Goal: Communication & Community: Ask a question

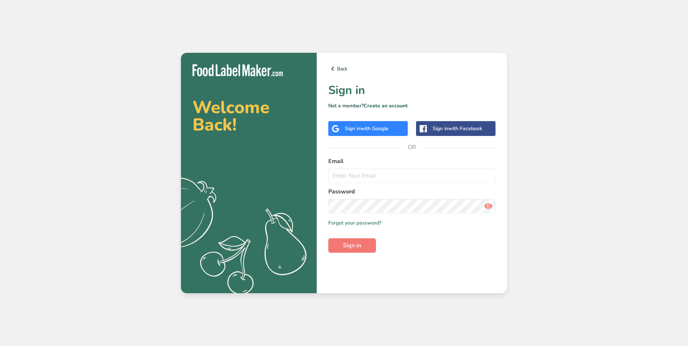
click at [454, 132] on span "with Facebook" at bounding box center [466, 128] width 34 height 7
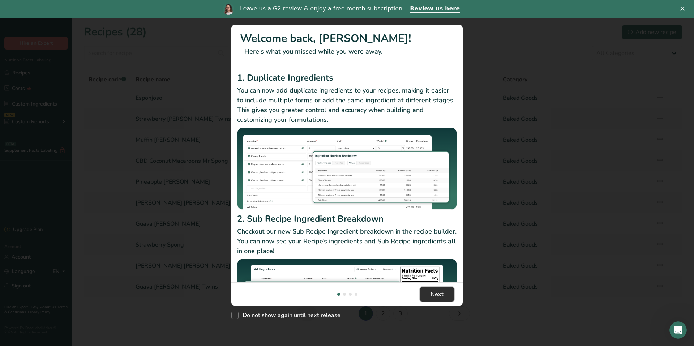
click at [443, 292] on button "Next" at bounding box center [437, 294] width 34 height 14
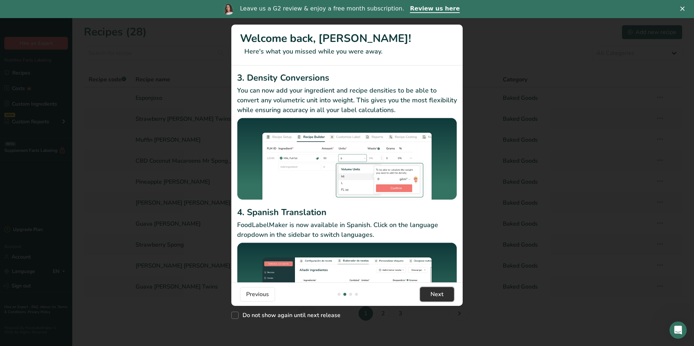
click at [443, 292] on button "Next" at bounding box center [437, 294] width 34 height 14
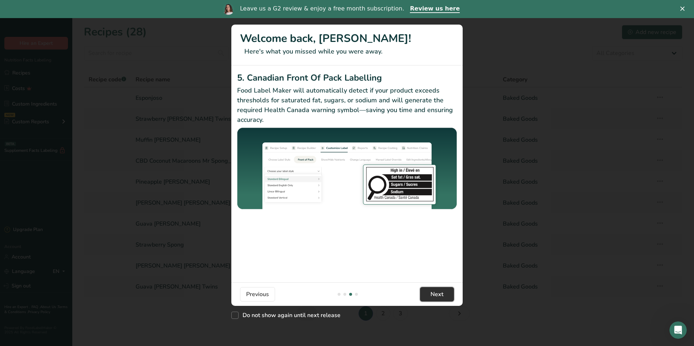
click at [443, 292] on button "Next" at bounding box center [437, 294] width 34 height 14
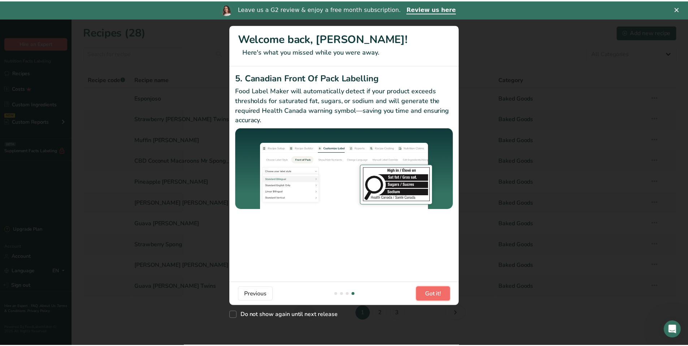
scroll to position [0, 694]
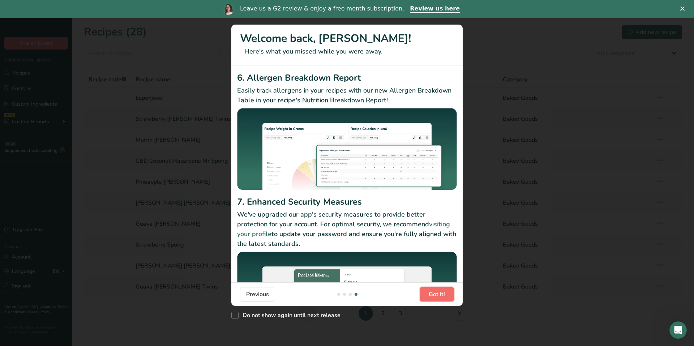
click at [443, 292] on span "Got it!" at bounding box center [437, 294] width 16 height 9
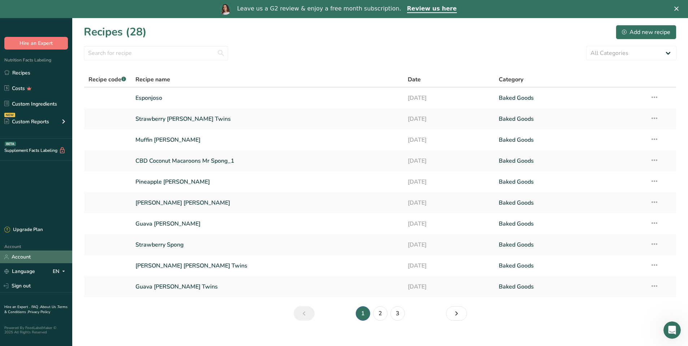
click at [41, 259] on link "Account" at bounding box center [36, 256] width 72 height 13
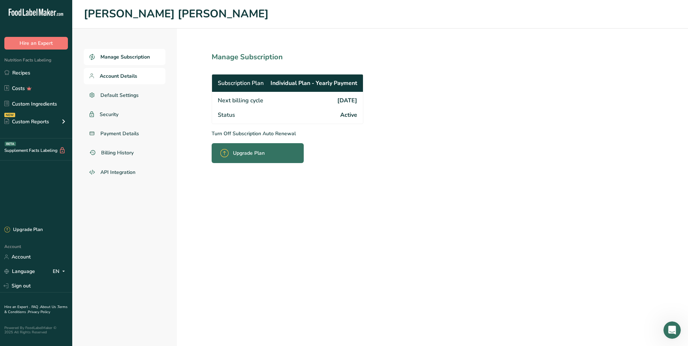
click at [128, 75] on span "Account Details" at bounding box center [119, 76] width 38 height 8
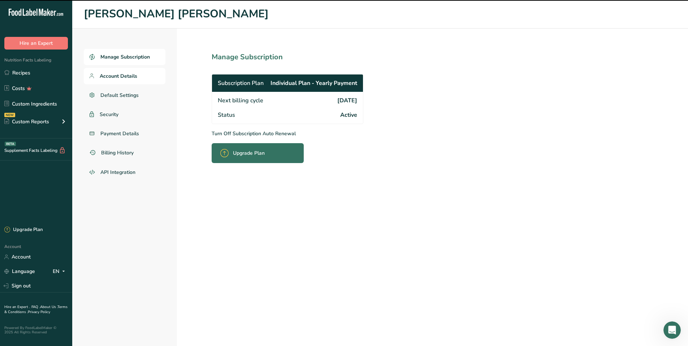
click at [120, 73] on span "Account Details" at bounding box center [119, 76] width 38 height 8
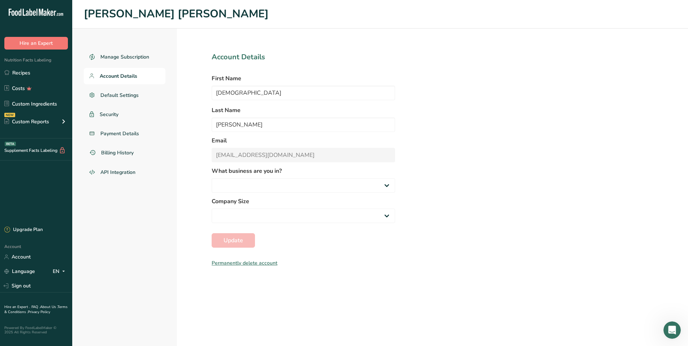
select select
drag, startPoint x: 234, startPoint y: 121, endPoint x: 204, endPoint y: 128, distance: 30.7
click at [204, 128] on section "Account Details First Name [PERSON_NAME] Last Name [PERSON_NAME] Email [EMAIL_A…" at bounding box center [303, 187] width 253 height 317
type input "[PERSON_NAME]"
click at [246, 89] on input "[DEMOGRAPHIC_DATA]" at bounding box center [304, 93] width 184 height 14
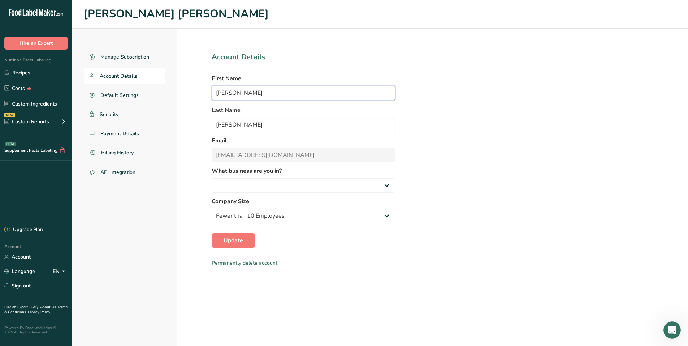
type input "[PERSON_NAME]"
drag, startPoint x: 584, startPoint y: 106, endPoint x: 567, endPoint y: 108, distance: 16.7
click at [578, 107] on div "Manage Subscription Account Details Default Settings Security Payment Details B…" at bounding box center [380, 187] width 616 height 317
click at [115, 92] on span "Default Settings" at bounding box center [119, 95] width 39 height 8
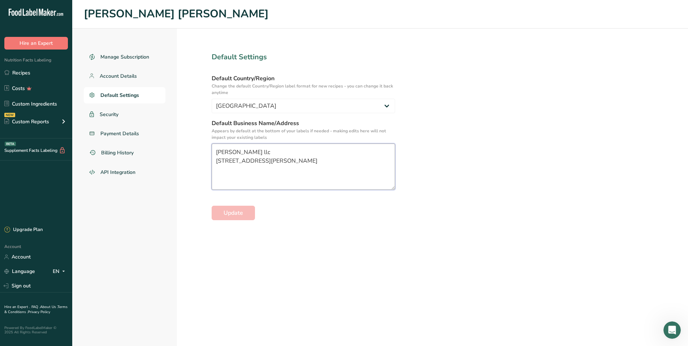
drag, startPoint x: 283, startPoint y: 167, endPoint x: 198, endPoint y: 151, distance: 87.2
click at [198, 151] on section "Default Settings Default Country/Region Change the default Country/Region label…" at bounding box center [303, 187] width 253 height 317
click at [319, 151] on textarea "[PERSON_NAME] llc [STREET_ADDRESS][PERSON_NAME]" at bounding box center [304, 166] width 184 height 46
drag, startPoint x: 305, startPoint y: 161, endPoint x: 209, endPoint y: 179, distance: 97.8
click at [209, 179] on section "Default Settings Default Country/Region Change the default Country/Region label…" at bounding box center [303, 187] width 253 height 317
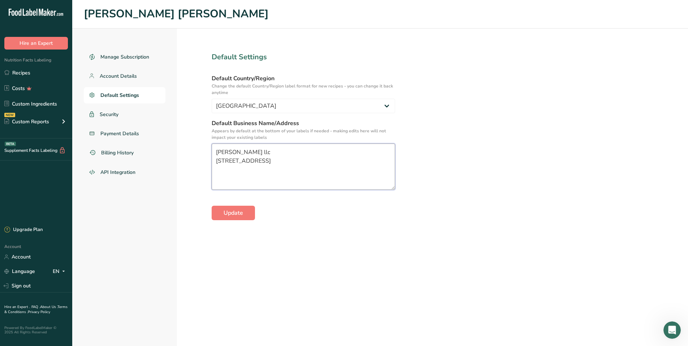
click at [251, 154] on textarea "[PERSON_NAME] llc [STREET_ADDRESS]" at bounding box center [304, 166] width 184 height 46
click at [234, 215] on span "Update" at bounding box center [234, 213] width 20 height 9
click at [273, 166] on textarea "[PERSON_NAME] LLC Tell:[PHONE_NUMBER] [STREET_ADDRESS]" at bounding box center [304, 166] width 184 height 46
click at [270, 159] on textarea "[PERSON_NAME] LLC Tell:[PHONE_NUMBER] [STREET_ADDRESS]" at bounding box center [304, 166] width 184 height 46
click at [289, 231] on section "Default Settings Default Country/Region Change the default Country/Region label…" at bounding box center [303, 187] width 253 height 317
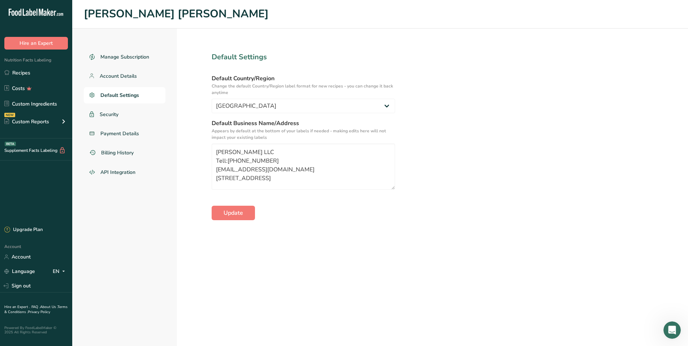
click at [330, 249] on section "Default Settings Default Country/Region Change the default Country/Region label…" at bounding box center [303, 187] width 253 height 317
type textarea "[PERSON_NAME] LLC Tell:[PHONE_NUMBER] [EMAIL_ADDRESS][DOMAIN_NAME] [STREET_ADDR…"
click at [241, 217] on span "Update" at bounding box center [234, 213] width 20 height 9
click at [44, 67] on link "Recipes" at bounding box center [36, 73] width 72 height 14
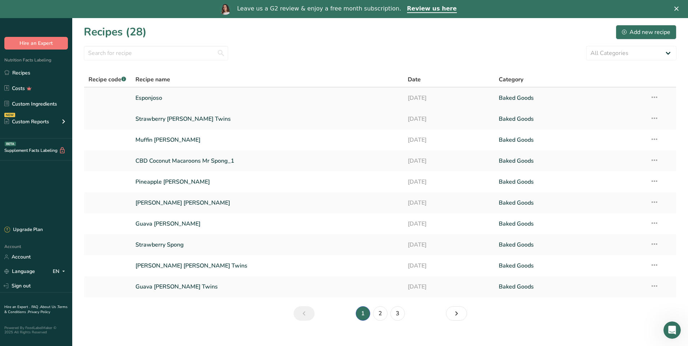
click at [152, 100] on link "Esponjoso" at bounding box center [268, 97] width 264 height 15
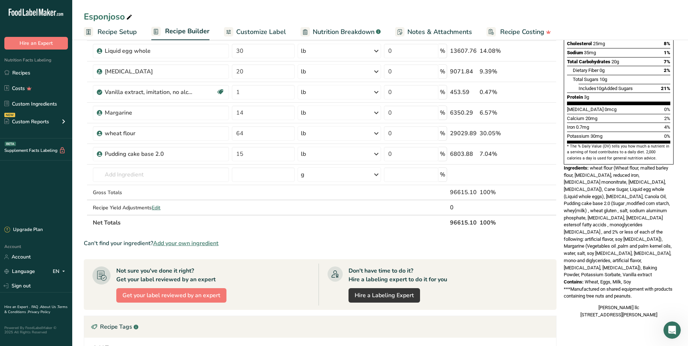
scroll to position [145, 0]
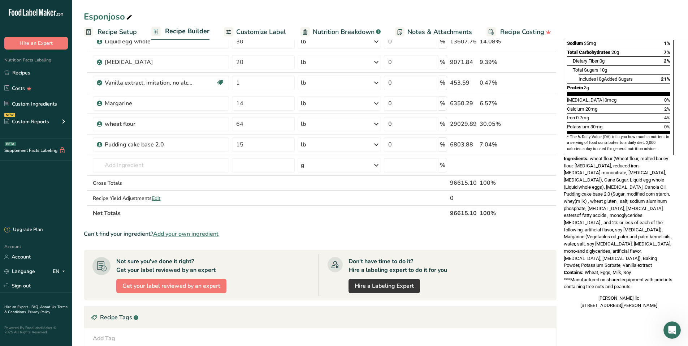
click at [249, 31] on span "Customize Label" at bounding box center [261, 32] width 50 height 10
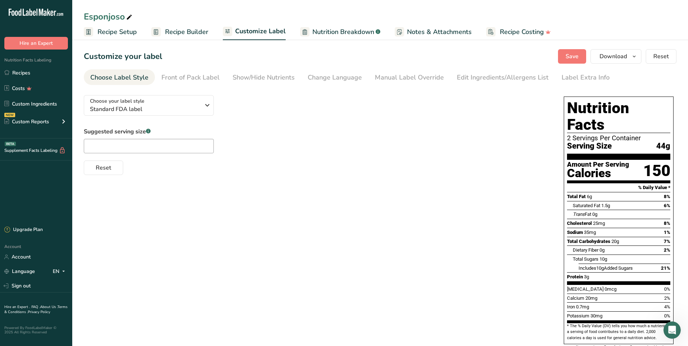
click at [173, 31] on span "Recipe Builder" at bounding box center [186, 32] width 43 height 10
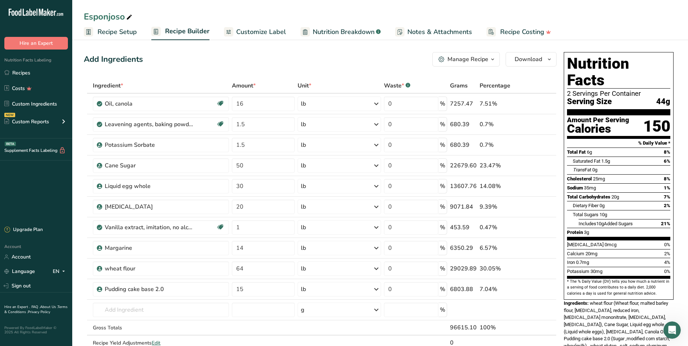
click at [112, 31] on span "Recipe Setup" at bounding box center [117, 32] width 39 height 10
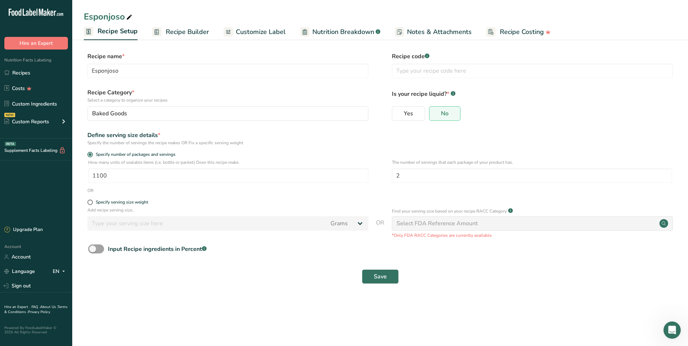
click at [187, 28] on span "Recipe Builder" at bounding box center [187, 32] width 43 height 10
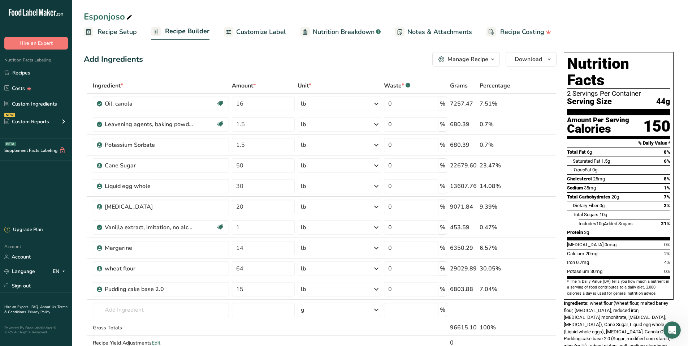
click at [257, 31] on span "Customize Label" at bounding box center [261, 32] width 50 height 10
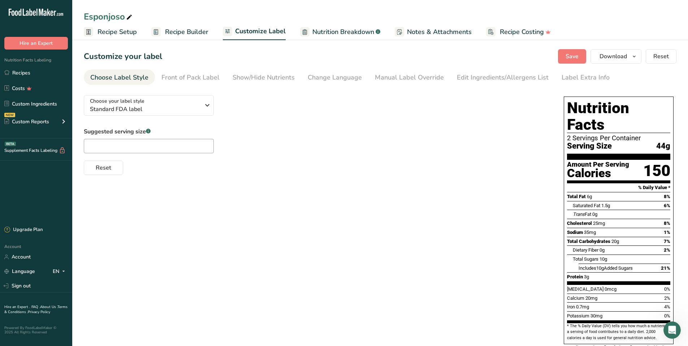
click at [313, 28] on span "Nutrition Breakdown" at bounding box center [344, 32] width 62 height 10
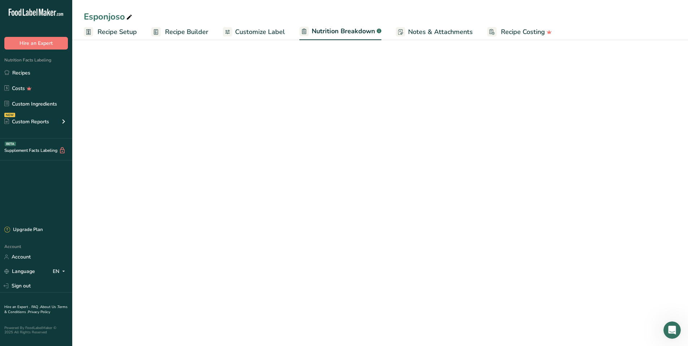
select select "Calories"
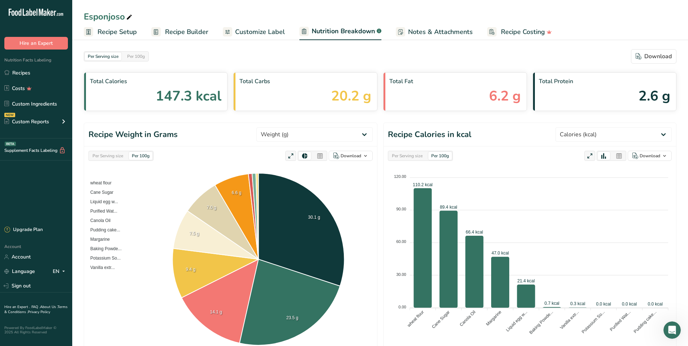
click at [128, 28] on span "Recipe Setup" at bounding box center [117, 32] width 39 height 10
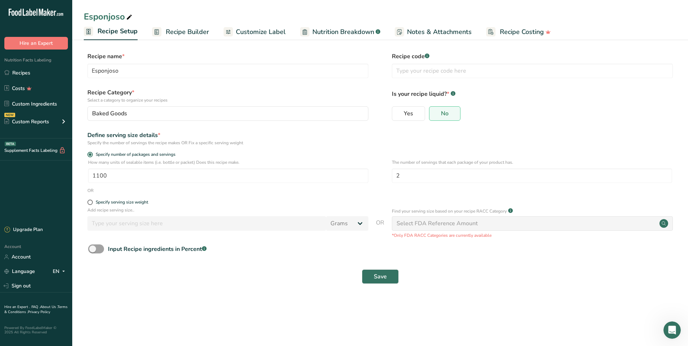
click at [195, 36] on span "Recipe Builder" at bounding box center [187, 32] width 43 height 10
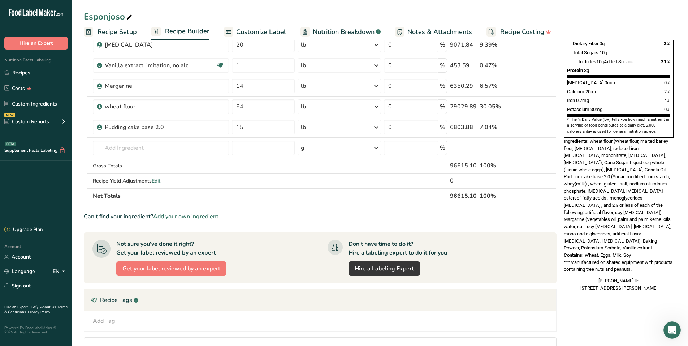
scroll to position [145, 0]
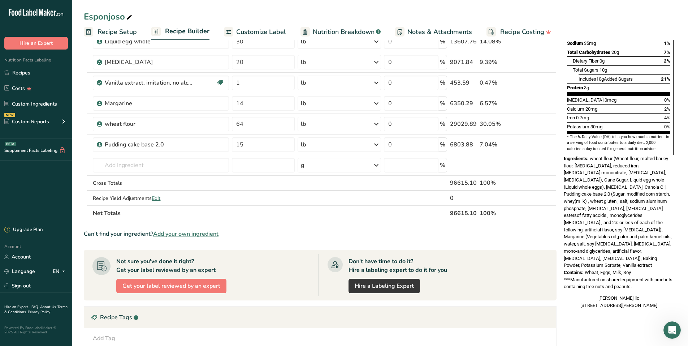
click at [277, 29] on span "Customize Label" at bounding box center [261, 32] width 50 height 10
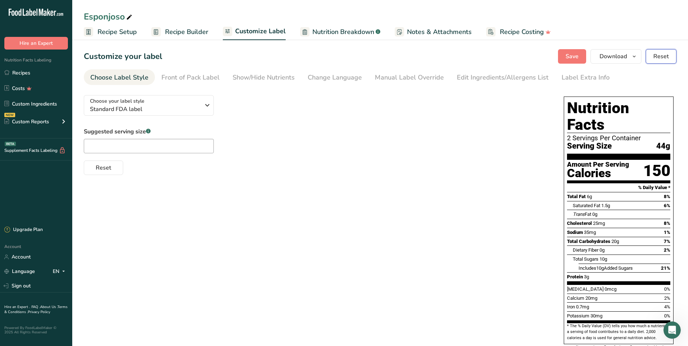
click at [664, 53] on span "Reset" at bounding box center [662, 56] width 16 height 9
click at [318, 31] on span "Nutrition Breakdown" at bounding box center [344, 32] width 62 height 10
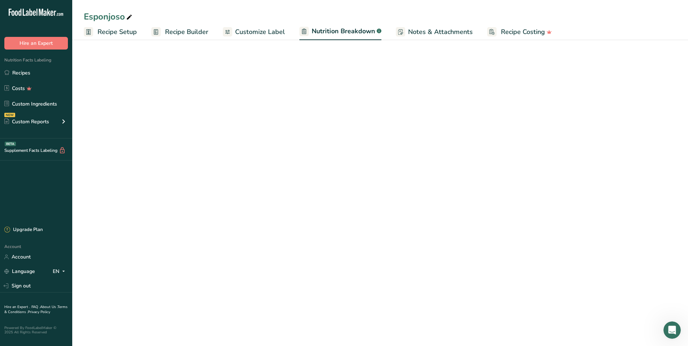
select select "Calories"
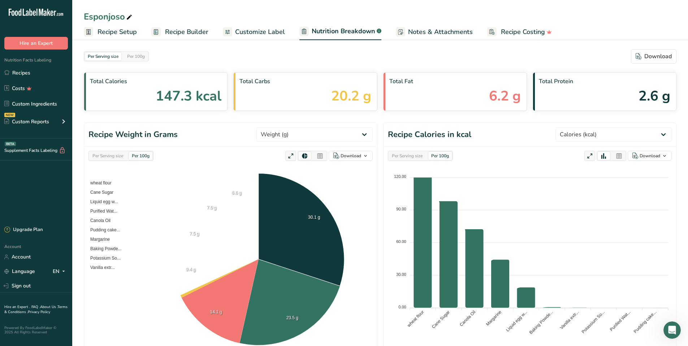
click at [501, 32] on span "Recipe Costing" at bounding box center [523, 32] width 44 height 10
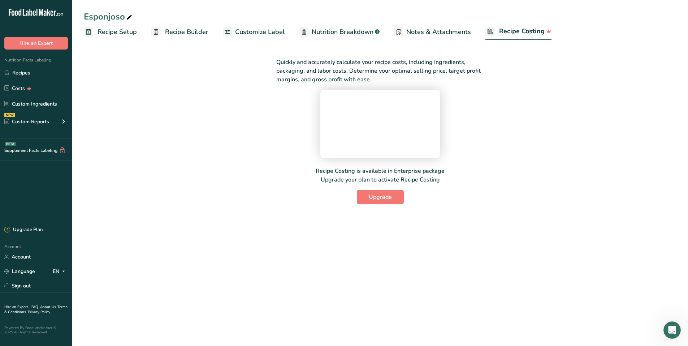
click at [107, 34] on span "Recipe Setup" at bounding box center [117, 32] width 39 height 10
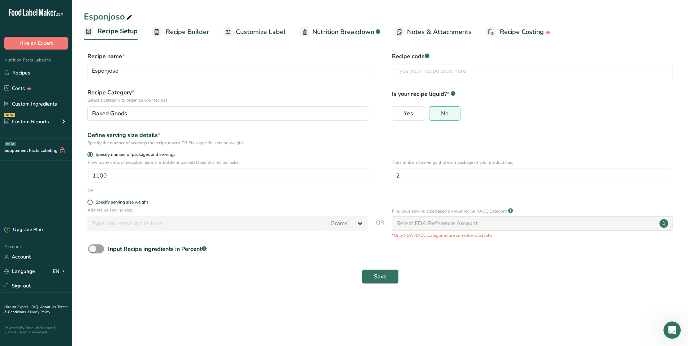
click at [253, 34] on span "Customize Label" at bounding box center [261, 32] width 50 height 10
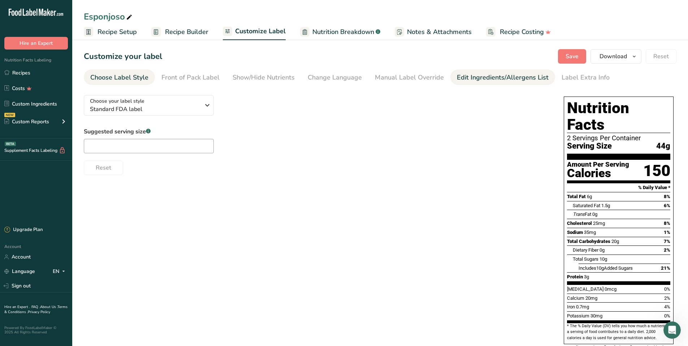
click at [488, 74] on div "Edit Ingredients/Allergens List" at bounding box center [503, 78] width 92 height 10
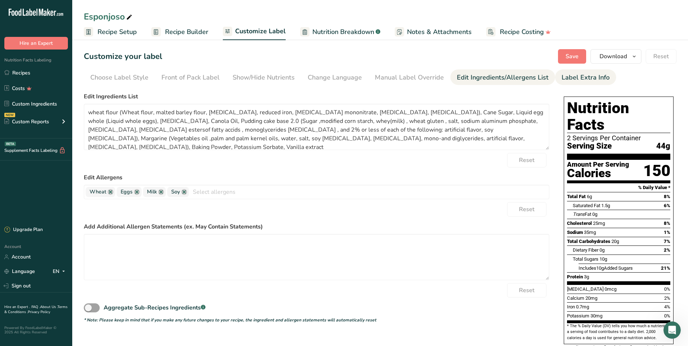
click at [572, 79] on div "Label Extra Info" at bounding box center [586, 78] width 48 height 10
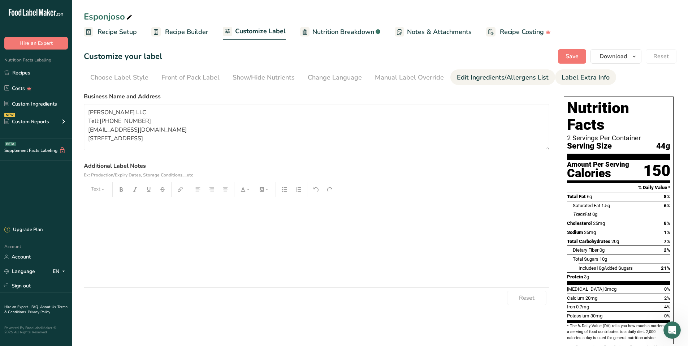
click at [496, 70] on link "Edit Ingredients/Allergens List" at bounding box center [503, 77] width 92 height 16
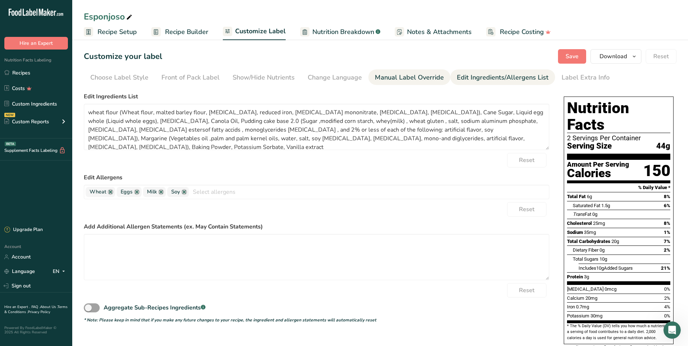
click at [426, 72] on link "Manual Label Override" at bounding box center [409, 77] width 69 height 16
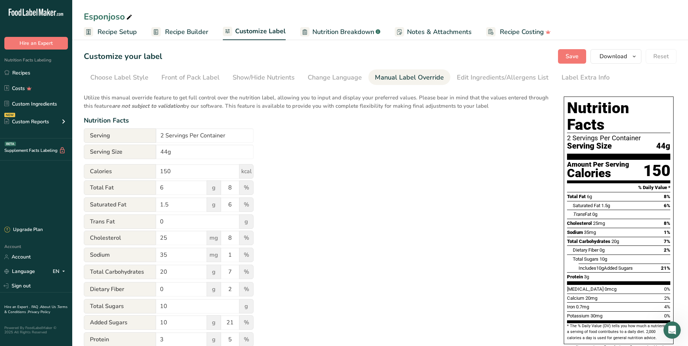
click at [504, 87] on section "Customize your label Save Download Choose what to show on your downloaded label…" at bounding box center [380, 277] width 616 height 479
click at [503, 80] on div "Edit Ingredients/Allergens List" at bounding box center [503, 78] width 92 height 10
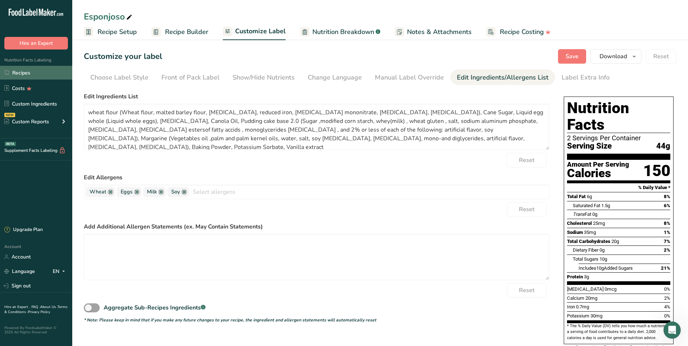
click at [42, 76] on link "Recipes" at bounding box center [36, 73] width 72 height 14
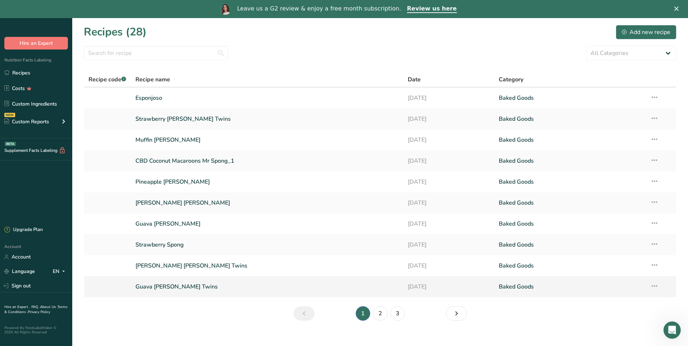
click at [211, 284] on link "Guava [PERSON_NAME] Twins" at bounding box center [268, 286] width 264 height 15
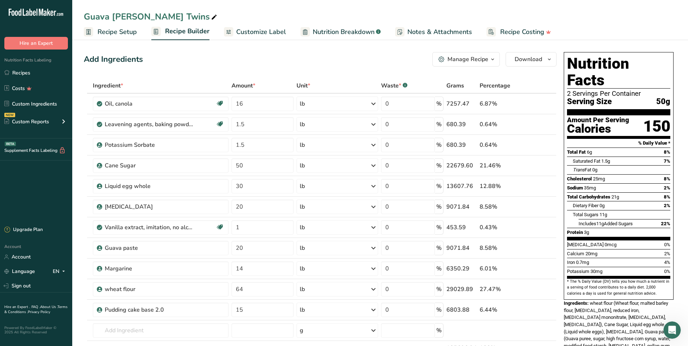
click at [267, 35] on span "Customize Label" at bounding box center [261, 32] width 50 height 10
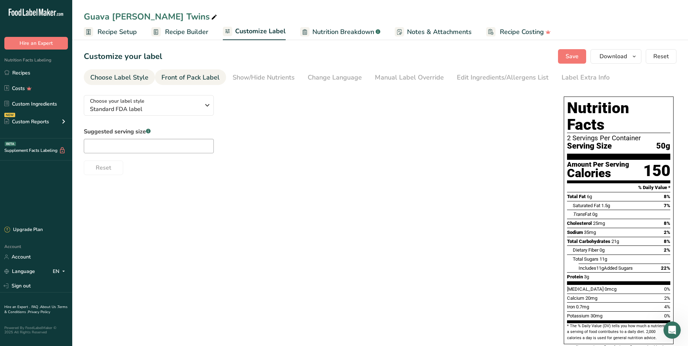
click at [200, 77] on div "Front of Pack Label" at bounding box center [191, 78] width 58 height 10
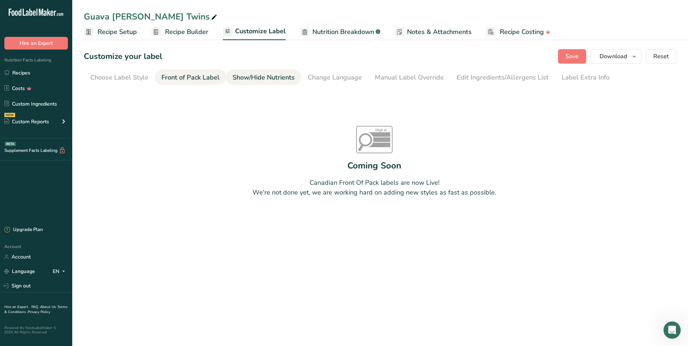
click at [247, 74] on div "Show/Hide Nutrients" at bounding box center [264, 78] width 62 height 10
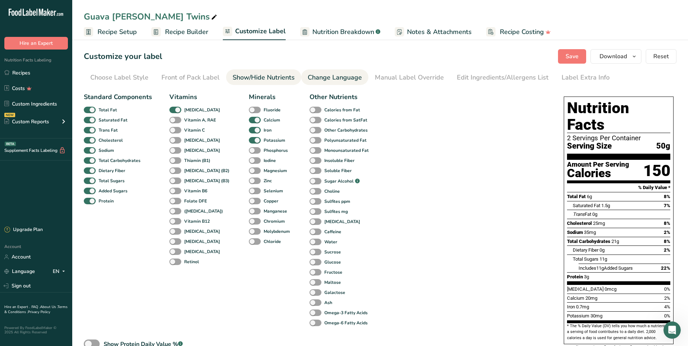
click at [342, 72] on link "Change Language" at bounding box center [335, 77] width 54 height 16
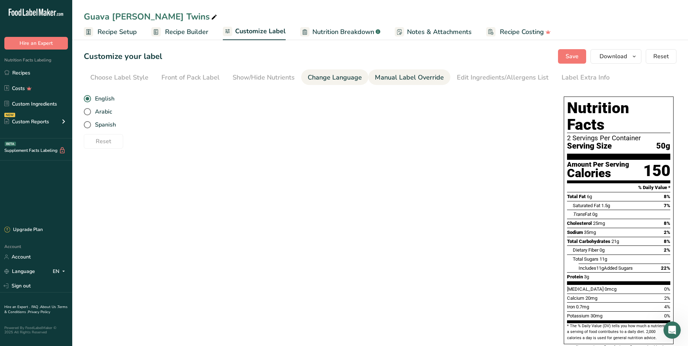
click at [415, 79] on div "Manual Label Override" at bounding box center [409, 78] width 69 height 10
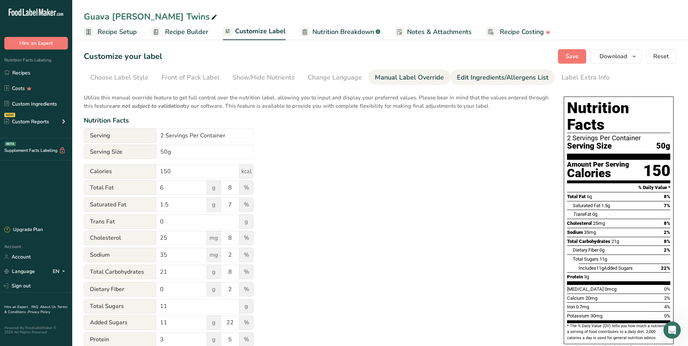
click at [475, 81] on div "Edit Ingredients/Allergens List" at bounding box center [503, 78] width 92 height 10
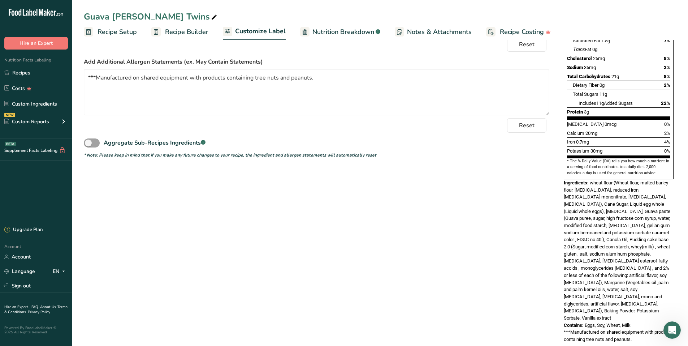
scroll to position [176, 0]
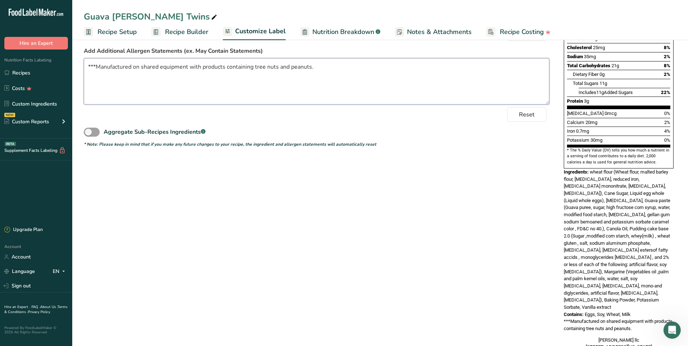
drag, startPoint x: 316, startPoint y: 64, endPoint x: 83, endPoint y: 73, distance: 232.9
click at [83, 73] on section "Customize your label Save Download Choose what to show on your downloaded label…" at bounding box center [380, 115] width 616 height 507
drag, startPoint x: 460, startPoint y: 301, endPoint x: 454, endPoint y: 266, distance: 35.7
click at [460, 301] on div "Choose your label style Standard FDA label USA (FDA) Standard FDA label Tabular…" at bounding box center [380, 136] width 593 height 444
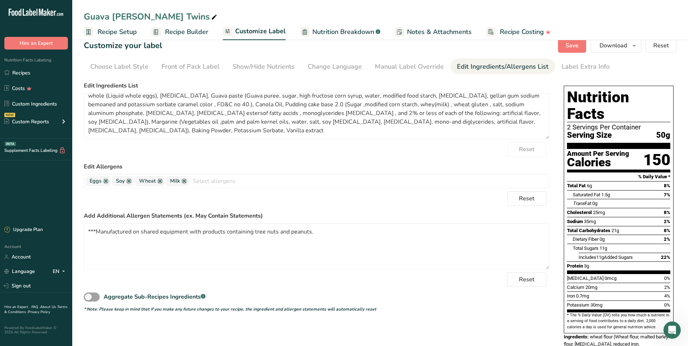
scroll to position [0, 0]
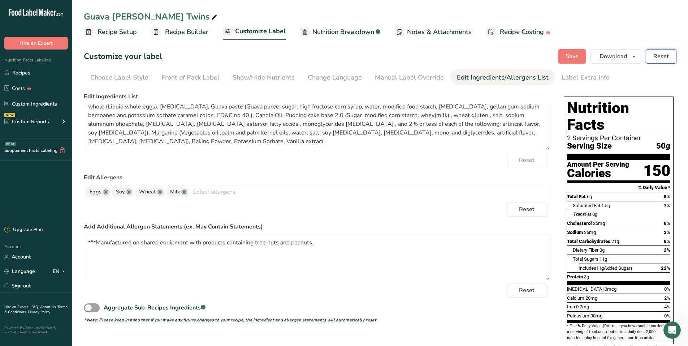
drag, startPoint x: 675, startPoint y: 56, endPoint x: 671, endPoint y: 57, distance: 4.1
click at [671, 57] on button "Reset" at bounding box center [661, 56] width 31 height 14
click at [584, 75] on div "Label Extra Info" at bounding box center [586, 78] width 48 height 10
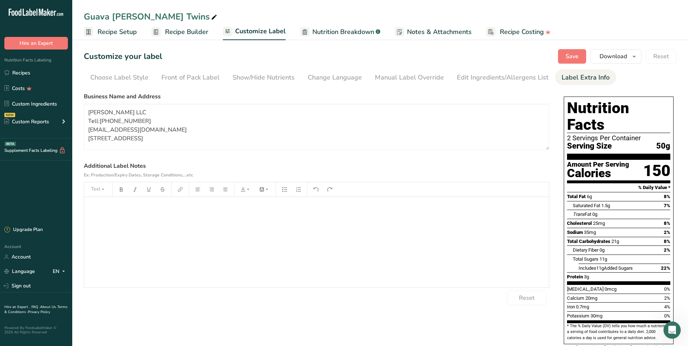
click at [514, 32] on span "Recipe Costing" at bounding box center [522, 32] width 44 height 10
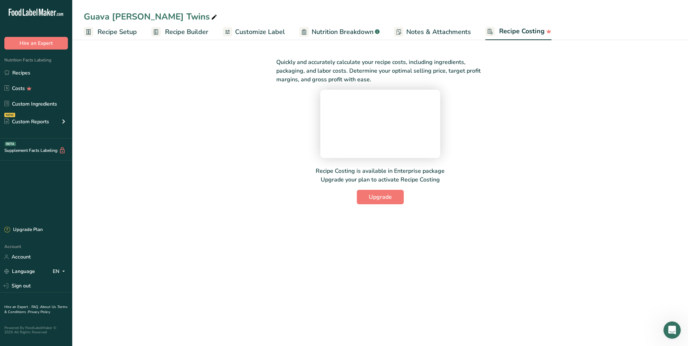
click at [124, 33] on span "Recipe Setup" at bounding box center [117, 32] width 39 height 10
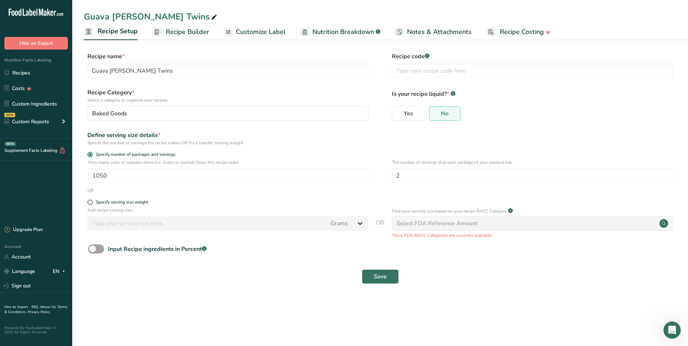
click at [176, 34] on span "Recipe Builder" at bounding box center [187, 32] width 43 height 10
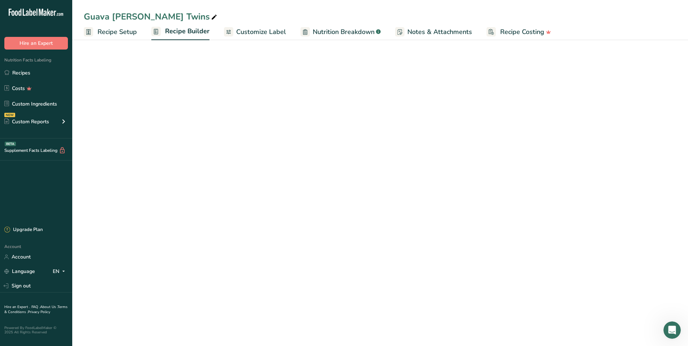
click at [250, 34] on span "Customize Label" at bounding box center [261, 32] width 50 height 10
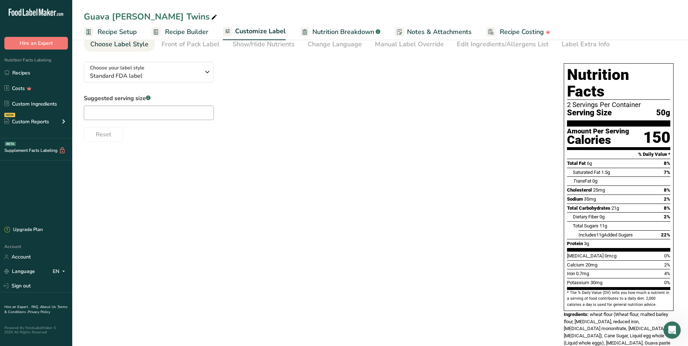
scroll to position [31, 0]
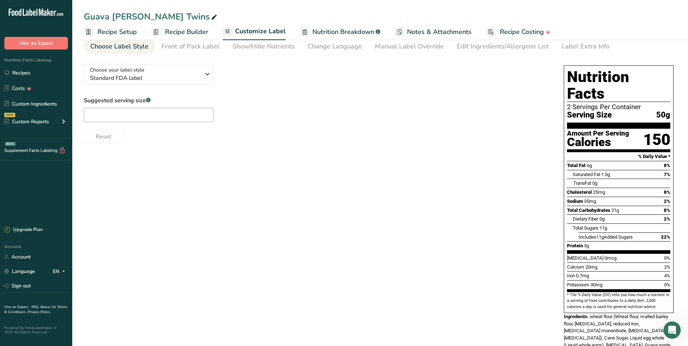
click at [186, 36] on span "Recipe Builder" at bounding box center [186, 32] width 43 height 10
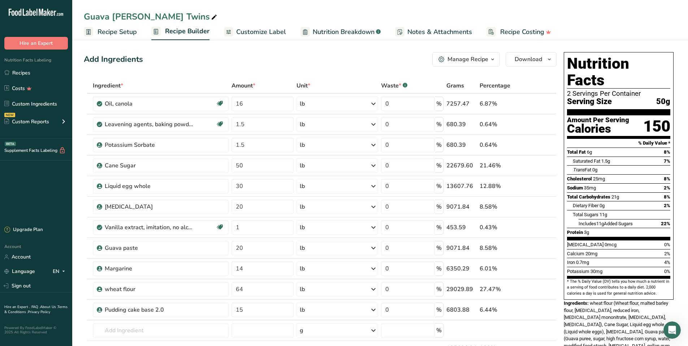
click at [486, 60] on div "Manage Recipe" at bounding box center [468, 59] width 41 height 9
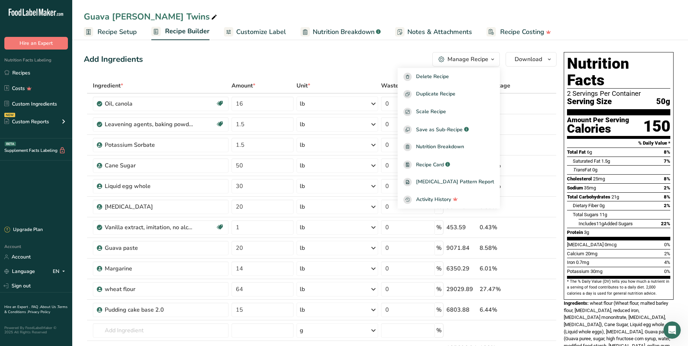
click at [416, 26] on link "Notes & Attachments" at bounding box center [433, 32] width 77 height 16
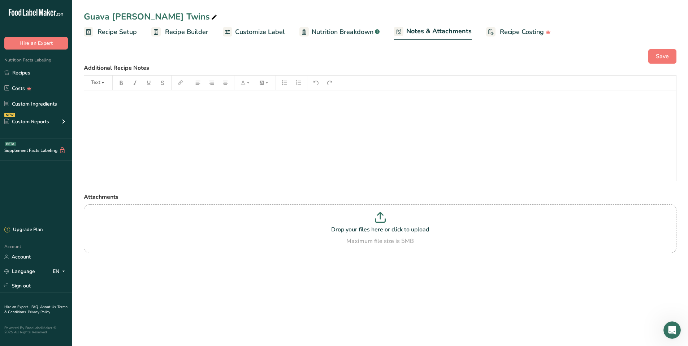
click at [344, 30] on span "Nutrition Breakdown" at bounding box center [343, 32] width 62 height 10
select select "Calories"
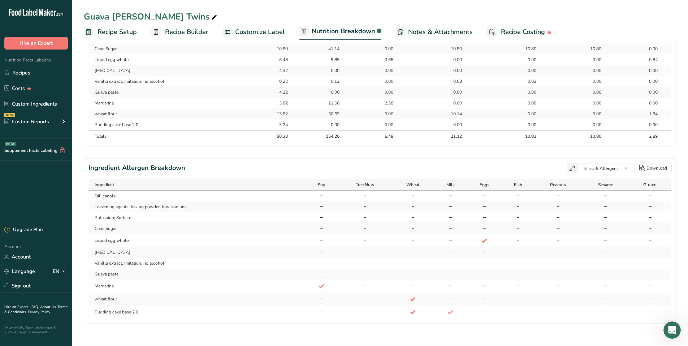
scroll to position [412, 0]
click at [429, 28] on span "Notes & Attachments" at bounding box center [440, 32] width 65 height 10
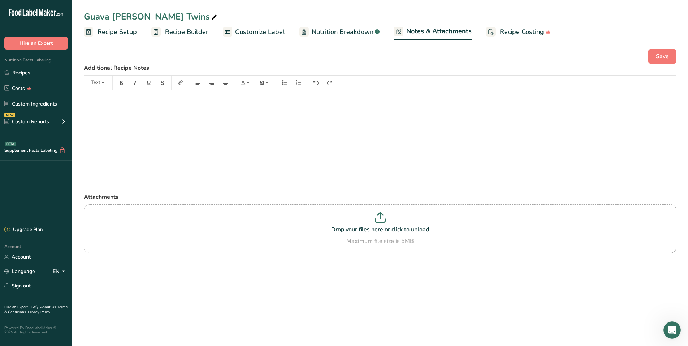
click at [259, 36] on span "Customize Label" at bounding box center [260, 32] width 50 height 10
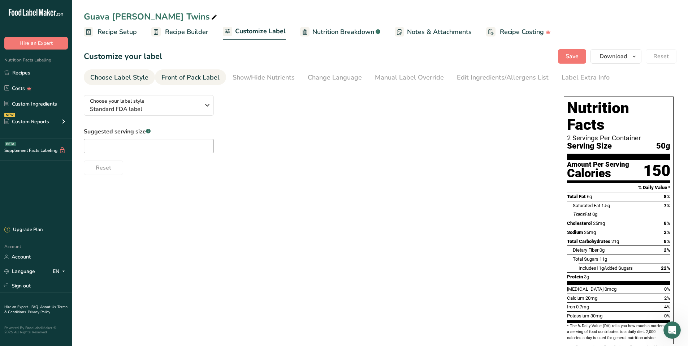
click at [180, 74] on div "Front of Pack Label" at bounding box center [191, 78] width 58 height 10
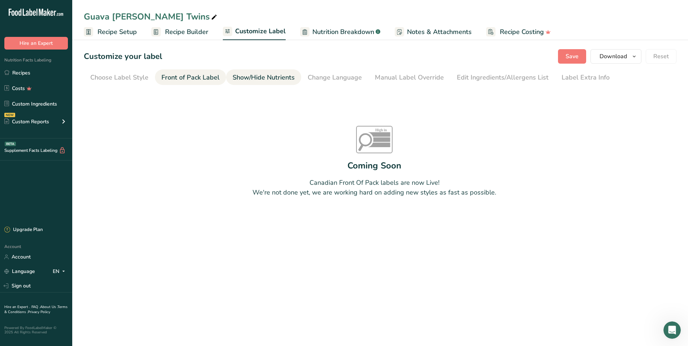
click at [237, 75] on div "Show/Hide Nutrients" at bounding box center [264, 78] width 62 height 10
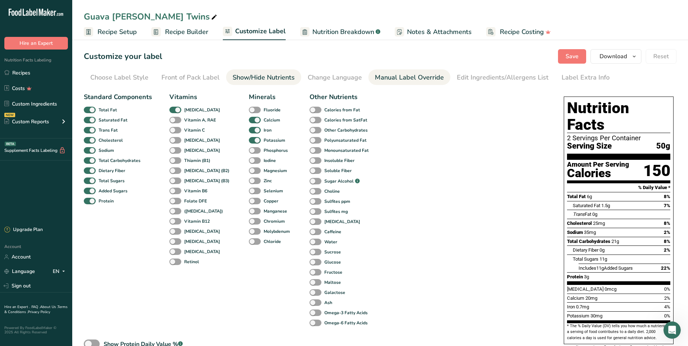
click at [402, 75] on div "Manual Label Override" at bounding box center [409, 78] width 69 height 10
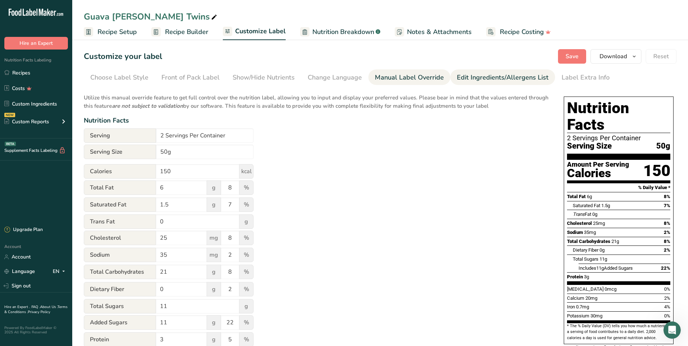
click at [460, 74] on div "Edit Ingredients/Allergens List" at bounding box center [503, 78] width 92 height 10
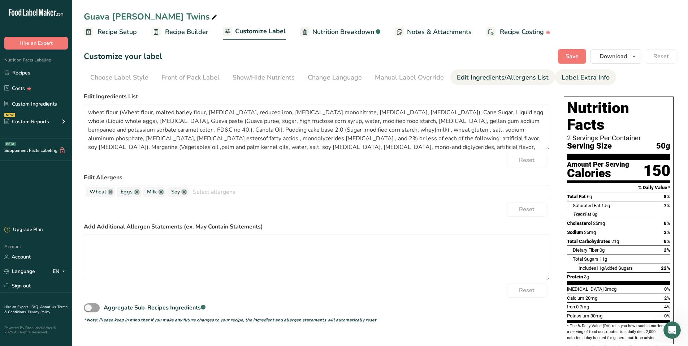
click at [585, 79] on div "Label Extra Info" at bounding box center [586, 78] width 48 height 10
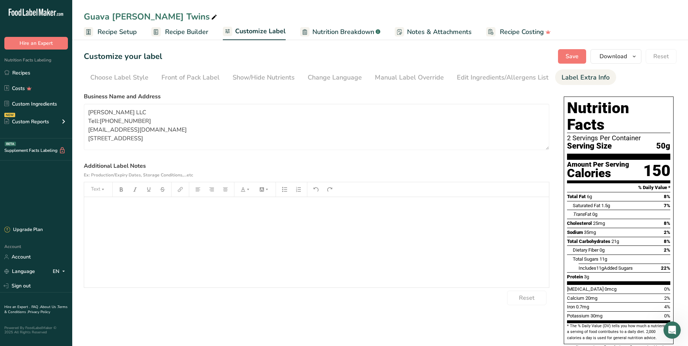
click at [434, 33] on span "Notes & Attachments" at bounding box center [439, 32] width 65 height 10
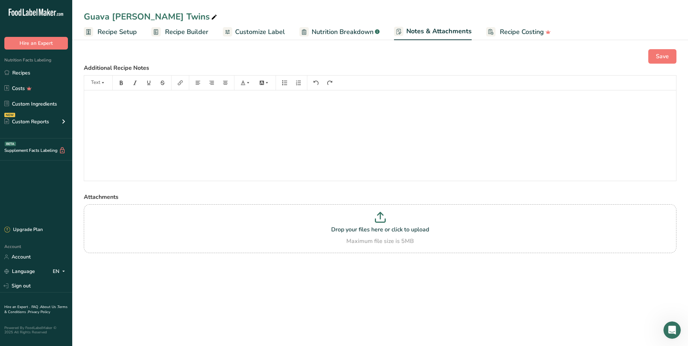
click at [507, 31] on span "Recipe Costing" at bounding box center [522, 32] width 44 height 10
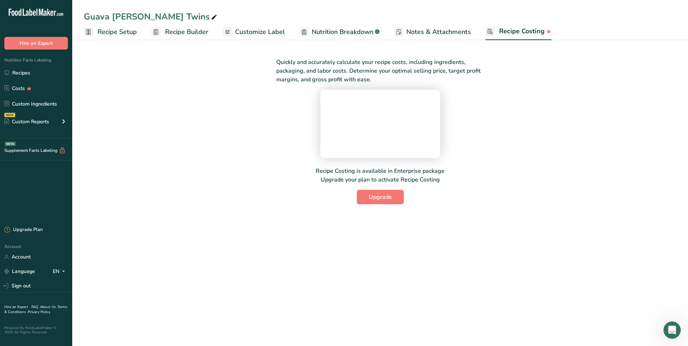
click at [172, 31] on span "Recipe Builder" at bounding box center [186, 32] width 43 height 10
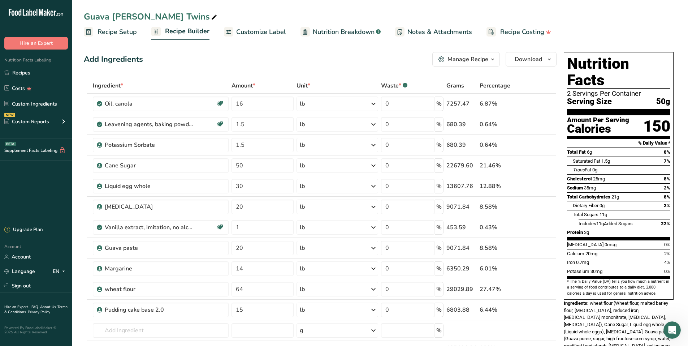
click at [495, 60] on icon "button" at bounding box center [493, 59] width 6 height 9
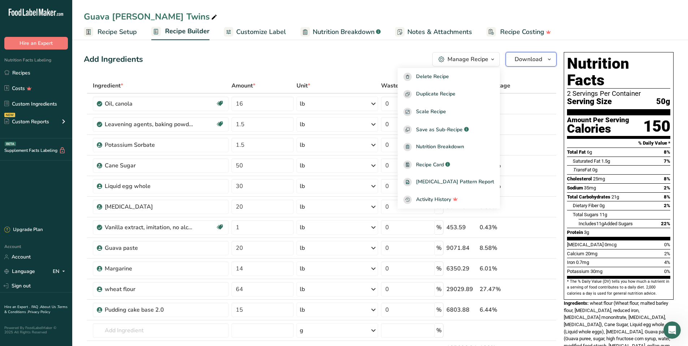
click at [522, 57] on span "Download" at bounding box center [528, 59] width 27 height 9
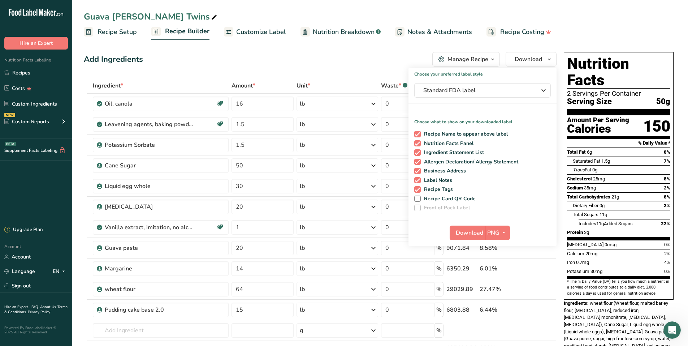
click at [311, 59] on div "Add Ingredients Manage Recipe Delete Recipe Duplicate Recipe Scale Recipe Save …" at bounding box center [320, 59] width 473 height 14
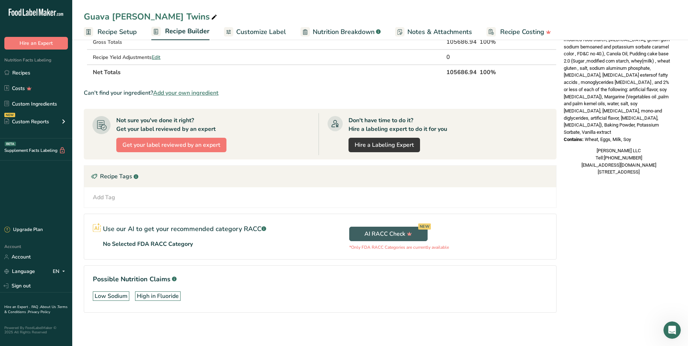
scroll to position [308, 0]
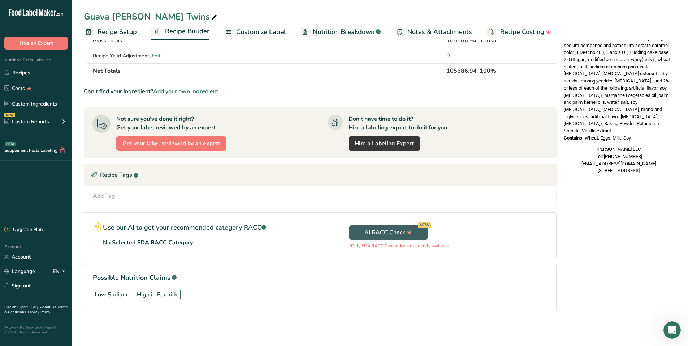
click at [111, 28] on span "Recipe Setup" at bounding box center [117, 32] width 39 height 10
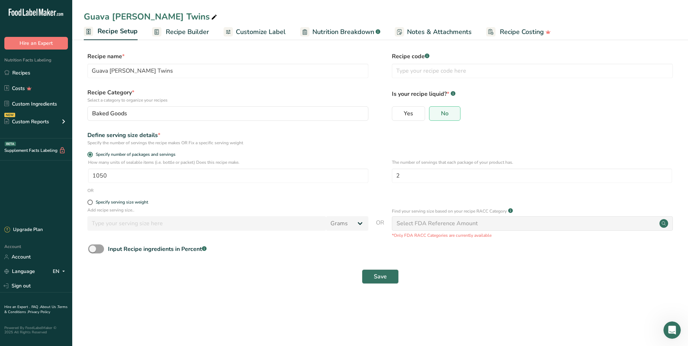
click at [190, 34] on span "Recipe Builder" at bounding box center [187, 32] width 43 height 10
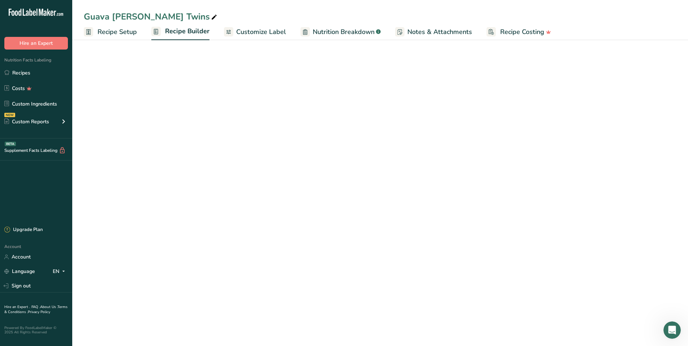
click at [167, 14] on div "Guava [PERSON_NAME] Twins" at bounding box center [151, 16] width 135 height 13
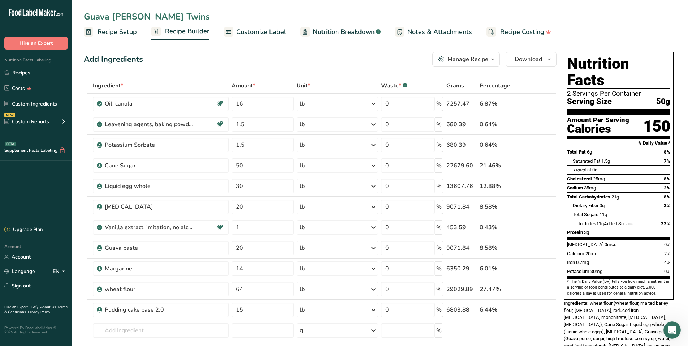
click at [221, 18] on input "Guava [PERSON_NAME] Twins" at bounding box center [380, 16] width 593 height 13
click at [253, 36] on span "Customize Label" at bounding box center [261, 32] width 50 height 10
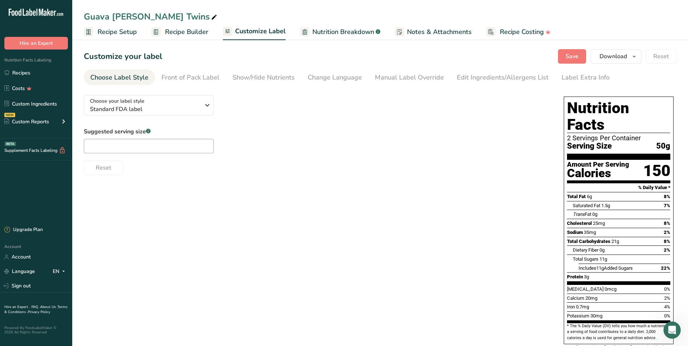
click at [181, 28] on span "Recipe Builder" at bounding box center [186, 32] width 43 height 10
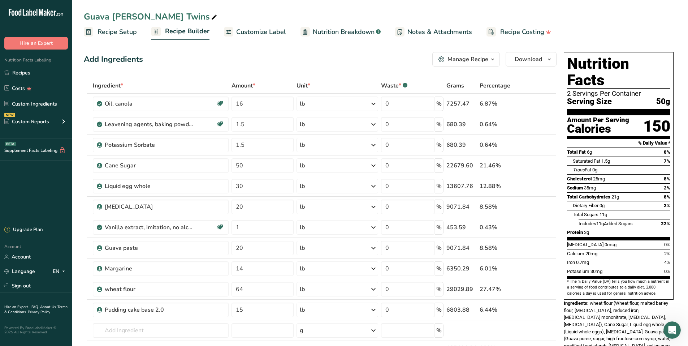
click at [35, 10] on icon ".a-20{fill:#fff;}" at bounding box center [44, 14] width 70 height 11
click at [489, 63] on span "button" at bounding box center [493, 59] width 9 height 9
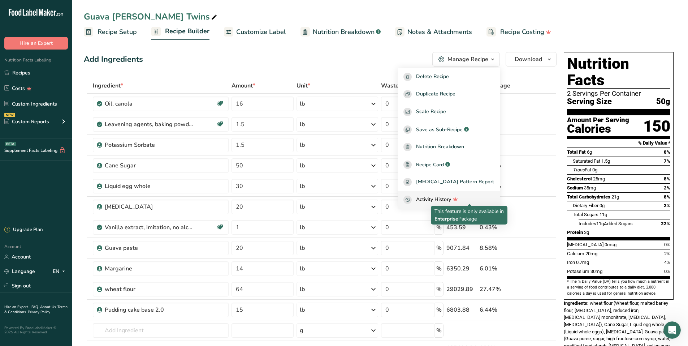
click at [461, 197] on icon "button" at bounding box center [455, 199] width 10 height 8
click at [438, 195] on button "Activity History" at bounding box center [449, 200] width 102 height 18
drag, startPoint x: 359, startPoint y: 54, endPoint x: 387, endPoint y: 54, distance: 27.8
click at [360, 54] on div "Add Ingredients Manage Recipe Delete Recipe Duplicate Recipe Scale Recipe Save …" at bounding box center [320, 59] width 473 height 14
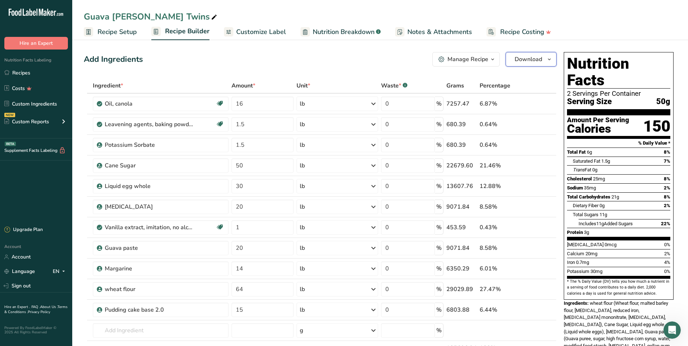
click at [516, 54] on button "Download" at bounding box center [531, 59] width 51 height 14
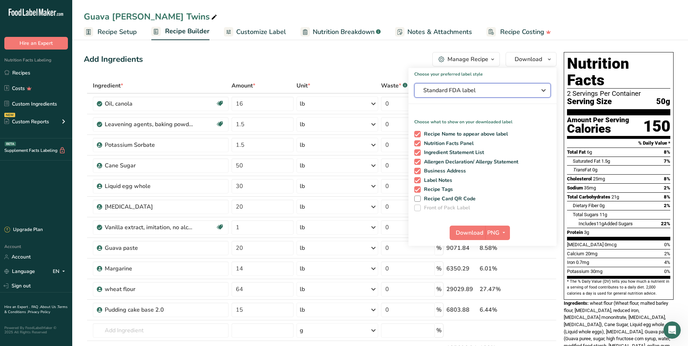
click at [497, 89] on span "Standard FDA label" at bounding box center [478, 90] width 108 height 9
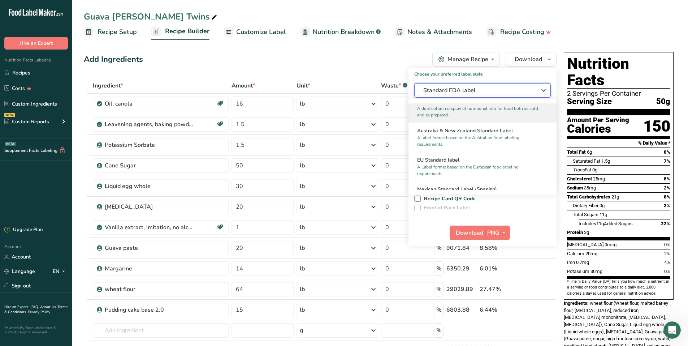
scroll to position [326, 0]
click at [529, 85] on button "Standard FDA label" at bounding box center [483, 90] width 137 height 14
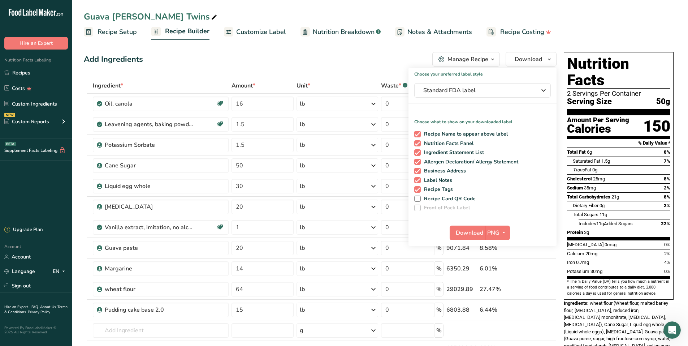
click at [562, 37] on ul "Recipe Setup Recipe Builder Customize Label Nutrition Breakdown .a-a{fill:#3473…" at bounding box center [380, 31] width 616 height 17
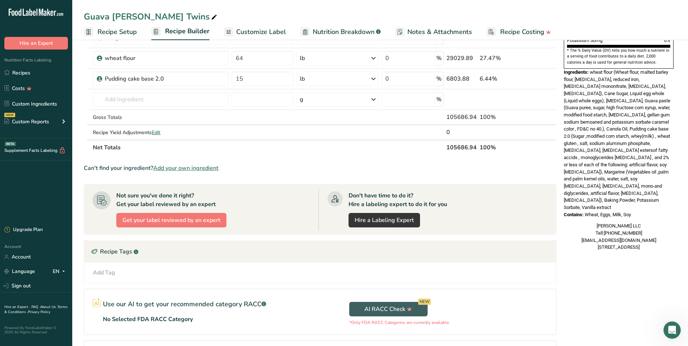
scroll to position [308, 0]
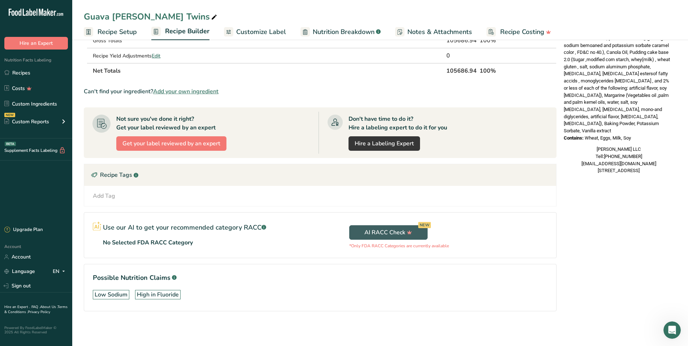
drag, startPoint x: 267, startPoint y: 245, endPoint x: 278, endPoint y: 241, distance: 11.5
click at [269, 245] on div "Use our AI to get your recommended category RACC .a-a{fill:#347362;}.b-a{fill:#…" at bounding box center [202, 234] width 236 height 43
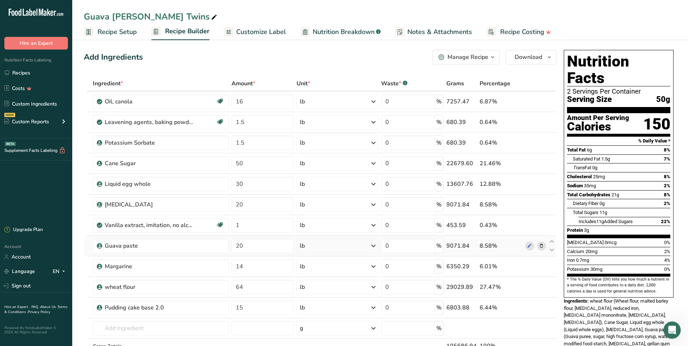
scroll to position [0, 0]
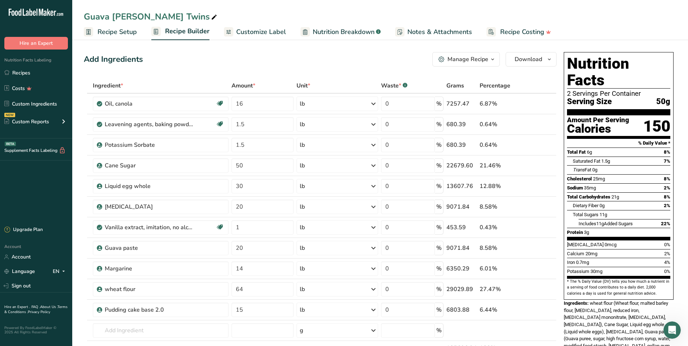
click at [517, 30] on span "Recipe Costing" at bounding box center [523, 32] width 44 height 10
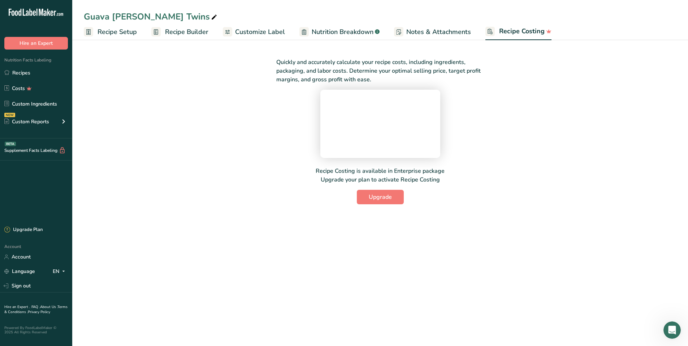
click at [426, 30] on span "Notes & Attachments" at bounding box center [439, 32] width 65 height 10
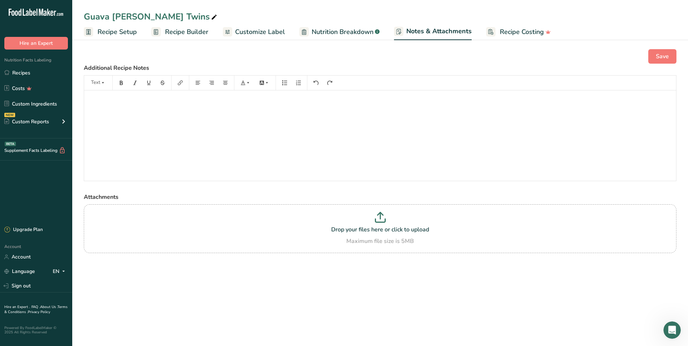
click at [348, 28] on span "Nutrition Breakdown" at bounding box center [343, 32] width 62 height 10
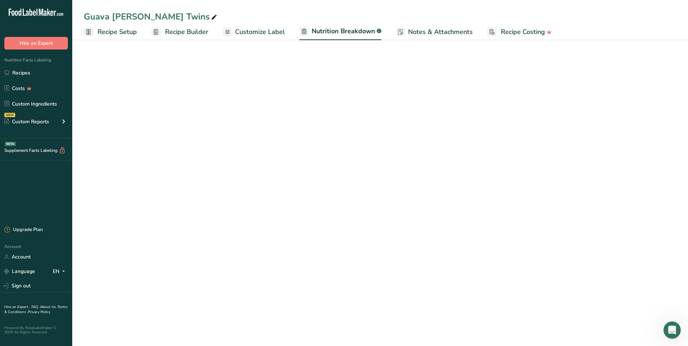
select select "Calories"
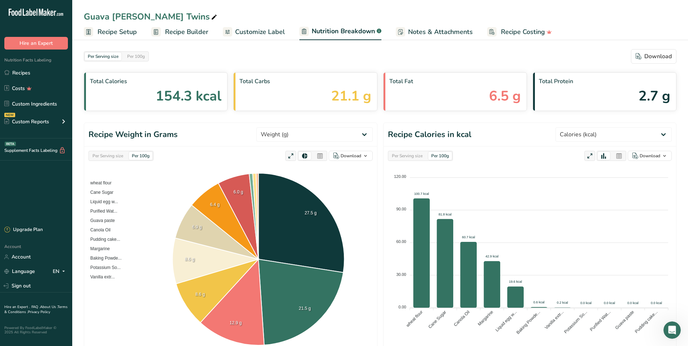
click at [199, 36] on span "Recipe Builder" at bounding box center [186, 32] width 43 height 10
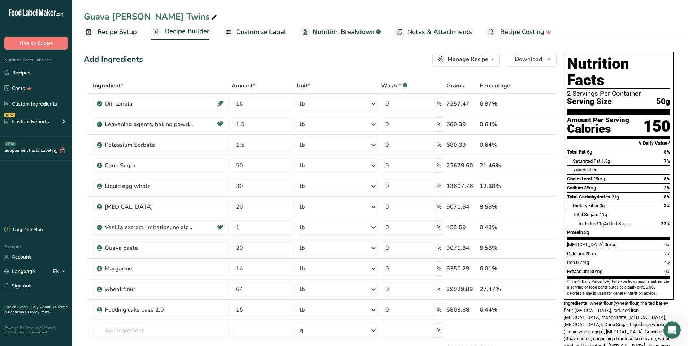
click at [123, 30] on span "Recipe Setup" at bounding box center [117, 32] width 39 height 10
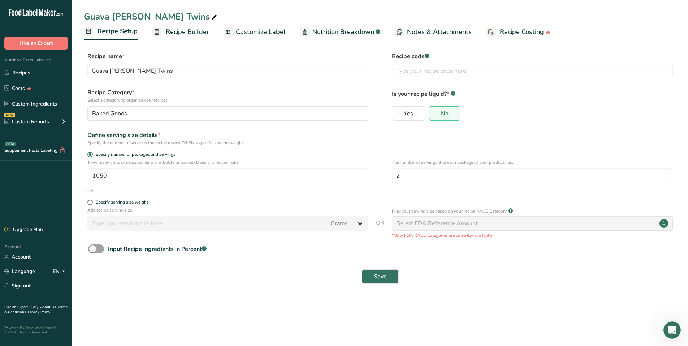
click at [169, 27] on span "Recipe Builder" at bounding box center [187, 32] width 43 height 10
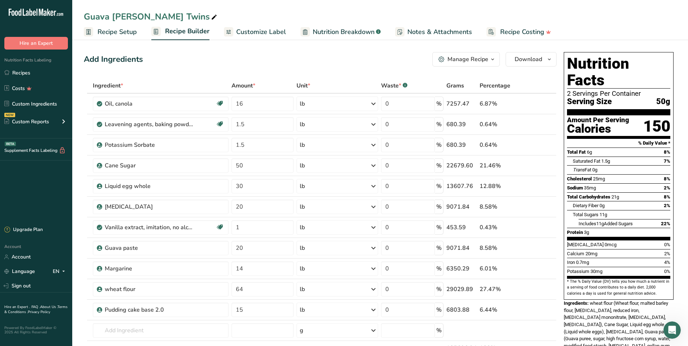
click at [266, 29] on span "Customize Label" at bounding box center [261, 32] width 50 height 10
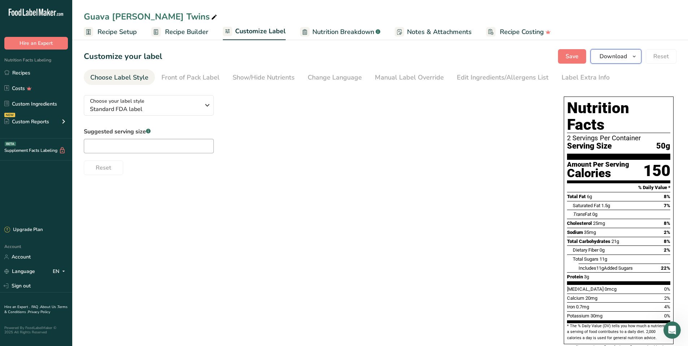
click at [630, 50] on button "Download" at bounding box center [616, 56] width 51 height 14
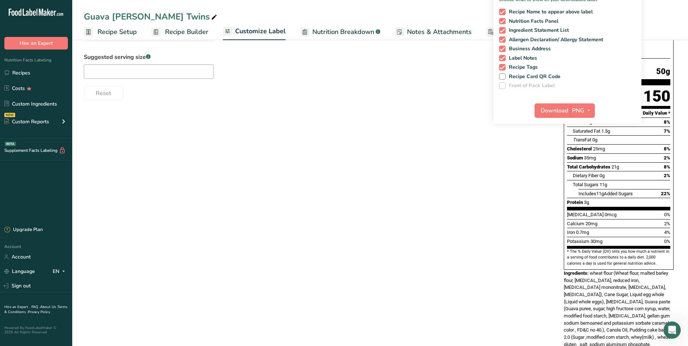
scroll to position [72, 0]
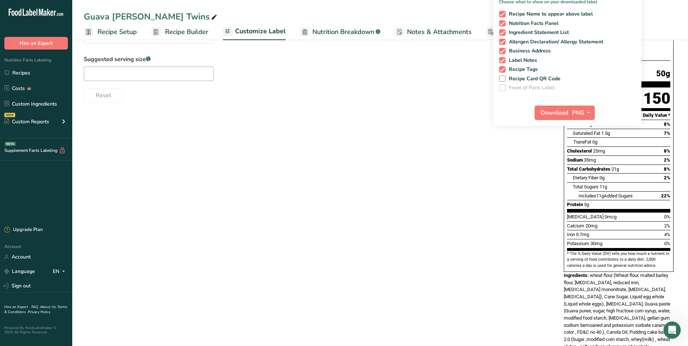
click at [447, 128] on div "Choose your label style Standard FDA label USA (FDA) Standard FDA label Tabular…" at bounding box center [380, 239] width 593 height 444
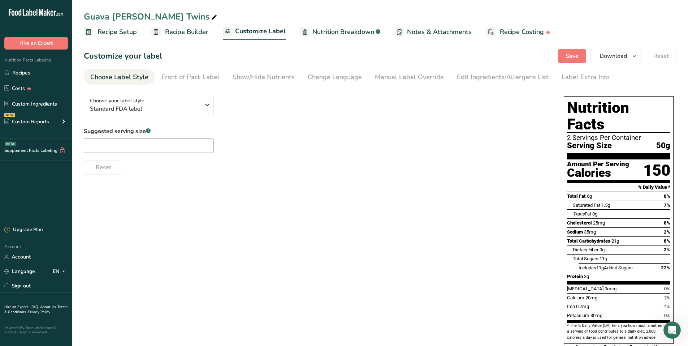
scroll to position [0, 0]
click at [109, 29] on span "Recipe Setup" at bounding box center [117, 32] width 39 height 10
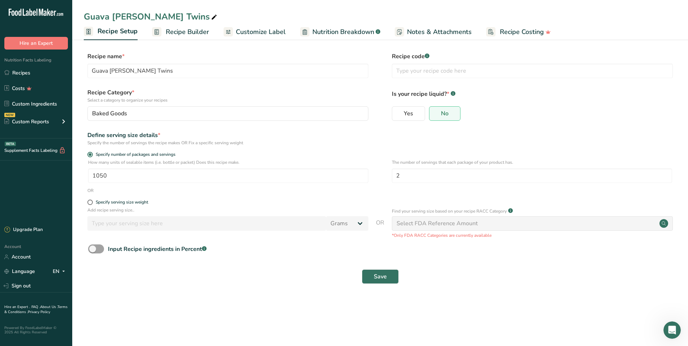
click at [195, 29] on span "Recipe Builder" at bounding box center [187, 32] width 43 height 10
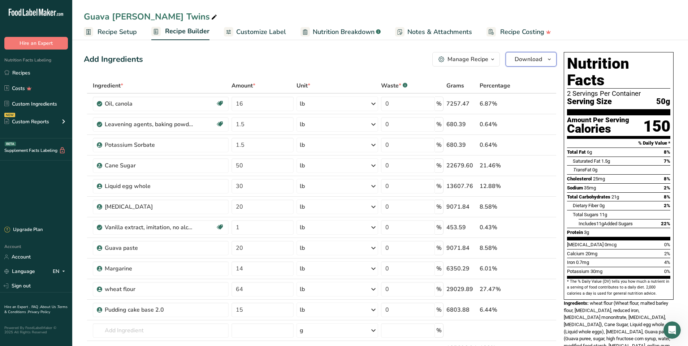
click at [554, 65] on button "Download" at bounding box center [531, 59] width 51 height 14
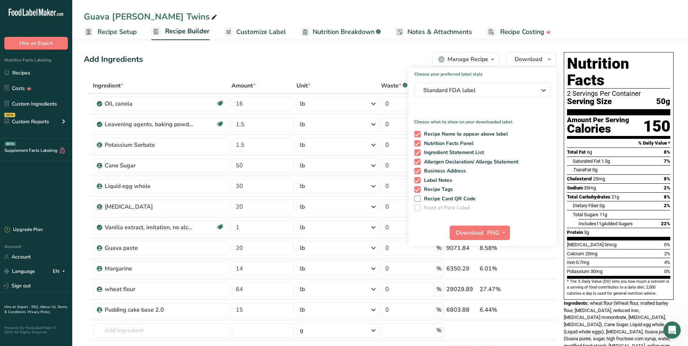
click at [338, 52] on div "Add Ingredients Manage Recipe Delete Recipe Duplicate Recipe Scale Recipe Save …" at bounding box center [322, 345] width 477 height 593
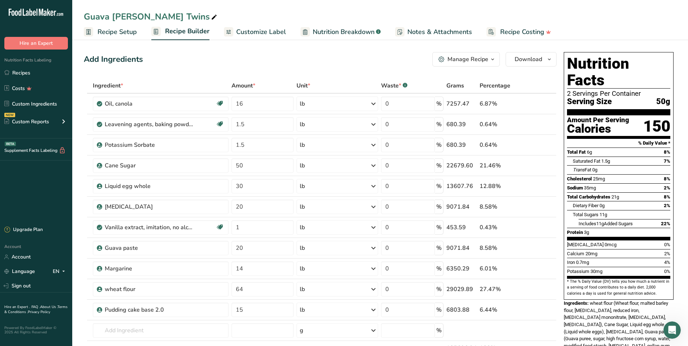
click at [317, 30] on span "Nutrition Breakdown" at bounding box center [344, 32] width 62 height 10
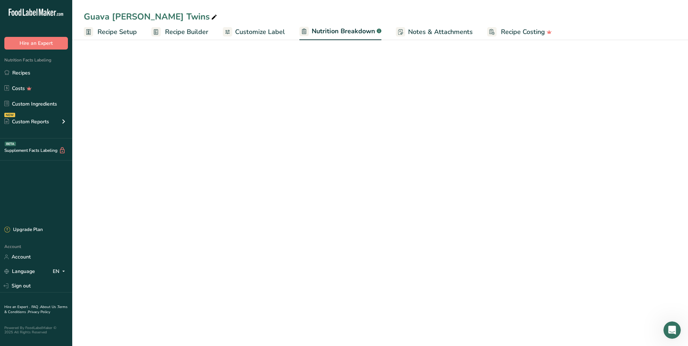
select select "Calories"
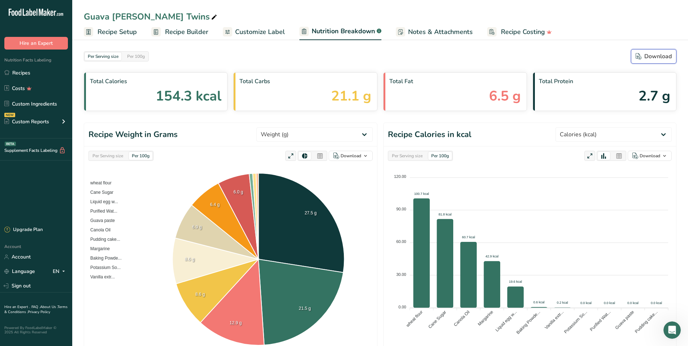
drag, startPoint x: 648, startPoint y: 60, endPoint x: 540, endPoint y: 60, distance: 108.4
click at [647, 61] on button "Download" at bounding box center [654, 56] width 46 height 14
drag, startPoint x: 408, startPoint y: 26, endPoint x: 408, endPoint y: 14, distance: 11.6
click at [408, 26] on link "Notes & Attachments" at bounding box center [434, 32] width 77 height 16
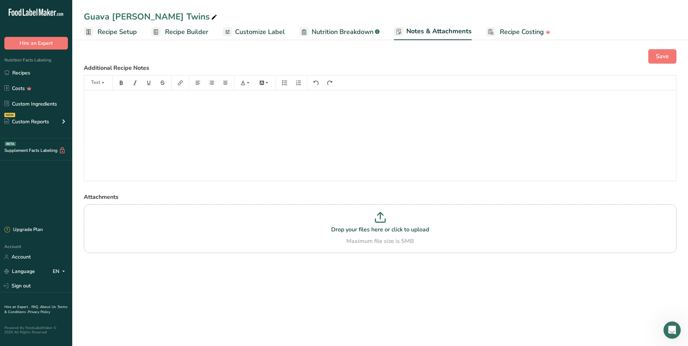
click at [504, 25] on link "Recipe Costing" at bounding box center [518, 32] width 65 height 16
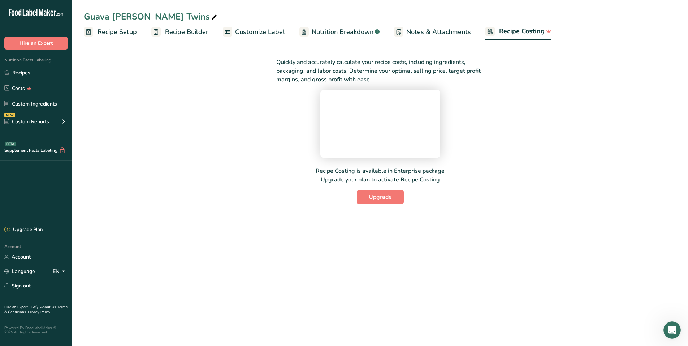
click at [254, 38] on link "Customize Label" at bounding box center [254, 32] width 62 height 16
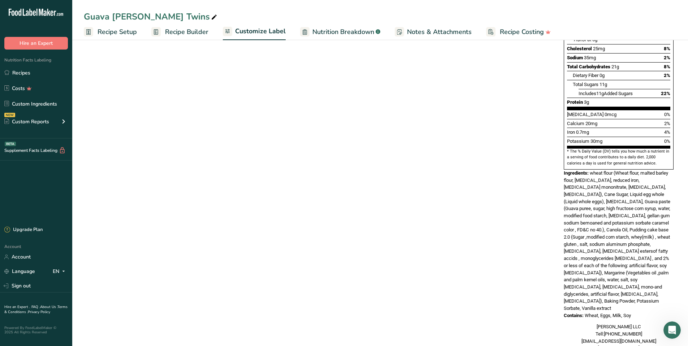
scroll to position [176, 0]
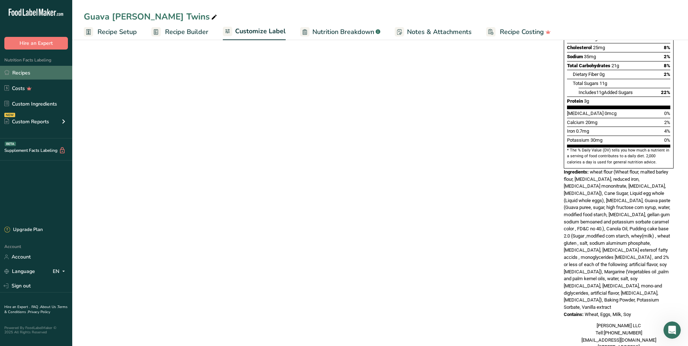
click at [26, 66] on link "Recipes" at bounding box center [36, 73] width 72 height 14
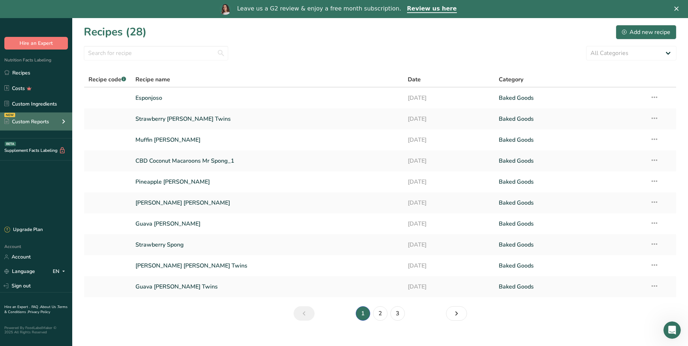
click at [40, 123] on div "Custom Reports" at bounding box center [26, 122] width 45 height 8
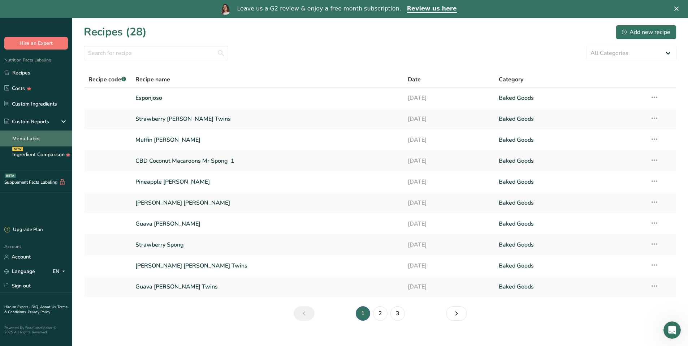
click at [51, 142] on link "Menu Label" at bounding box center [36, 138] width 72 height 16
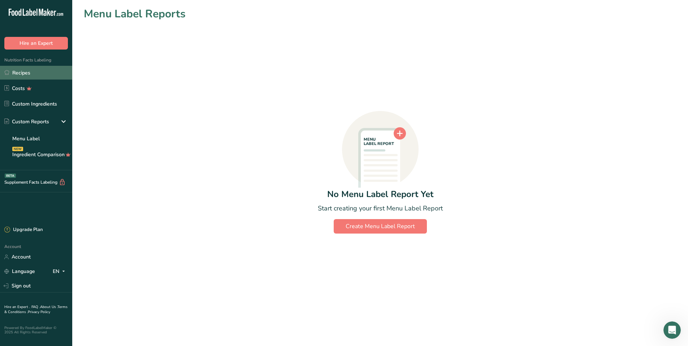
click at [44, 74] on link "Recipes" at bounding box center [36, 73] width 72 height 14
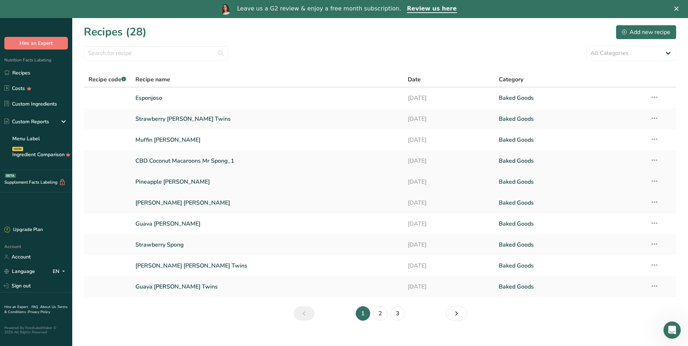
click at [233, 182] on link "Pineapple [PERSON_NAME]" at bounding box center [268, 181] width 264 height 15
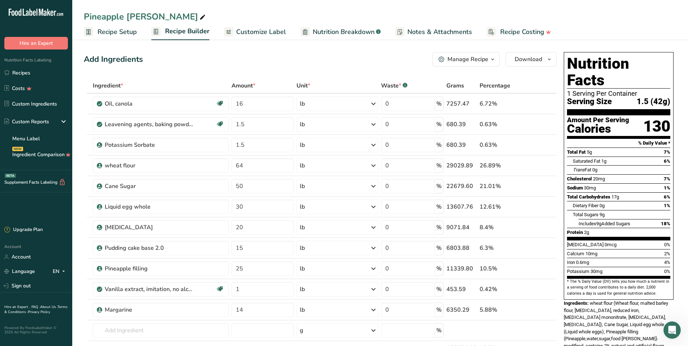
click at [249, 32] on span "Customize Label" at bounding box center [261, 32] width 50 height 10
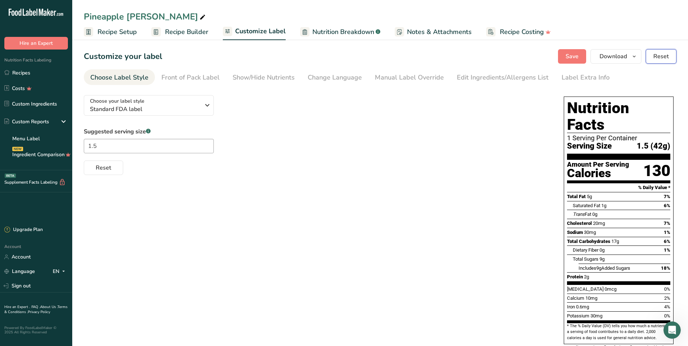
click at [664, 58] on span "Reset" at bounding box center [662, 56] width 16 height 9
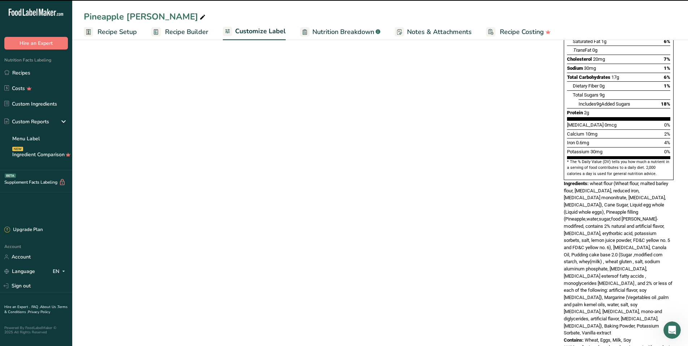
scroll to position [183, 0]
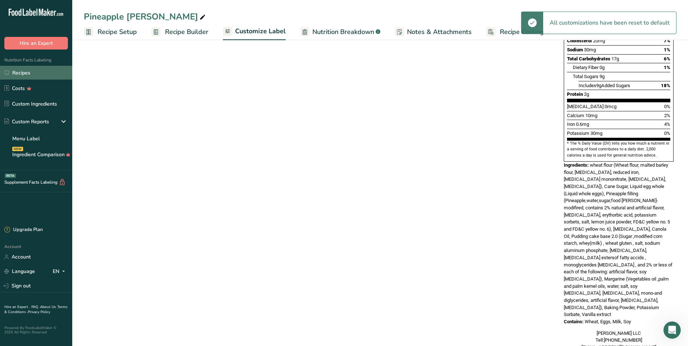
click at [48, 74] on link "Recipes" at bounding box center [36, 73] width 72 height 14
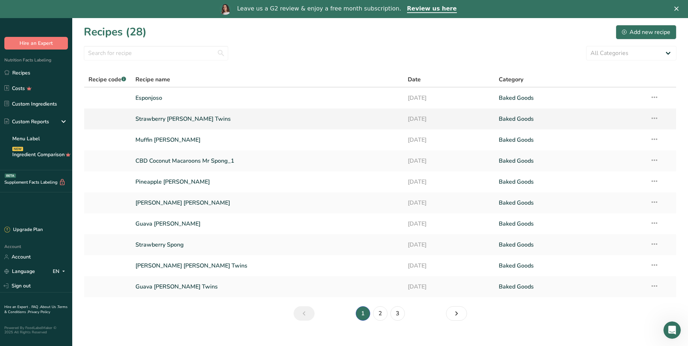
click at [258, 117] on link "Strawberry [PERSON_NAME] Twins" at bounding box center [268, 118] width 264 height 15
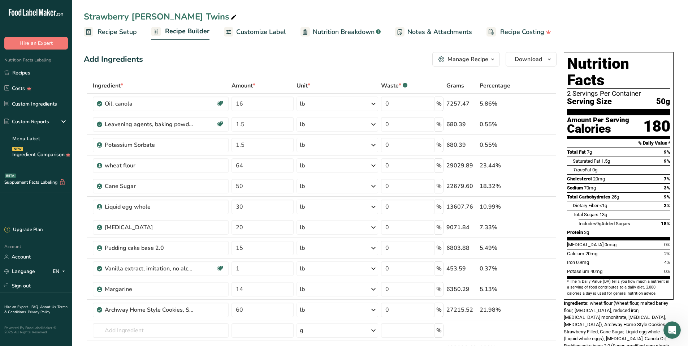
click at [246, 31] on span "Customize Label" at bounding box center [261, 32] width 50 height 10
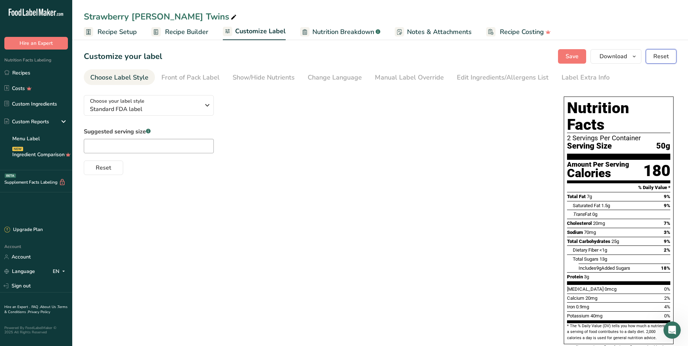
click at [668, 61] on button "Reset" at bounding box center [661, 56] width 31 height 14
click at [32, 63] on div "Nutrition Facts Labeling Recipes Costs Custom Ingredients Custom Reports Menu L…" at bounding box center [36, 110] width 72 height 121
click at [32, 66] on link "Recipes" at bounding box center [36, 73] width 72 height 14
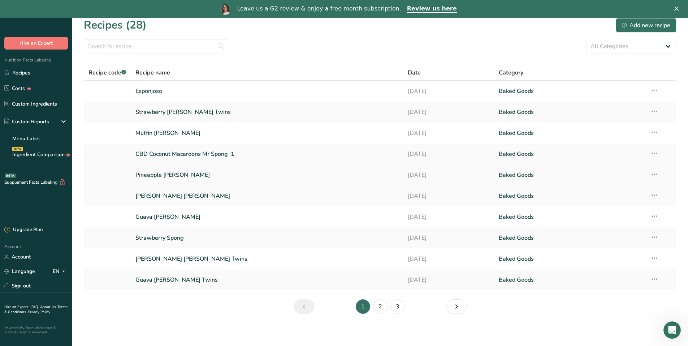
scroll to position [18, 0]
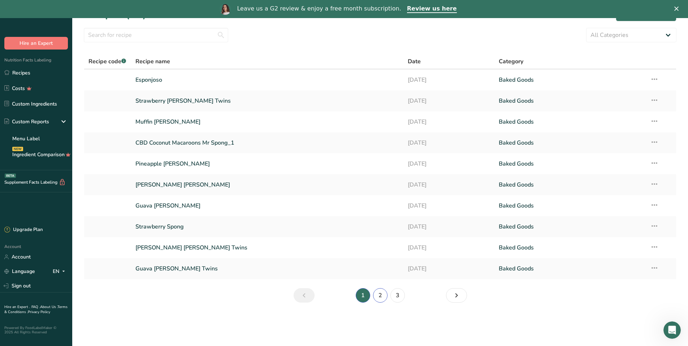
click at [379, 293] on link "2" at bounding box center [380, 295] width 14 height 14
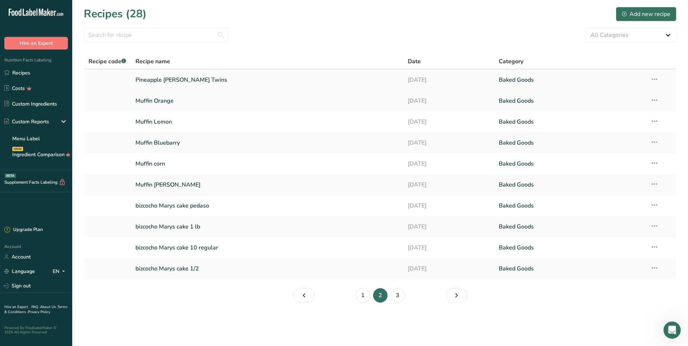
click at [251, 82] on link "Pineapple [PERSON_NAME] Twins" at bounding box center [268, 79] width 264 height 15
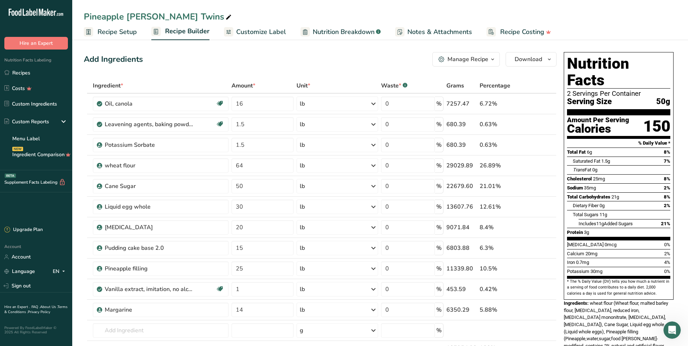
click at [236, 27] on span "Customize Label" at bounding box center [261, 32] width 50 height 10
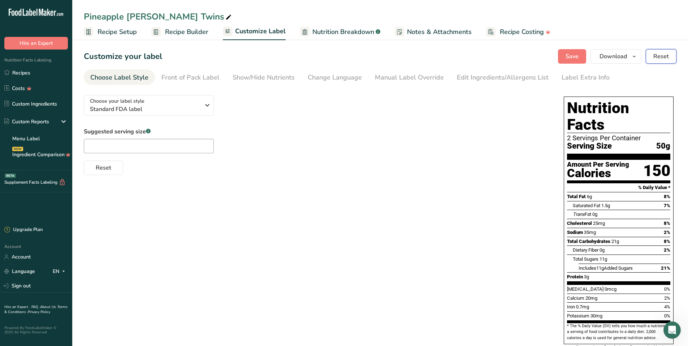
click at [670, 56] on button "Reset" at bounding box center [661, 56] width 31 height 14
click at [569, 76] on div "Label Extra Info" at bounding box center [586, 78] width 48 height 10
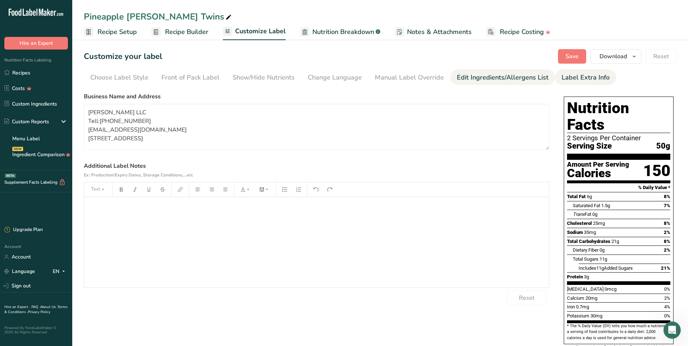
click at [502, 72] on link "Edit Ingredients/Allergens List" at bounding box center [503, 77] width 92 height 16
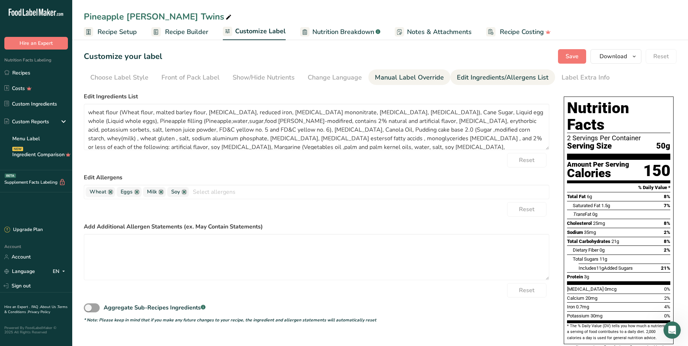
click at [417, 80] on div "Manual Label Override" at bounding box center [409, 78] width 69 height 10
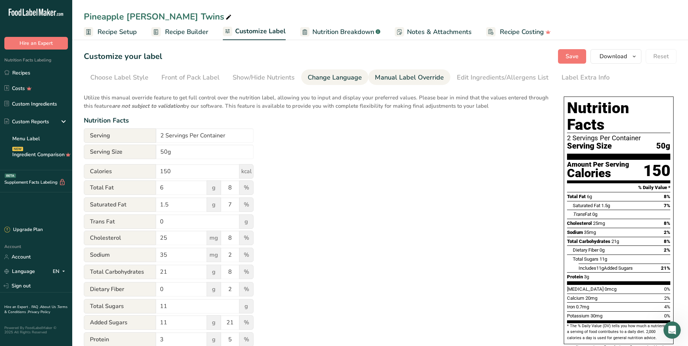
drag, startPoint x: 323, startPoint y: 75, endPoint x: 315, endPoint y: 77, distance: 8.5
click at [323, 75] on div "Change Language" at bounding box center [335, 78] width 54 height 10
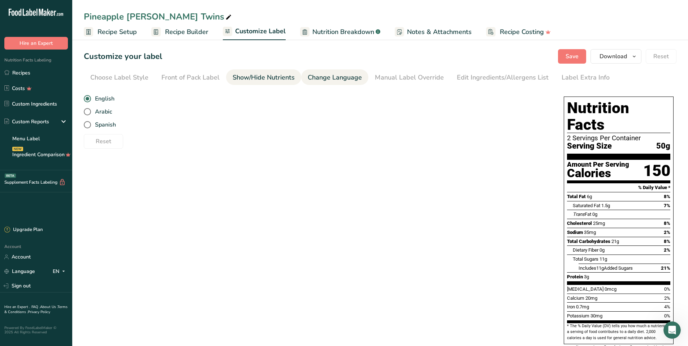
click at [259, 75] on div "Show/Hide Nutrients" at bounding box center [264, 78] width 62 height 10
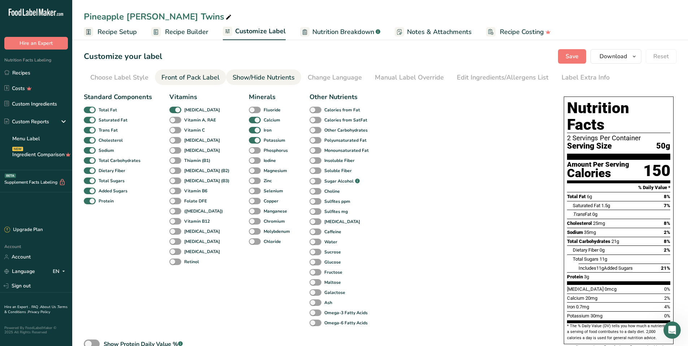
click at [178, 77] on div "Front of Pack Label" at bounding box center [191, 78] width 58 height 10
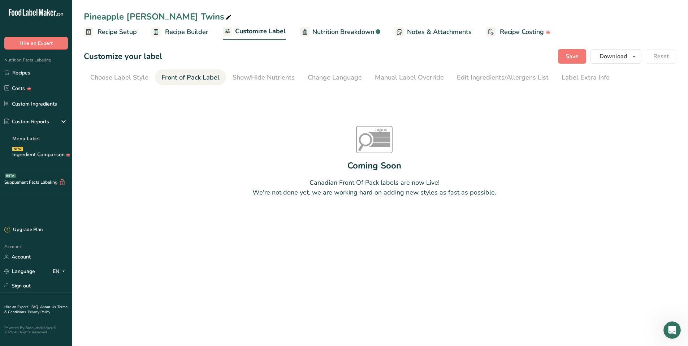
click at [126, 70] on link "Choose Label Style" at bounding box center [119, 77] width 58 height 16
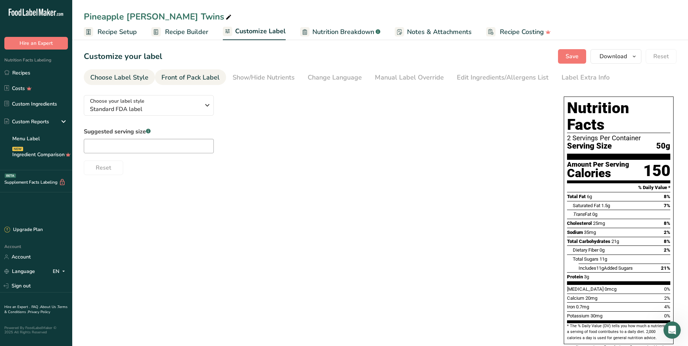
click at [185, 80] on div "Front of Pack Label" at bounding box center [191, 78] width 58 height 10
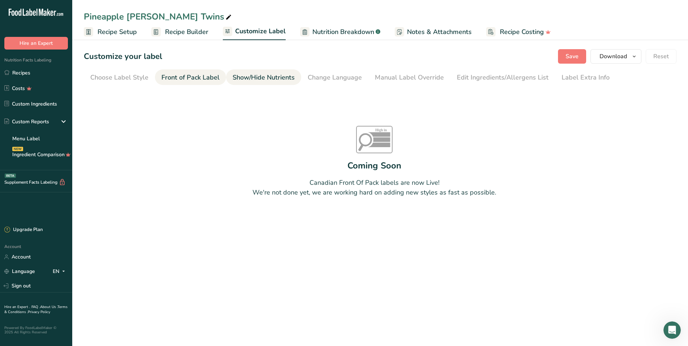
click at [233, 74] on div "Show/Hide Nutrients" at bounding box center [264, 78] width 62 height 10
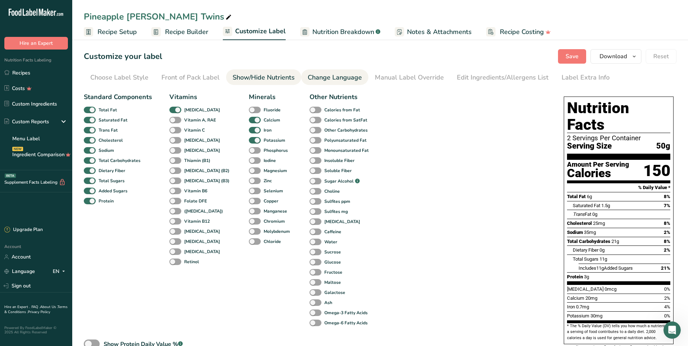
click at [335, 78] on div "Change Language" at bounding box center [335, 78] width 54 height 10
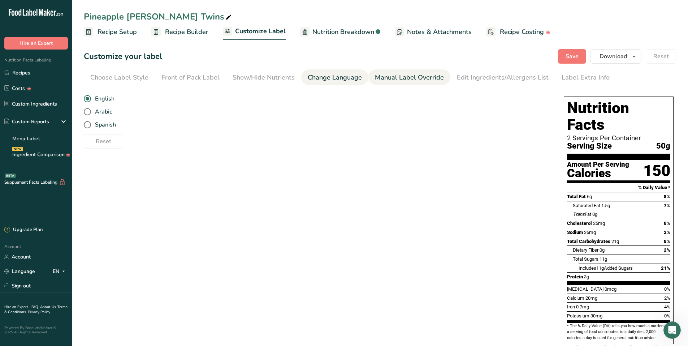
click at [398, 76] on div "Manual Label Override" at bounding box center [409, 78] width 69 height 10
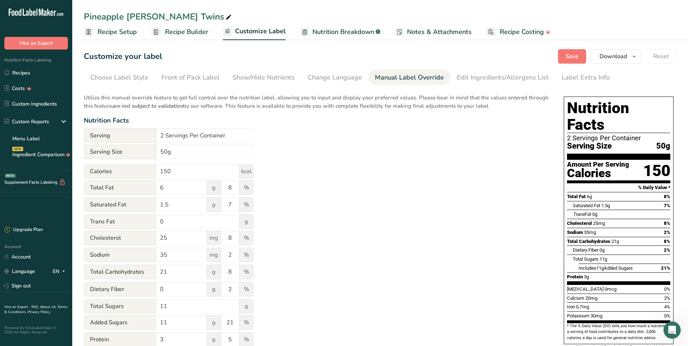
click at [361, 28] on span "Nutrition Breakdown" at bounding box center [344, 32] width 62 height 10
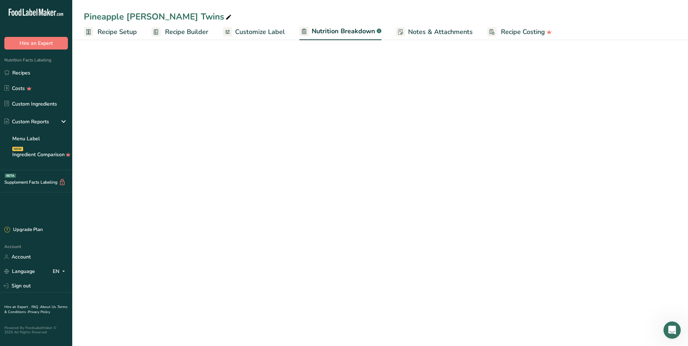
select select "Calories"
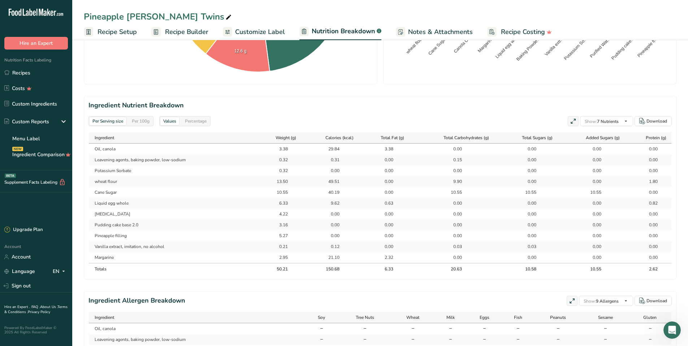
scroll to position [231, 0]
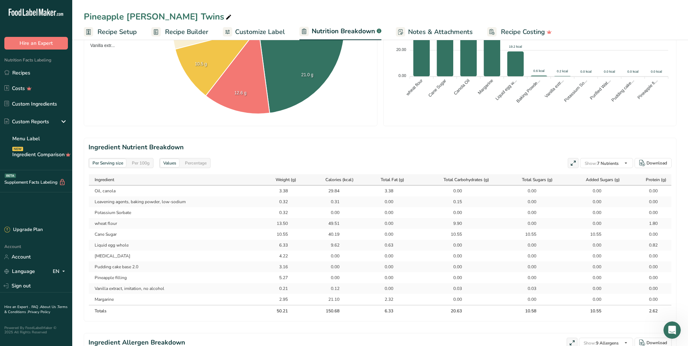
click at [249, 25] on link "Customize Label" at bounding box center [254, 32] width 62 height 16
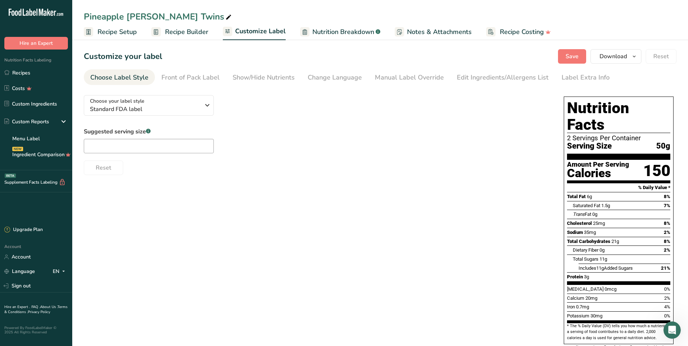
click at [198, 30] on span "Recipe Builder" at bounding box center [186, 32] width 43 height 10
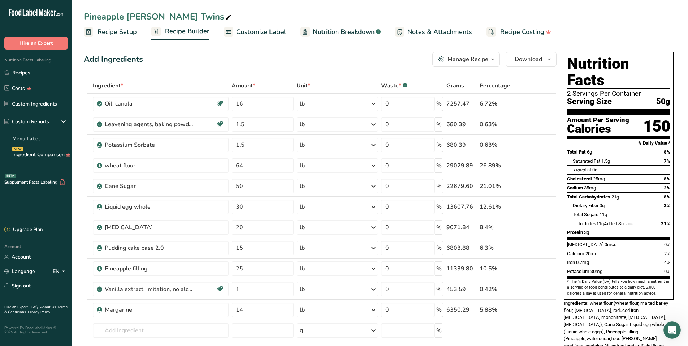
click at [105, 34] on span "Recipe Setup" at bounding box center [117, 32] width 39 height 10
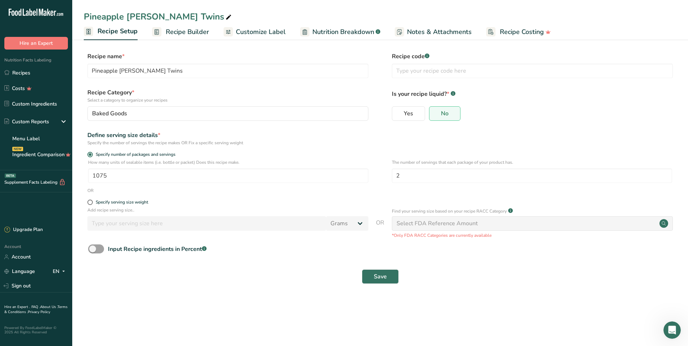
click at [170, 29] on span "Recipe Builder" at bounding box center [187, 32] width 43 height 10
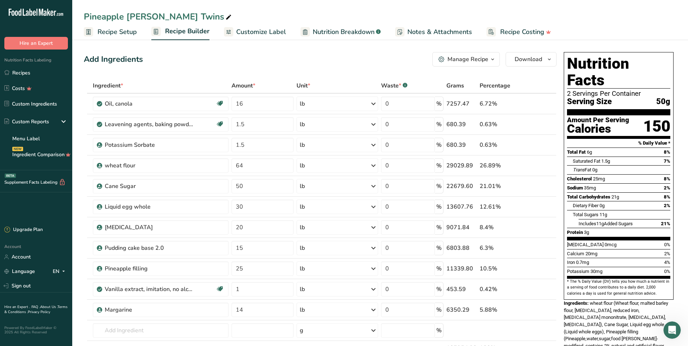
click at [411, 28] on span "Notes & Attachments" at bounding box center [440, 32] width 65 height 10
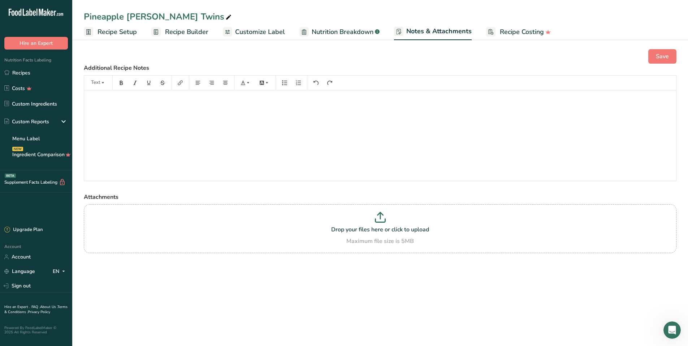
click at [357, 29] on span "Nutrition Breakdown" at bounding box center [343, 32] width 62 height 10
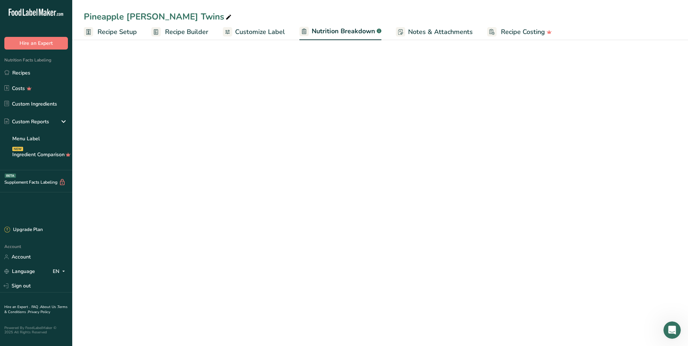
select select "Calories"
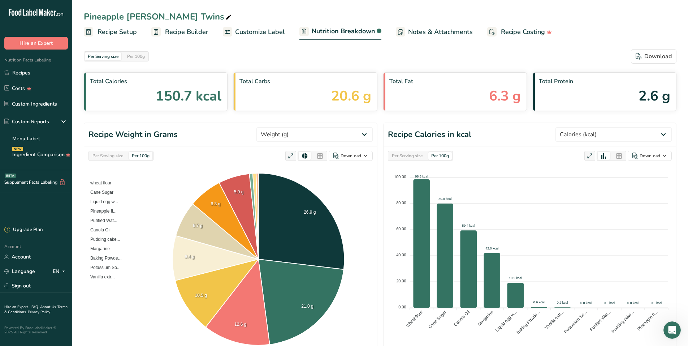
click at [504, 26] on link "Recipe Costing" at bounding box center [520, 32] width 65 height 16
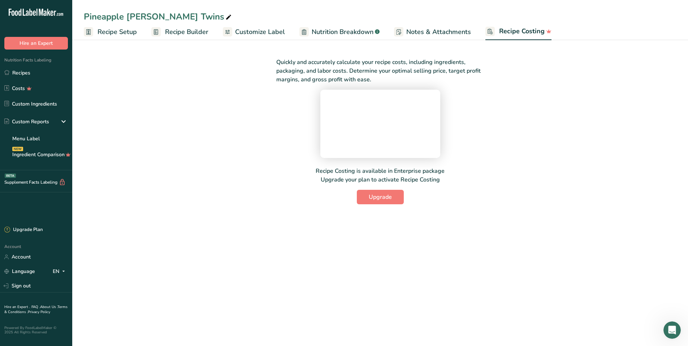
click at [266, 31] on span "Customize Label" at bounding box center [260, 32] width 50 height 10
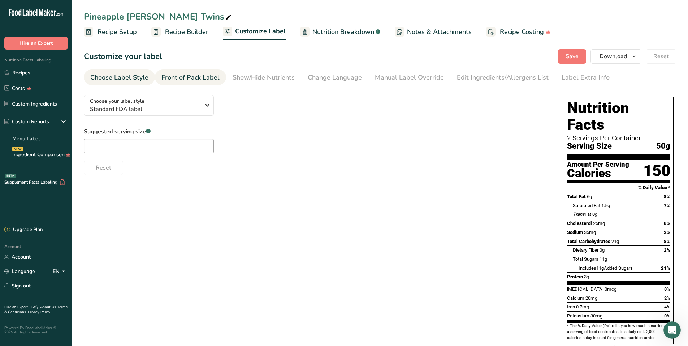
click at [203, 80] on div "Front of Pack Label" at bounding box center [191, 78] width 58 height 10
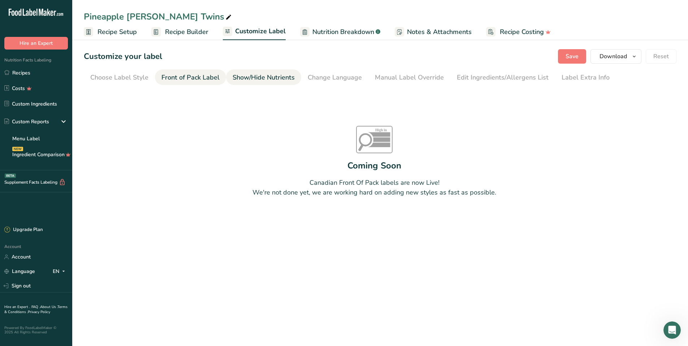
click at [259, 73] on div "Show/Hide Nutrients" at bounding box center [264, 78] width 62 height 10
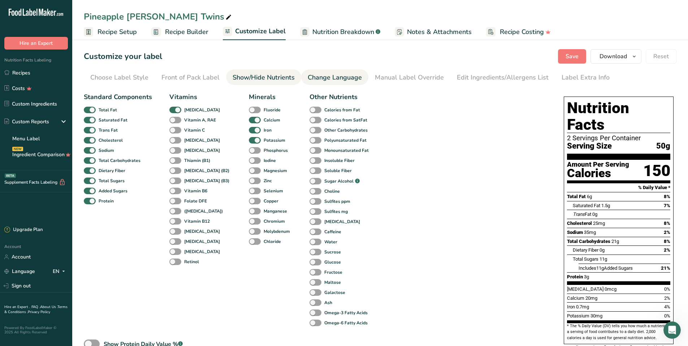
click at [313, 76] on div "Change Language" at bounding box center [335, 78] width 54 height 10
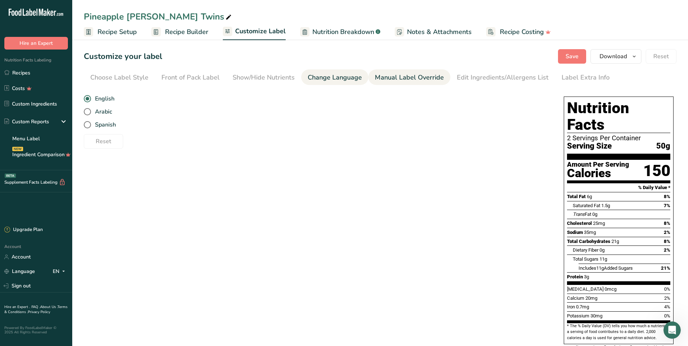
click at [391, 72] on link "Manual Label Override" at bounding box center [409, 77] width 69 height 16
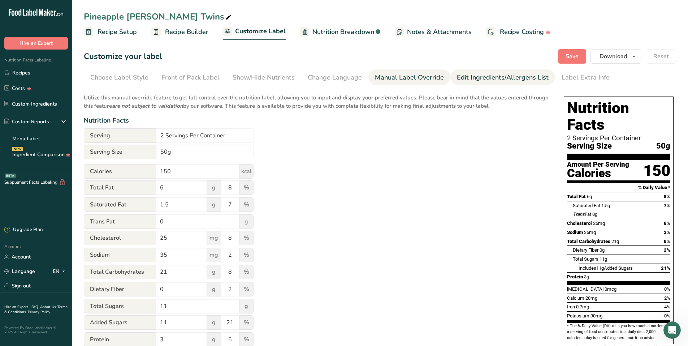
click at [495, 80] on div "Edit Ingredients/Allergens List" at bounding box center [503, 78] width 92 height 10
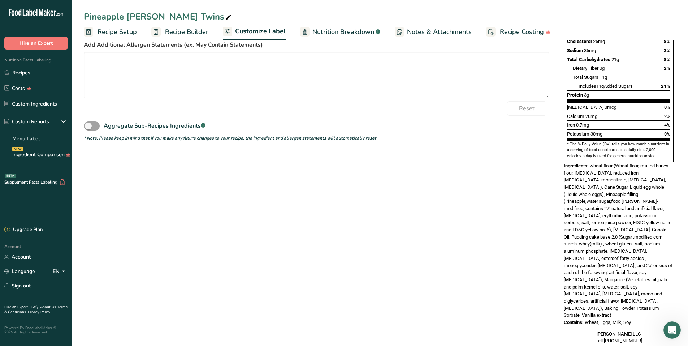
scroll to position [183, 0]
drag, startPoint x: 13, startPoint y: 256, endPoint x: 12, endPoint y: 249, distance: 7.6
click at [13, 256] on link "Account" at bounding box center [36, 256] width 72 height 13
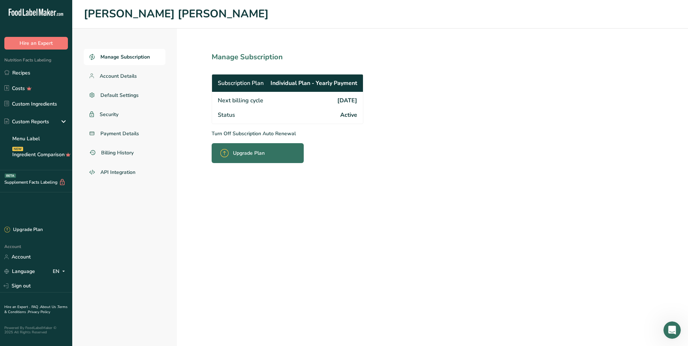
click at [228, 151] on div "Upgrade Plan" at bounding box center [244, 153] width 49 height 17
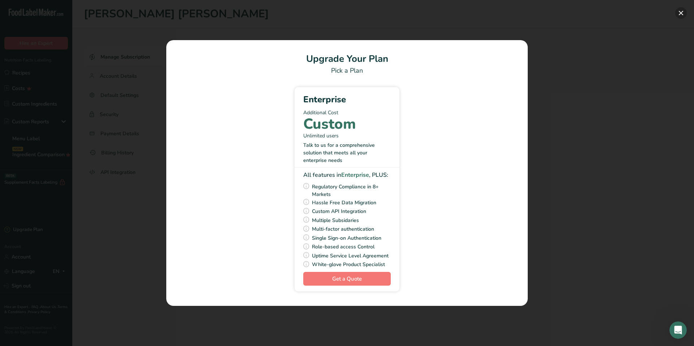
click at [680, 16] on button "Pick Your Pricing Plan Modal" at bounding box center [681, 13] width 12 height 12
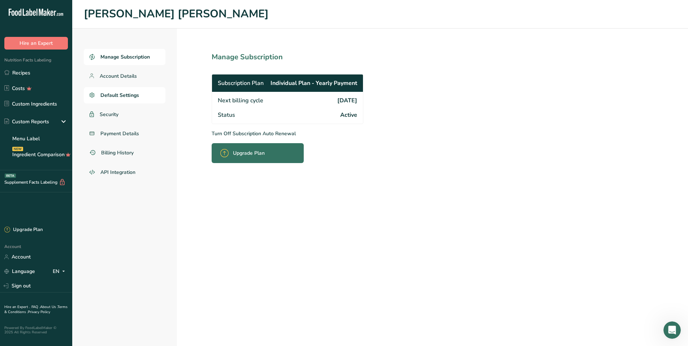
click at [145, 98] on link "Default Settings" at bounding box center [125, 95] width 82 height 16
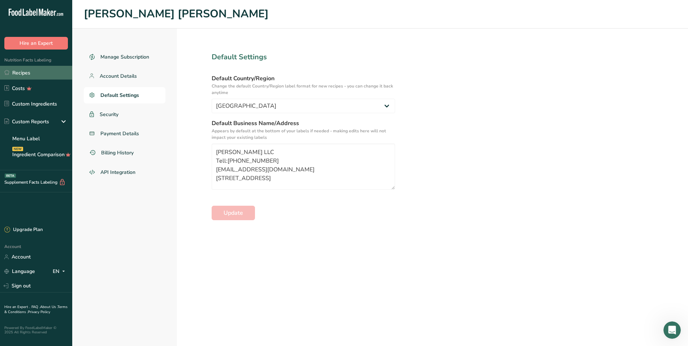
click at [36, 73] on link "Recipes" at bounding box center [36, 73] width 72 height 14
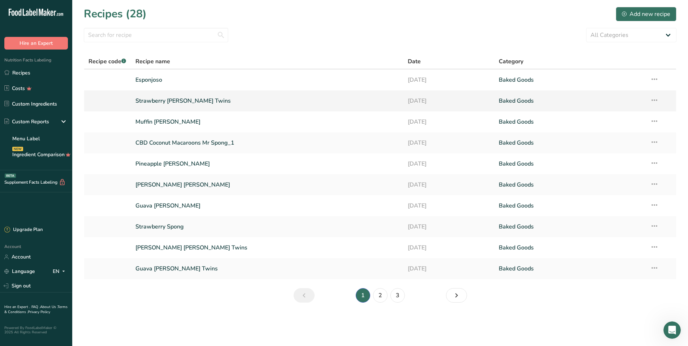
click at [250, 96] on link "Strawberry [PERSON_NAME] Twins" at bounding box center [268, 100] width 264 height 15
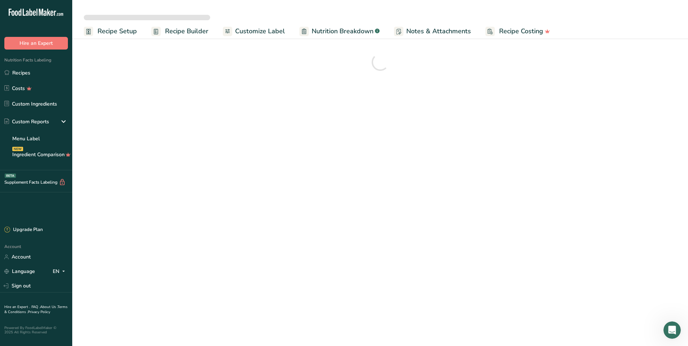
click at [243, 28] on span "Customize Label" at bounding box center [260, 31] width 50 height 10
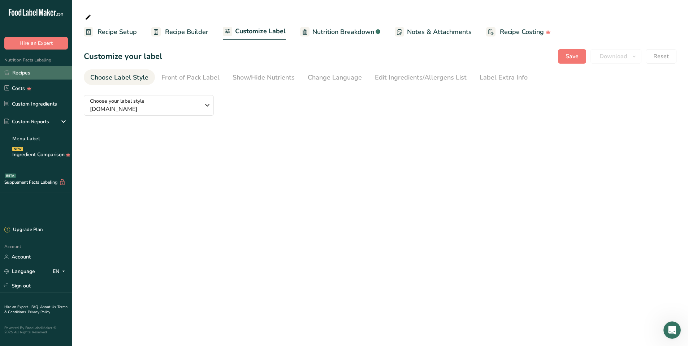
click at [34, 71] on link "Recipes" at bounding box center [36, 73] width 72 height 14
click at [37, 73] on link "Recipes" at bounding box center [36, 73] width 72 height 14
click at [38, 69] on link "Recipes" at bounding box center [36, 73] width 72 height 14
click at [39, 74] on link "Recipes" at bounding box center [36, 73] width 72 height 14
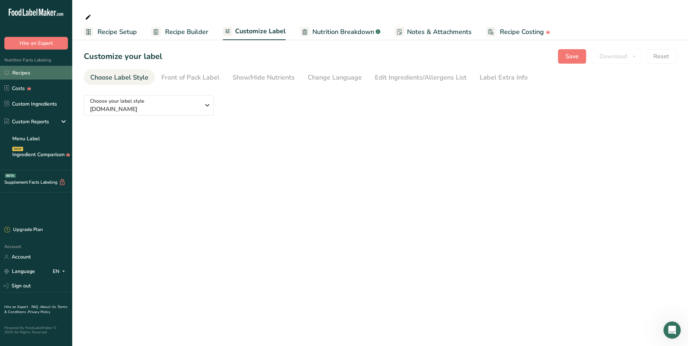
click at [39, 74] on link "Recipes" at bounding box center [36, 73] width 72 height 14
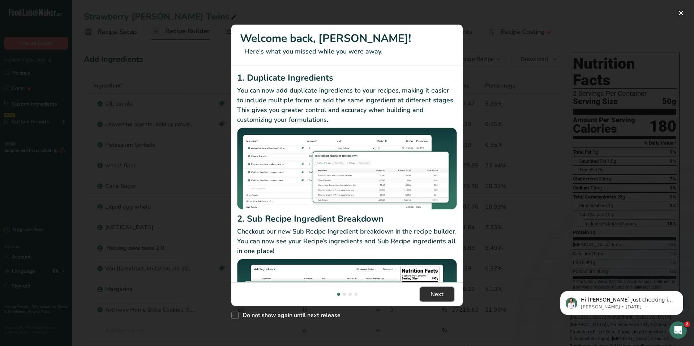
click at [441, 295] on span "Next" at bounding box center [436, 294] width 13 height 9
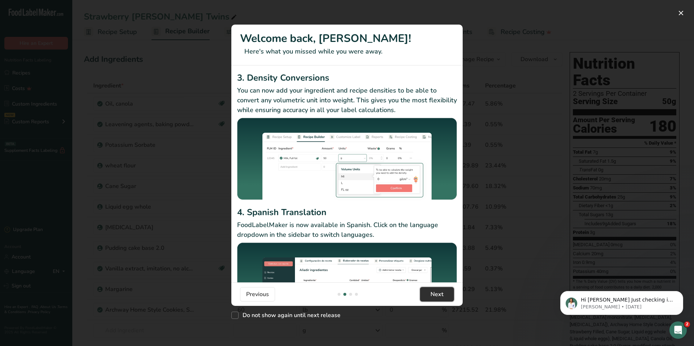
click at [441, 295] on span "Next" at bounding box center [436, 294] width 13 height 9
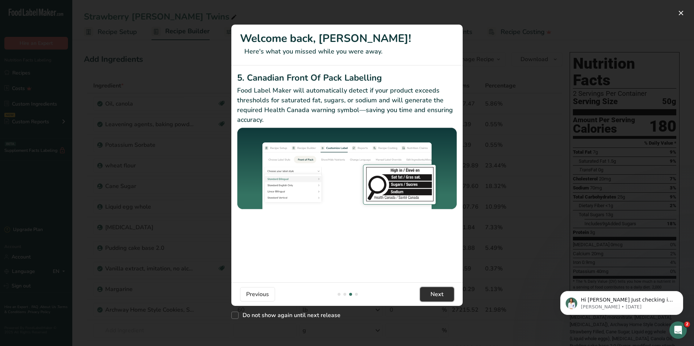
click at [441, 295] on span "Next" at bounding box center [436, 294] width 13 height 9
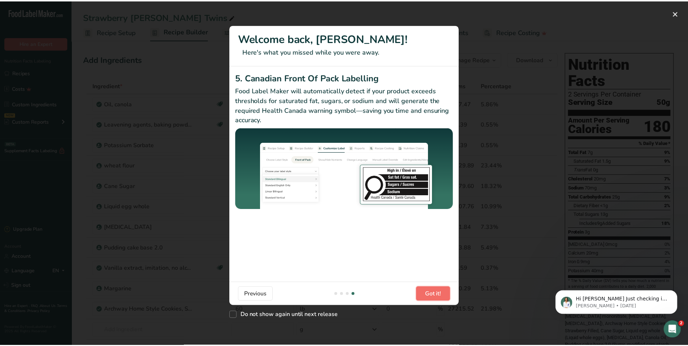
scroll to position [0, 694]
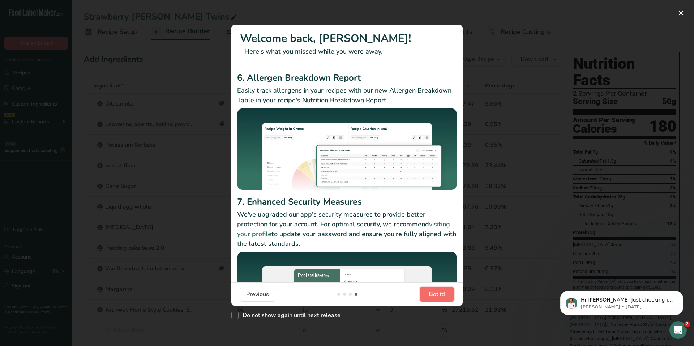
click at [441, 295] on span "Got it!" at bounding box center [437, 294] width 16 height 9
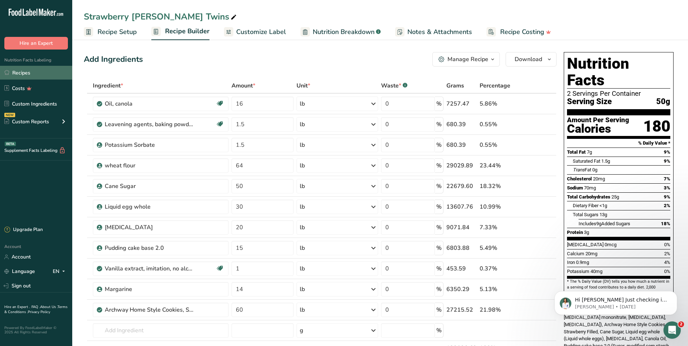
click at [35, 76] on link "Recipes" at bounding box center [36, 73] width 72 height 14
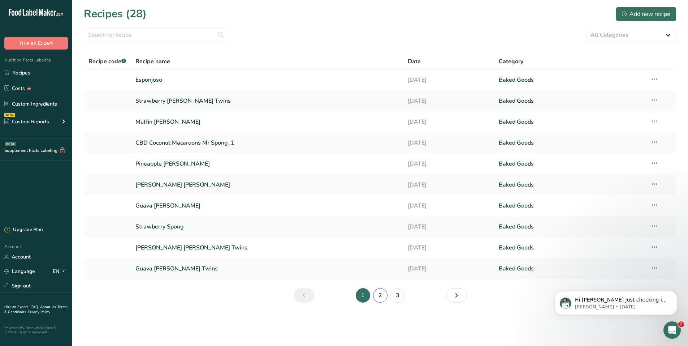
click at [380, 300] on link "2" at bounding box center [380, 295] width 14 height 14
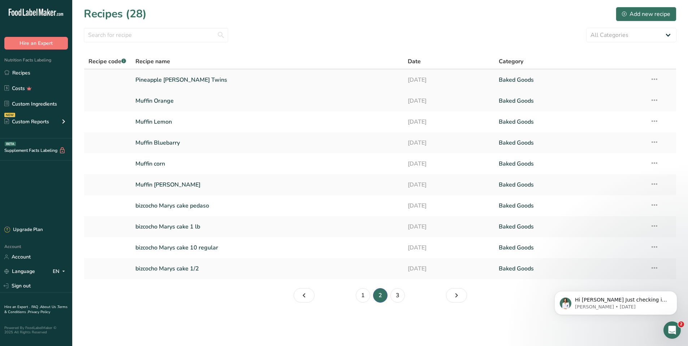
click at [249, 78] on link "Pineapple [PERSON_NAME] Twins" at bounding box center [268, 79] width 264 height 15
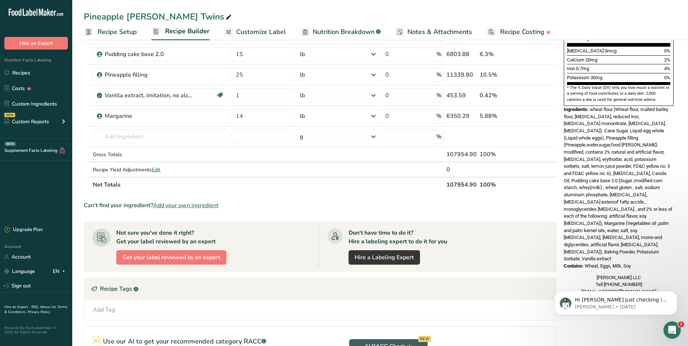
scroll to position [163, 0]
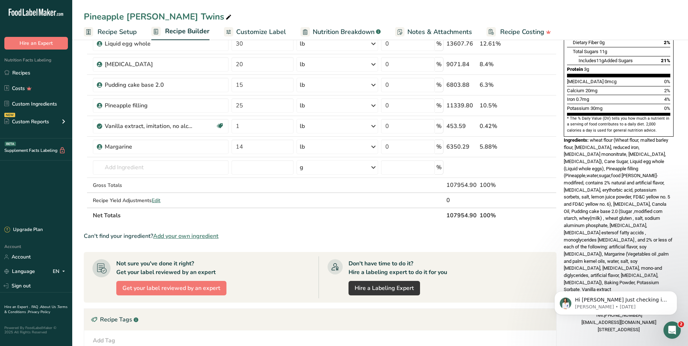
click at [267, 28] on span "Customize Label" at bounding box center [261, 32] width 50 height 10
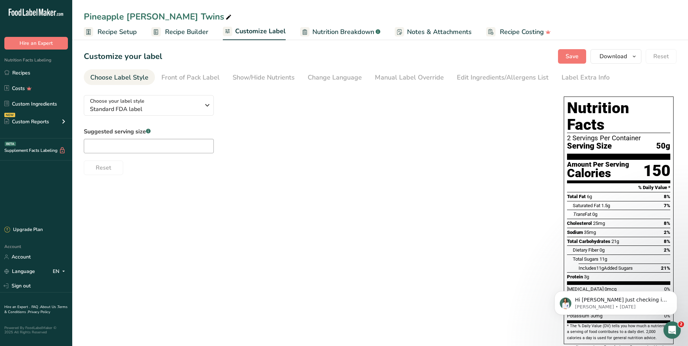
click at [185, 28] on span "Recipe Builder" at bounding box center [186, 32] width 43 height 10
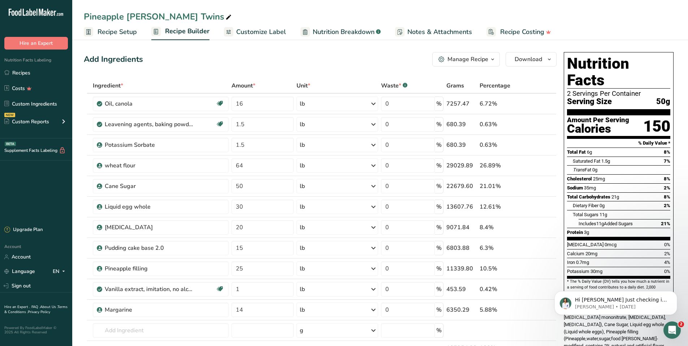
click at [344, 65] on div "Add Ingredients Manage Recipe Delete Recipe Duplicate Recipe Scale Recipe Save …" at bounding box center [320, 59] width 473 height 14
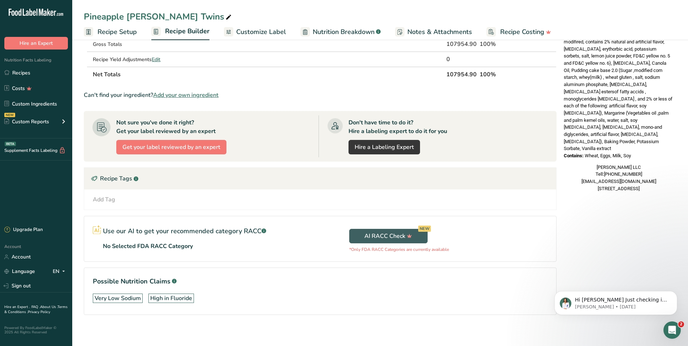
scroll to position [308, 0]
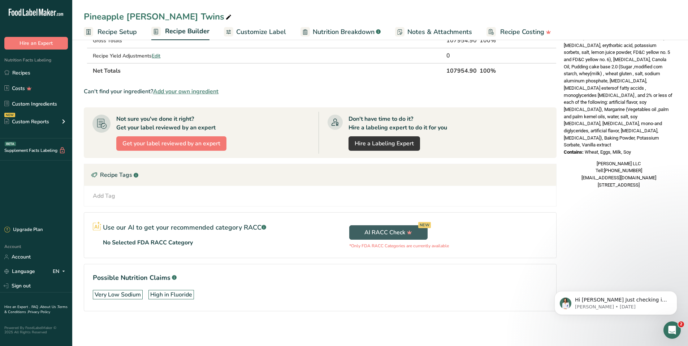
click at [284, 294] on div "Very Low Sodium High in Fluoride" at bounding box center [320, 294] width 455 height 15
click at [116, 174] on div "Recipe Tags .a-a{fill:#347362;}.b-a{fill:#fff;}" at bounding box center [320, 175] width 472 height 22
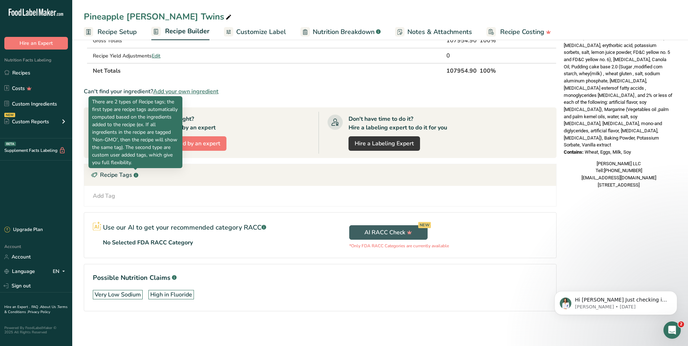
click at [135, 176] on rect at bounding box center [136, 175] width 5 height 5
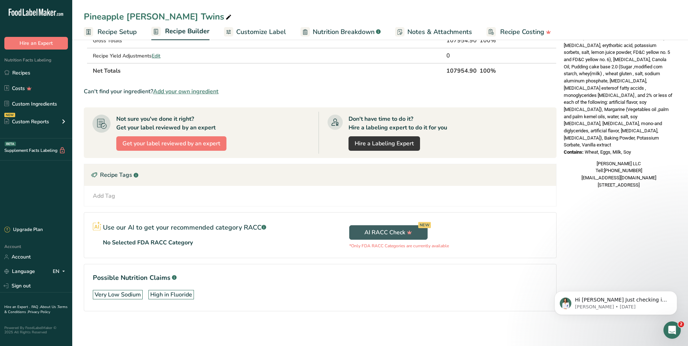
click at [100, 177] on div "Recipe Tags .a-a{fill:#347362;}.b-a{fill:#fff;}" at bounding box center [320, 175] width 472 height 22
click at [99, 177] on div "Recipe Tags .a-a{fill:#347362;}.b-a{fill:#fff;}" at bounding box center [320, 175] width 472 height 22
drag, startPoint x: 99, startPoint y: 177, endPoint x: 92, endPoint y: 173, distance: 7.4
click at [92, 173] on icon at bounding box center [94, 175] width 7 height 11
click at [94, 174] on icon at bounding box center [94, 175] width 7 height 11
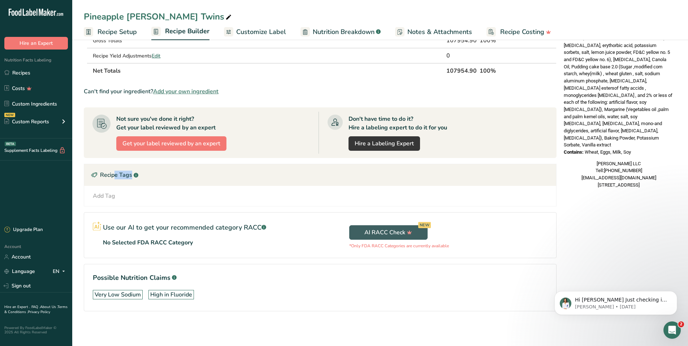
click at [96, 176] on icon at bounding box center [94, 175] width 7 height 11
click at [122, 194] on div "Add Tag Standard Tags Custom Tags Source of Antioxidants Prebiotic Effect Sourc…" at bounding box center [320, 196] width 461 height 9
click at [122, 197] on div "Add Tag Standard Tags Custom Tags Source of Antioxidants Prebiotic Effect Sourc…" at bounding box center [320, 196] width 461 height 9
click at [120, 201] on div "Add Tag Standard Tags Custom Tags Source of Antioxidants Prebiotic Effect Sourc…" at bounding box center [320, 196] width 472 height 20
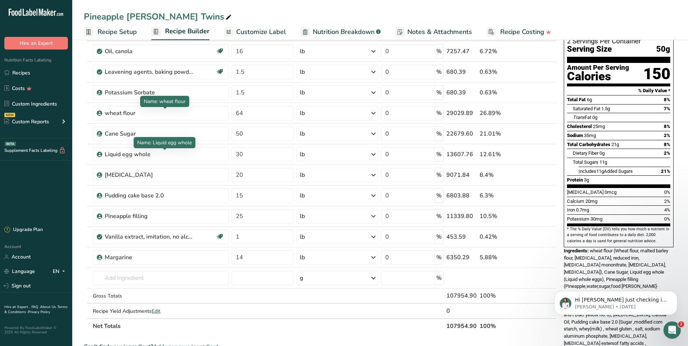
scroll to position [0, 0]
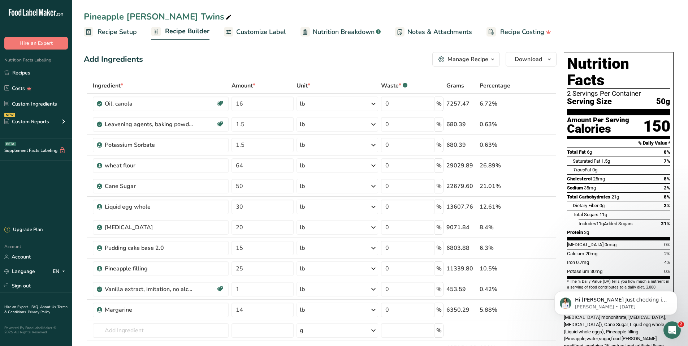
click at [252, 32] on span "Customize Label" at bounding box center [261, 32] width 50 height 10
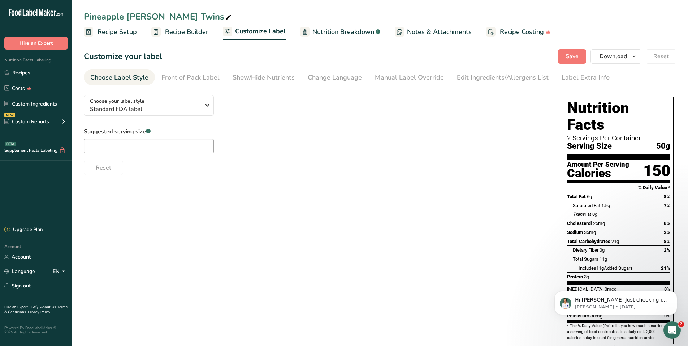
click at [349, 30] on span "Nutrition Breakdown" at bounding box center [344, 32] width 62 height 10
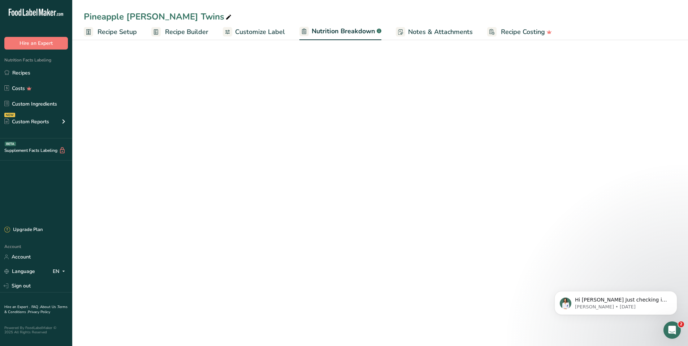
select select "Calories"
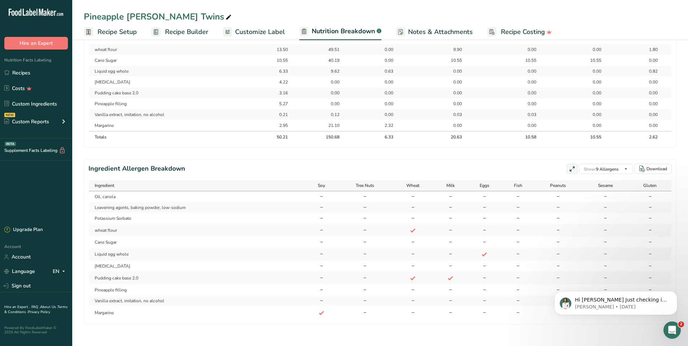
scroll to position [412, 0]
click at [429, 30] on span "Notes & Attachments" at bounding box center [440, 32] width 65 height 10
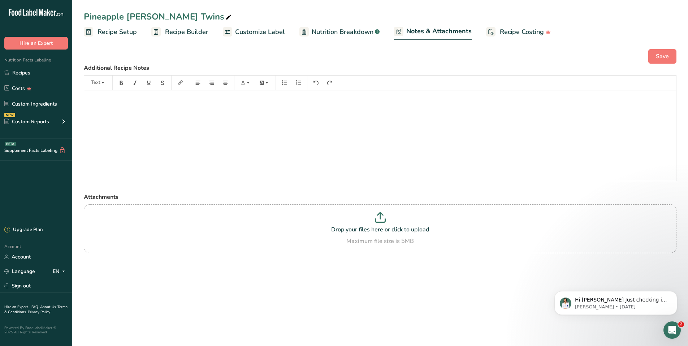
click at [109, 31] on span "Recipe Setup" at bounding box center [117, 32] width 39 height 10
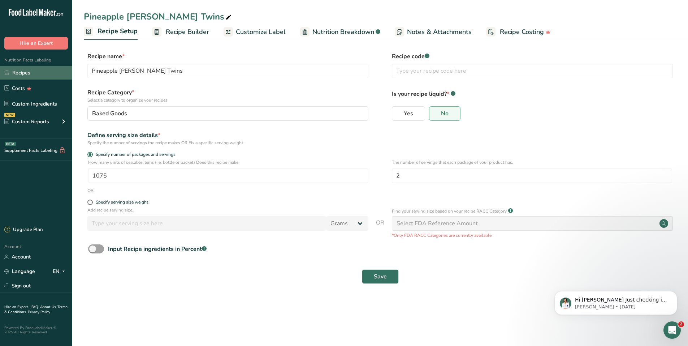
click at [36, 74] on link "Recipes" at bounding box center [36, 73] width 72 height 14
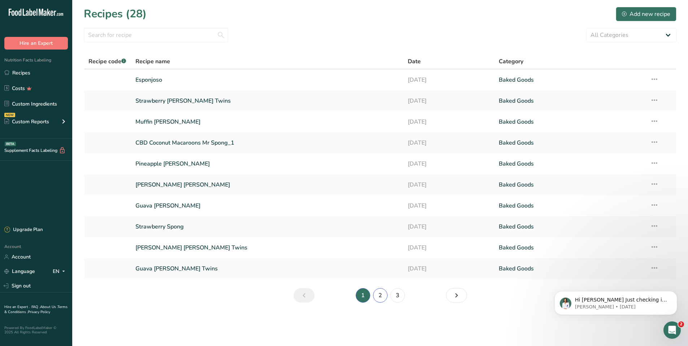
click at [385, 296] on link "2" at bounding box center [380, 295] width 14 height 14
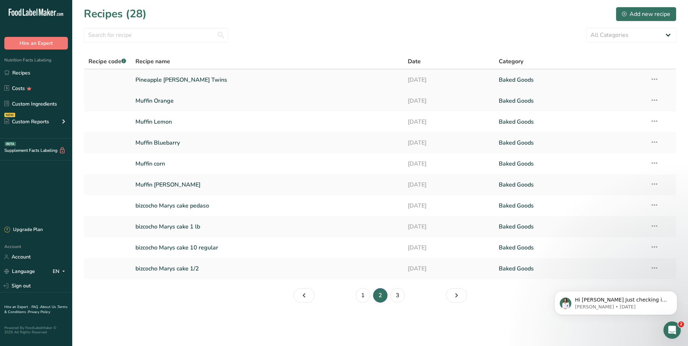
click at [241, 78] on link "Pineapple [PERSON_NAME] Twins" at bounding box center [268, 79] width 264 height 15
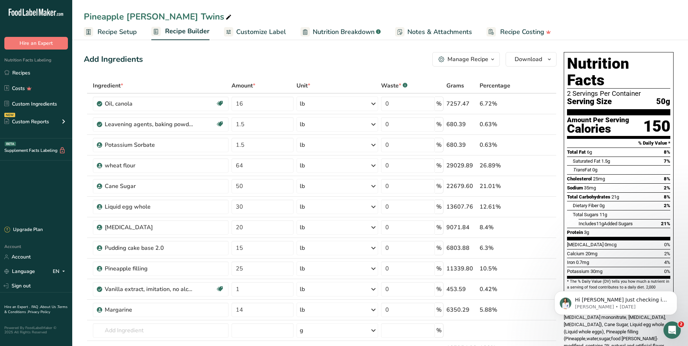
click at [335, 32] on span "Nutrition Breakdown" at bounding box center [344, 32] width 62 height 10
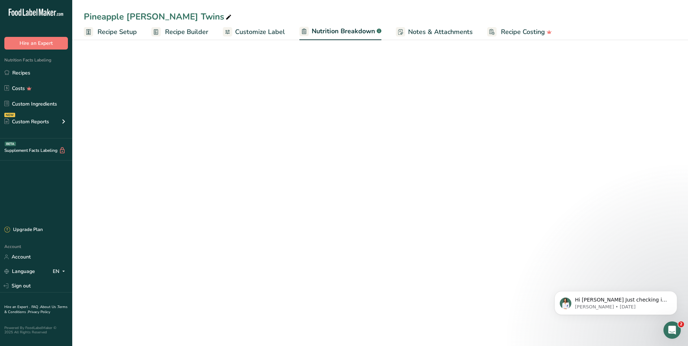
select select "Calories"
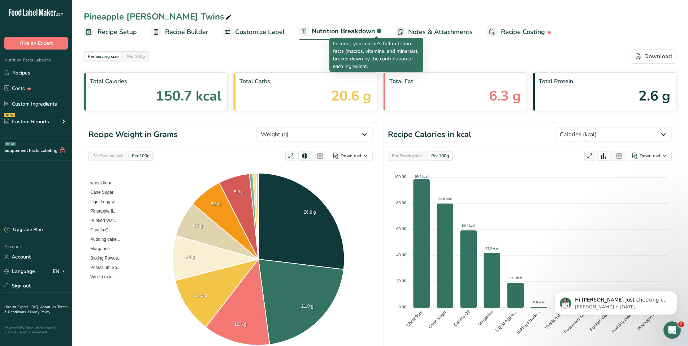
click at [378, 31] on rect at bounding box center [379, 31] width 5 height 5
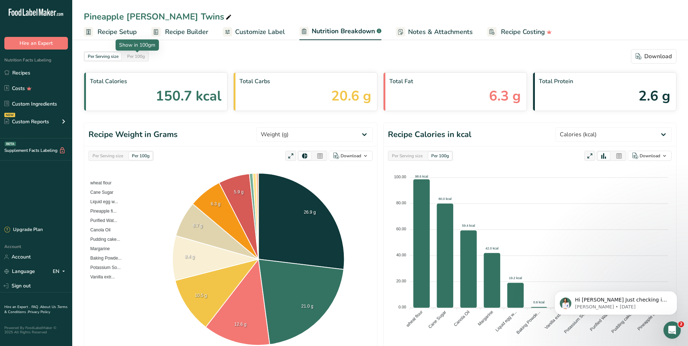
click at [141, 60] on div "Per 100g" at bounding box center [135, 56] width 23 height 8
click at [100, 57] on div "Per Serving size" at bounding box center [103, 56] width 37 height 8
click at [112, 27] on span "Recipe Setup" at bounding box center [117, 32] width 39 height 10
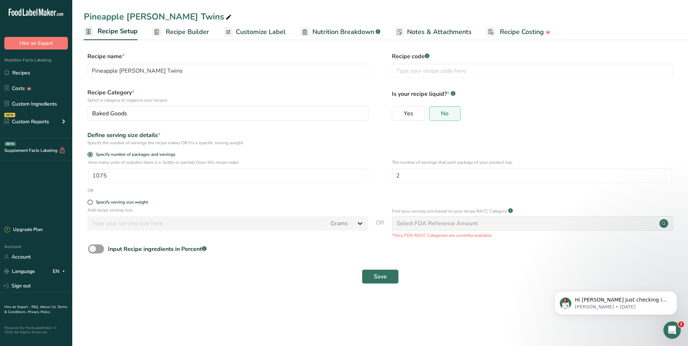
click at [198, 29] on span "Recipe Builder" at bounding box center [187, 32] width 43 height 10
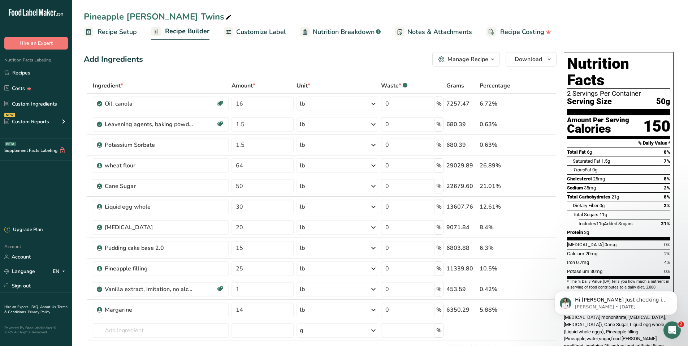
click at [334, 33] on span "Nutrition Breakdown" at bounding box center [344, 32] width 62 height 10
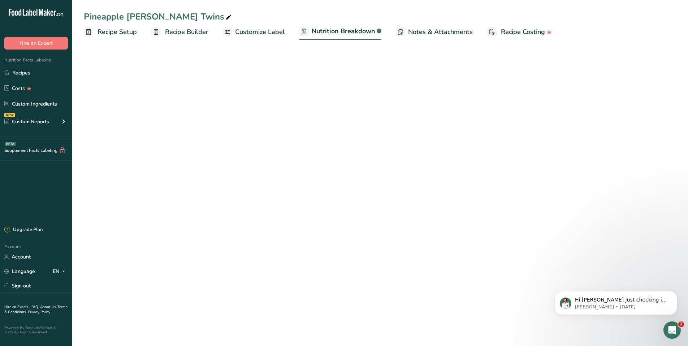
select select "Calories"
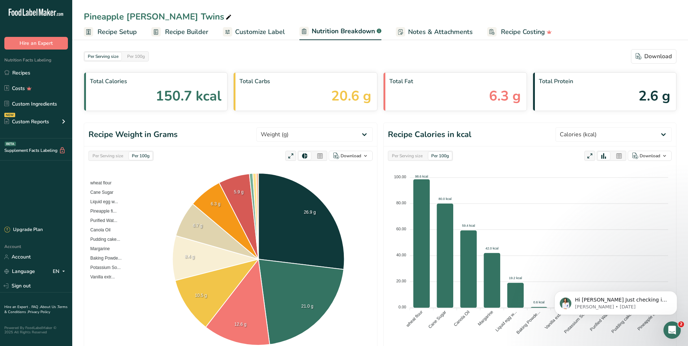
click at [273, 33] on span "Customize Label" at bounding box center [260, 32] width 50 height 10
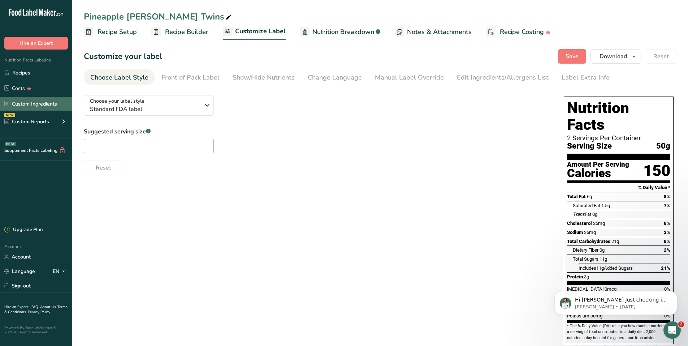
click at [35, 101] on link "Custom Ingredients" at bounding box center [36, 104] width 72 height 14
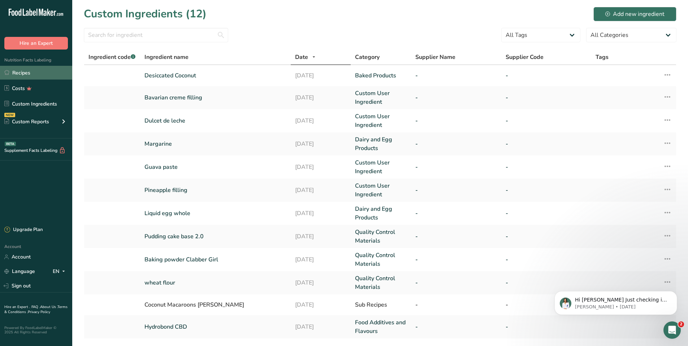
click at [51, 67] on link "Recipes" at bounding box center [36, 73] width 72 height 14
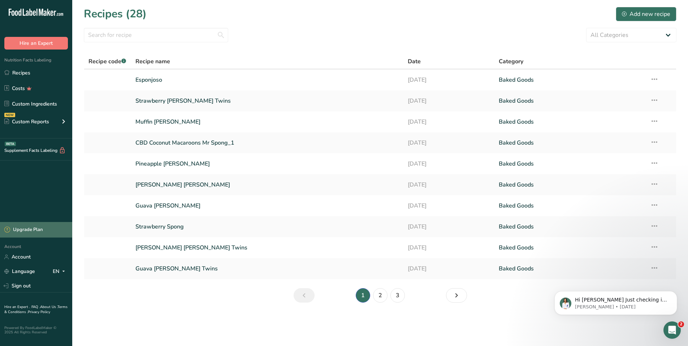
click at [50, 224] on div "Upgrade Plan" at bounding box center [36, 230] width 72 height 16
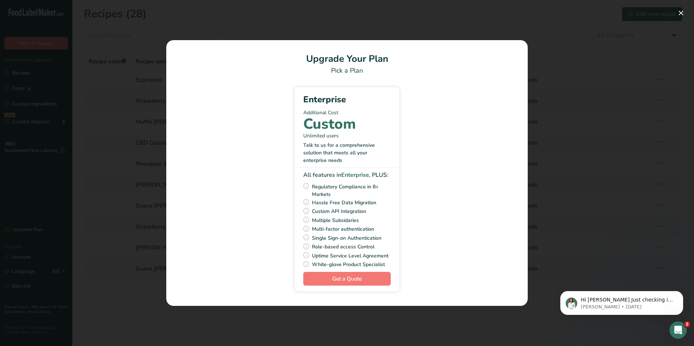
click at [342, 260] on span "White-glove Product Specialist" at bounding box center [348, 264] width 73 height 9
click at [339, 261] on span "White-glove Product Specialist" at bounding box center [348, 264] width 73 height 9
click at [301, 271] on div "Enterprise Additional Cost Custom Unlimited users Talk to us for a comprehensiv…" at bounding box center [347, 189] width 105 height 205
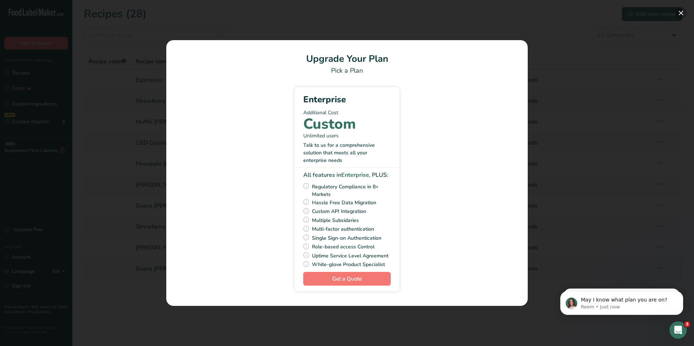
click at [678, 13] on button "Pick Your Pricing Plan Modal" at bounding box center [681, 13] width 12 height 12
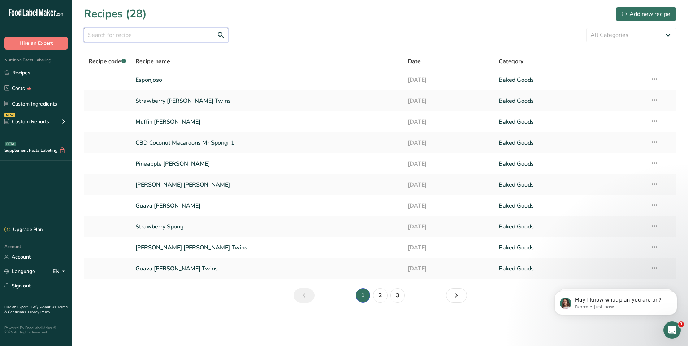
click at [181, 37] on input "text" at bounding box center [156, 35] width 145 height 14
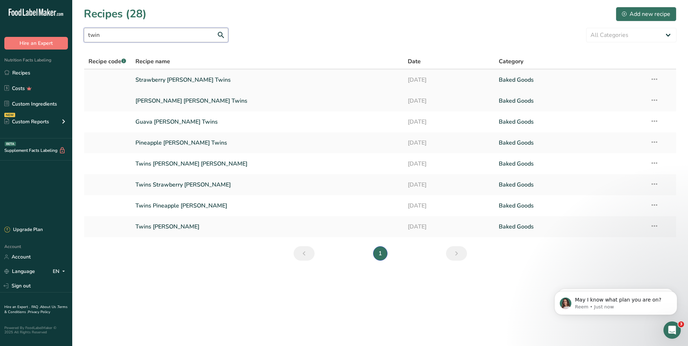
type input "twin"
click at [157, 77] on link "Strawberry [PERSON_NAME] Twins" at bounding box center [268, 79] width 264 height 15
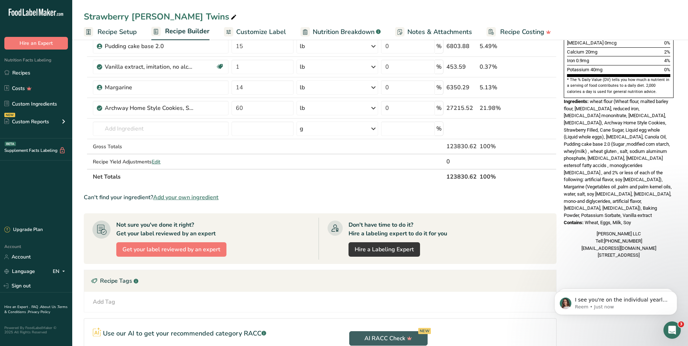
scroll to position [199, 0]
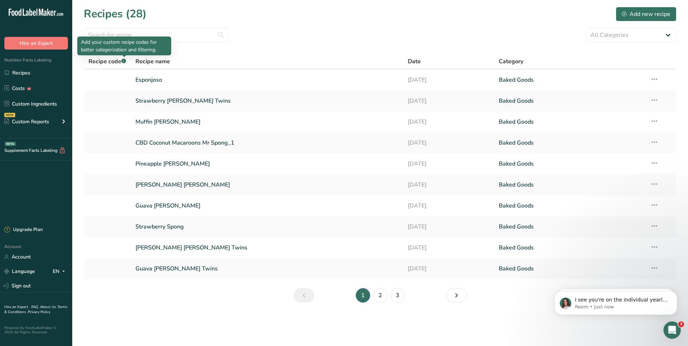
click at [146, 38] on div "Add your custom recipe codes for better categorization and filtering." at bounding box center [124, 46] width 94 height 19
drag, startPoint x: 146, startPoint y: 28, endPoint x: 146, endPoint y: 32, distance: 3.6
click at [146, 31] on input "text" at bounding box center [156, 35] width 145 height 14
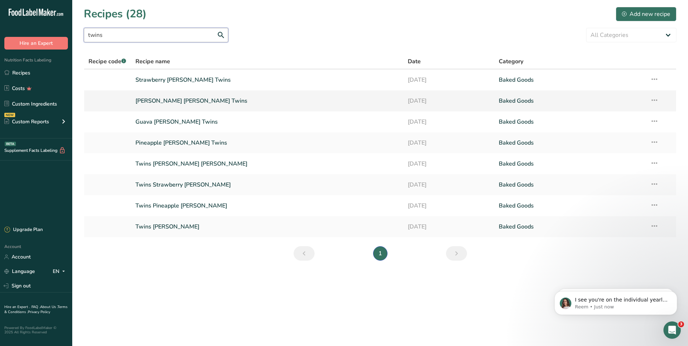
type input "twins"
click at [151, 106] on link "[PERSON_NAME] [PERSON_NAME] Twins" at bounding box center [268, 100] width 264 height 15
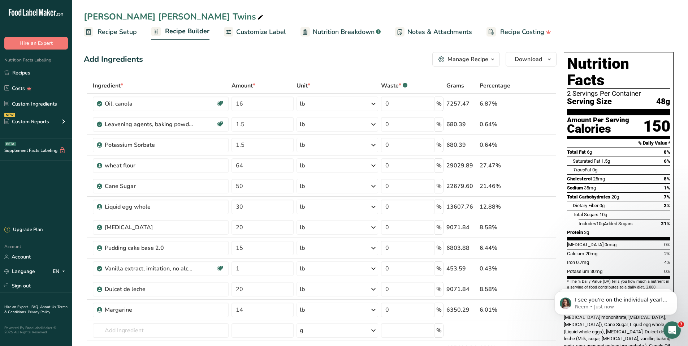
click at [261, 28] on span "Customize Label" at bounding box center [261, 32] width 50 height 10
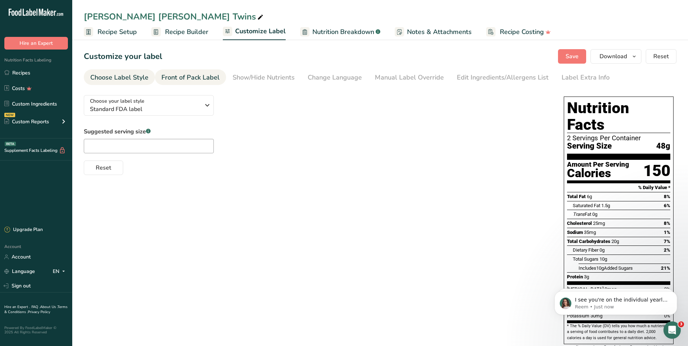
click at [209, 74] on div "Front of Pack Label" at bounding box center [191, 78] width 58 height 10
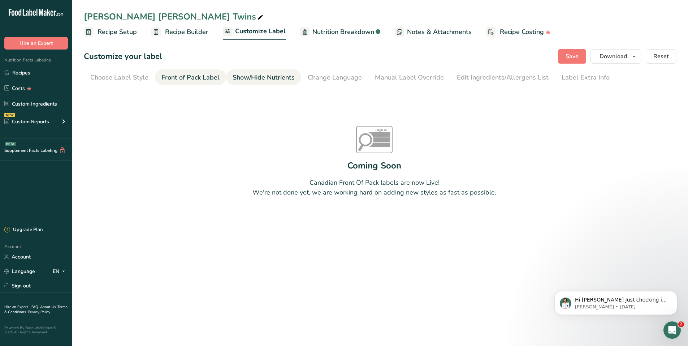
click at [256, 80] on div "Show/Hide Nutrients" at bounding box center [264, 78] width 62 height 10
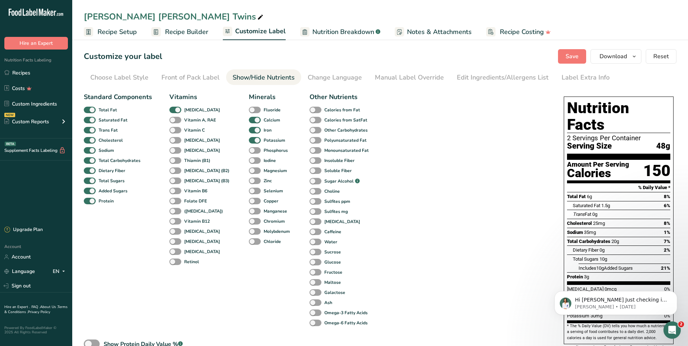
click at [14, 226] on div "Upgrade Plan" at bounding box center [23, 229] width 38 height 7
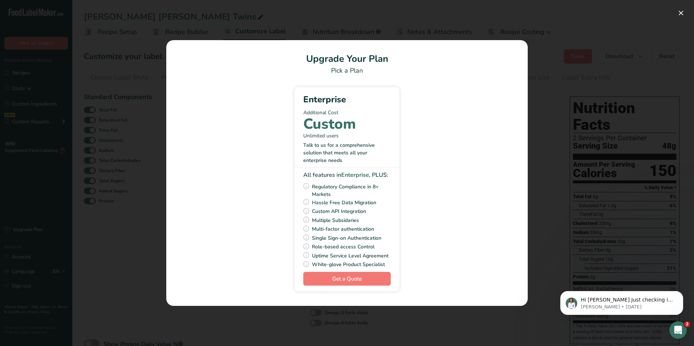
click at [96, 225] on div "Pick Your Pricing Plan Modal" at bounding box center [347, 173] width 694 height 346
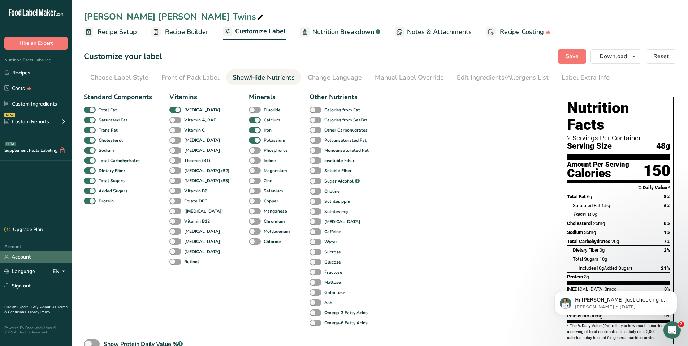
click at [50, 252] on link "Account" at bounding box center [36, 256] width 72 height 13
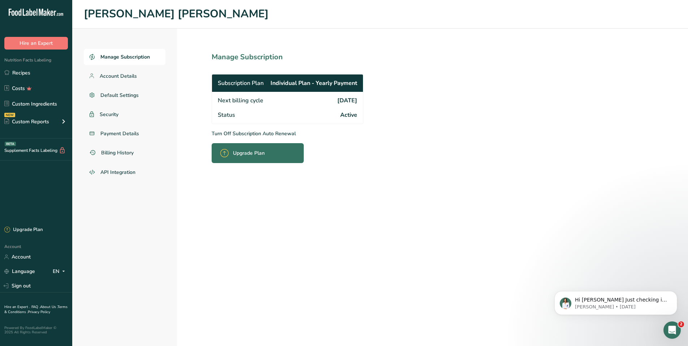
click at [267, 158] on div "Upgrade Plan" at bounding box center [244, 153] width 49 height 17
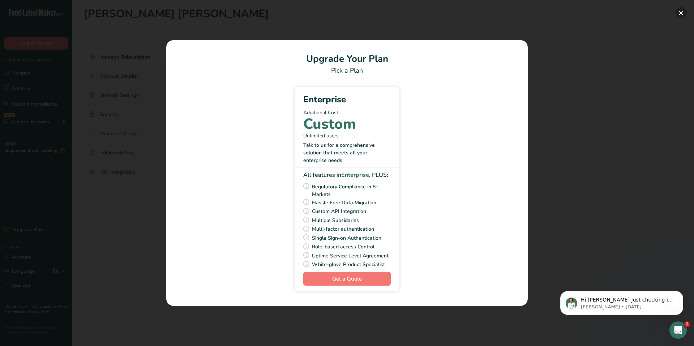
click at [678, 14] on button "Pick Your Pricing Plan Modal" at bounding box center [681, 13] width 12 height 12
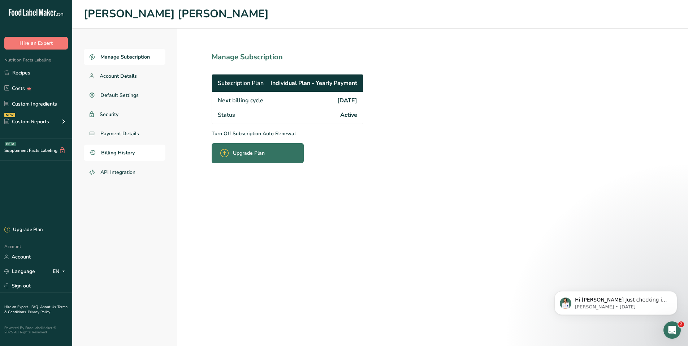
click at [158, 158] on link "Billing History" at bounding box center [125, 153] width 82 height 16
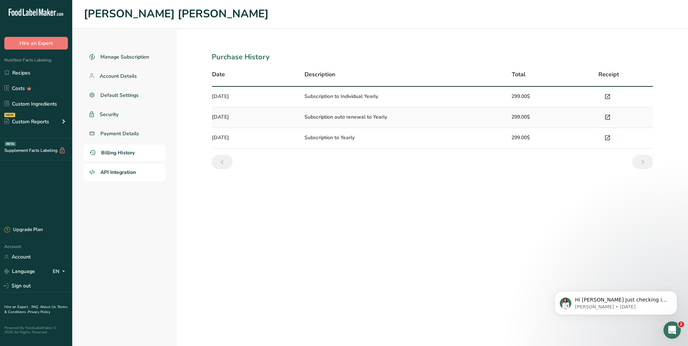
click at [142, 176] on link "API Integration" at bounding box center [125, 172] width 82 height 17
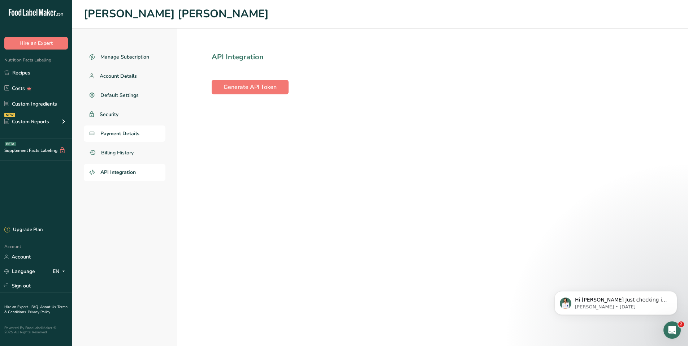
click at [120, 131] on span "Payment Details" at bounding box center [119, 134] width 39 height 8
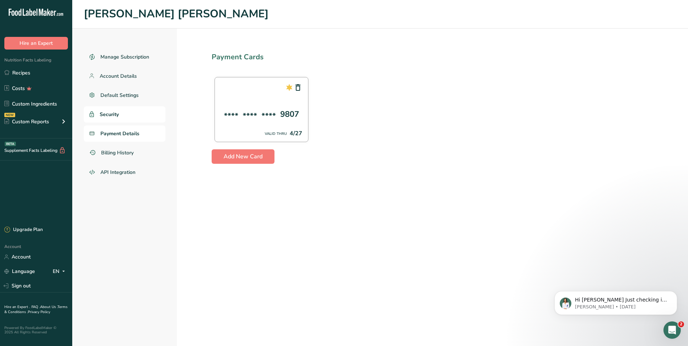
click at [113, 116] on span "Security" at bounding box center [109, 115] width 19 height 8
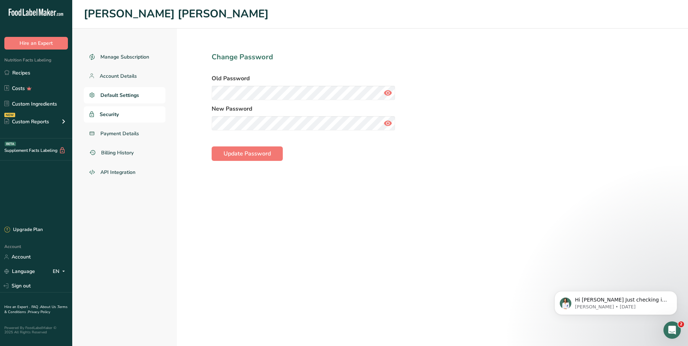
click at [125, 94] on span "Default Settings" at bounding box center [119, 95] width 39 height 8
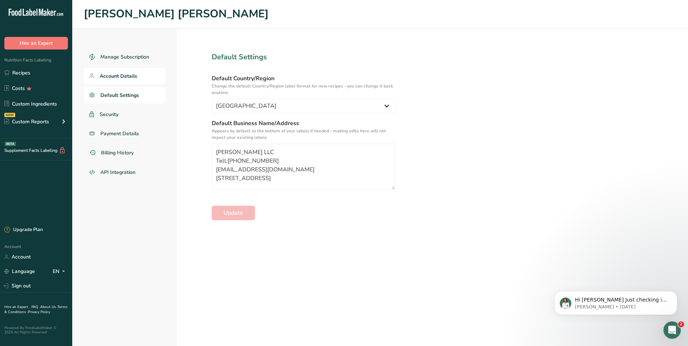
click at [123, 77] on span "Account Details" at bounding box center [119, 76] width 38 height 8
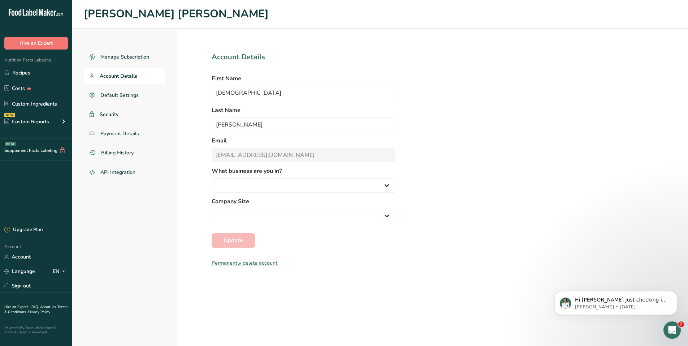
select select
click at [45, 76] on link "Recipes" at bounding box center [36, 73] width 72 height 14
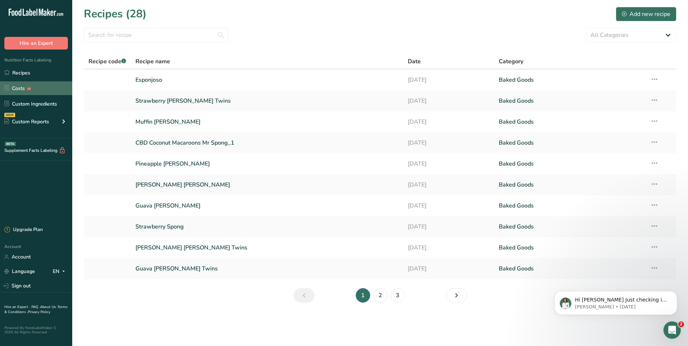
click at [39, 90] on link "Costs" at bounding box center [36, 88] width 72 height 14
click at [38, 90] on link "Costs" at bounding box center [36, 88] width 72 height 14
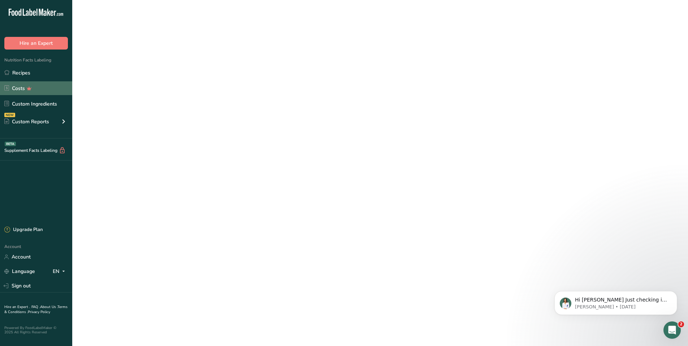
click at [38, 90] on link "Costs" at bounding box center [36, 88] width 72 height 14
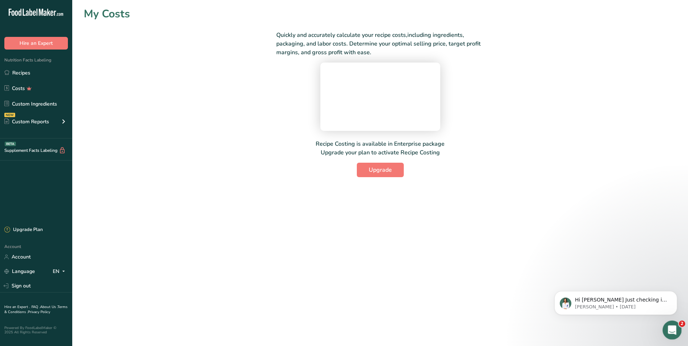
click at [668, 331] on icon "Open Intercom Messenger" at bounding box center [672, 329] width 12 height 12
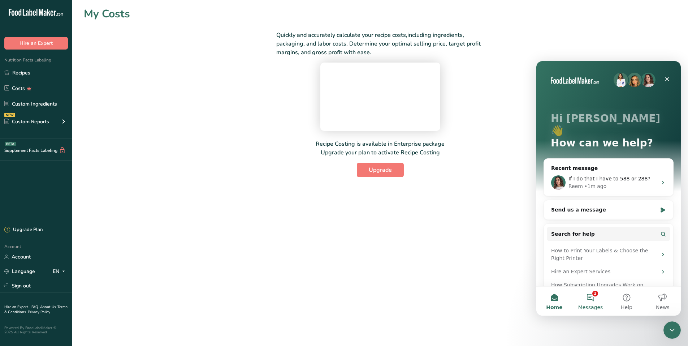
click at [582, 303] on button "2 Messages" at bounding box center [591, 301] width 36 height 29
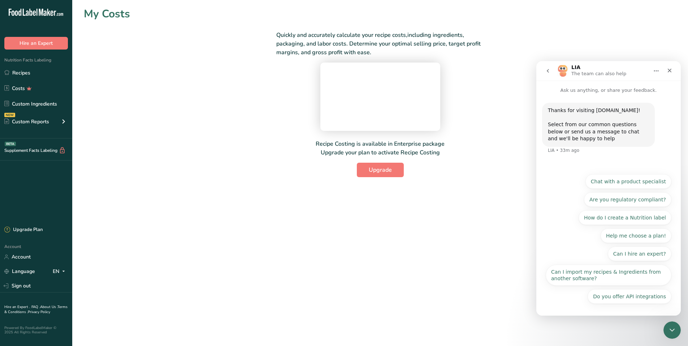
click at [549, 70] on icon "go back" at bounding box center [548, 71] width 6 height 6
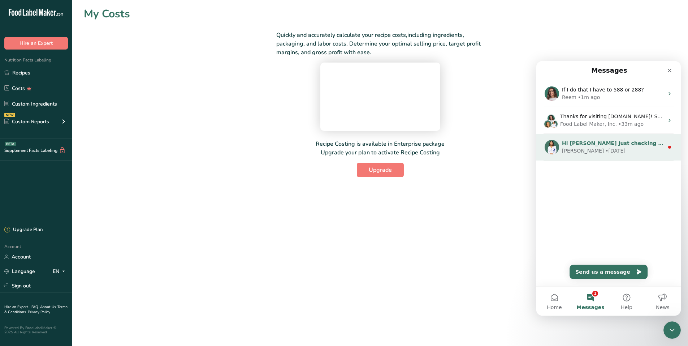
click at [606, 148] on div "• 19w ago" at bounding box center [616, 151] width 20 height 8
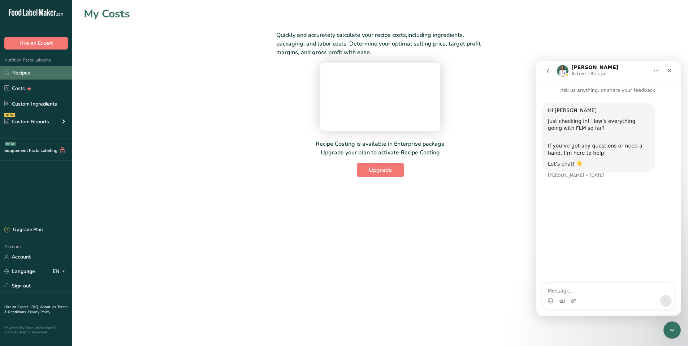
click at [16, 74] on link "Recipes" at bounding box center [36, 73] width 72 height 14
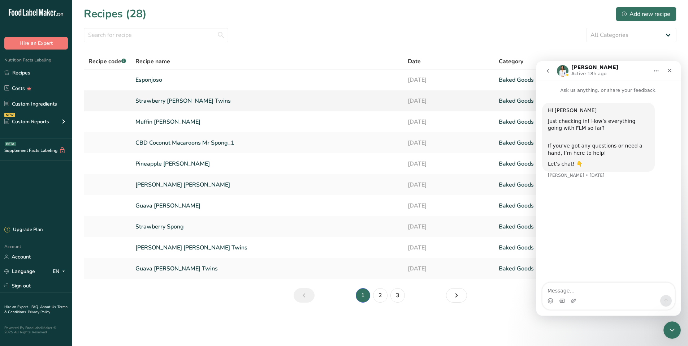
click at [136, 100] on link "Strawberry [PERSON_NAME] Twins" at bounding box center [268, 100] width 264 height 15
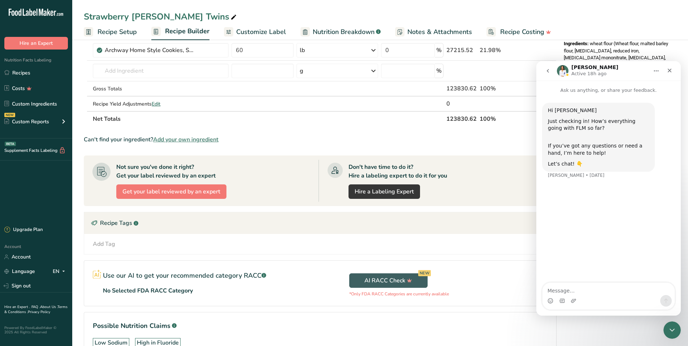
scroll to position [308, 0]
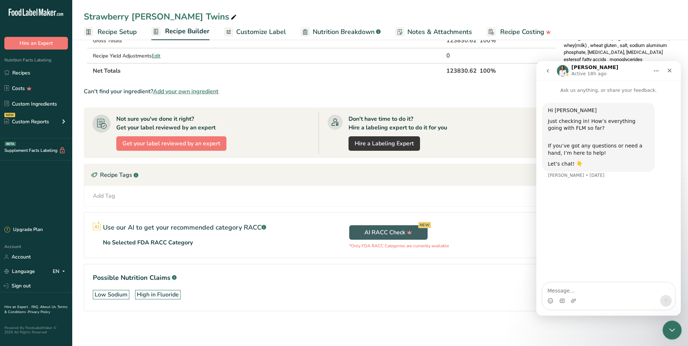
click at [670, 325] on icon "Close Intercom Messenger" at bounding box center [671, 329] width 9 height 9
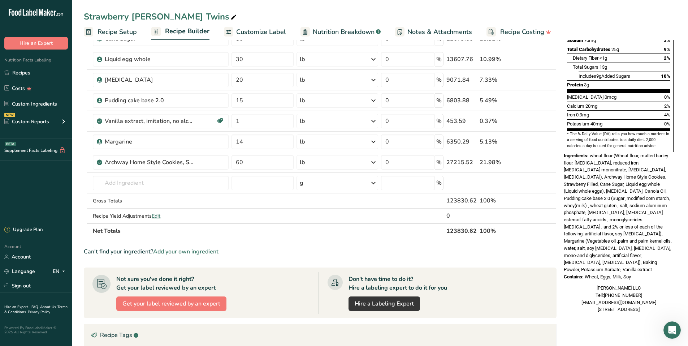
scroll to position [253, 0]
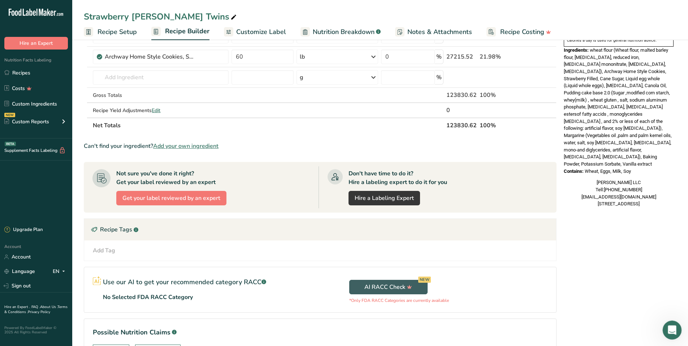
click at [671, 332] on icon "Open Intercom Messenger" at bounding box center [672, 329] width 12 height 12
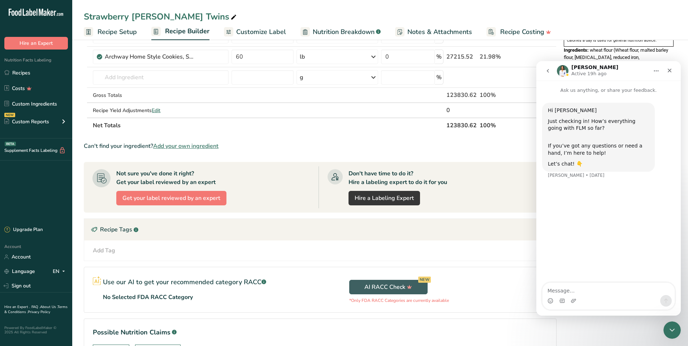
click at [550, 68] on button "go back" at bounding box center [548, 71] width 14 height 14
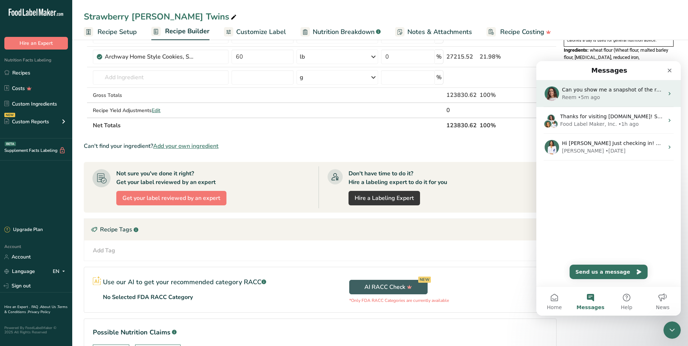
click at [572, 95] on div "Reem" at bounding box center [569, 98] width 14 height 8
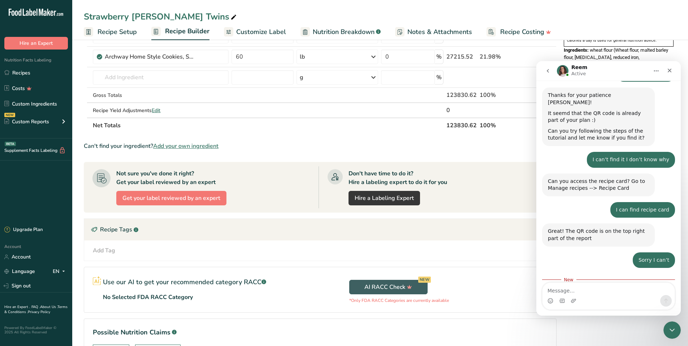
scroll to position [524, 0]
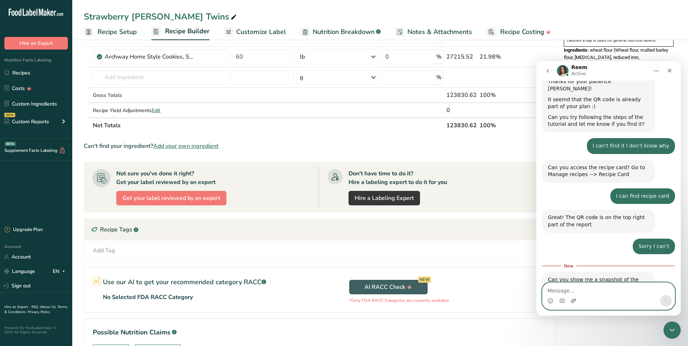
click at [574, 303] on icon "Upload attachment" at bounding box center [574, 301] width 6 height 6
click at [571, 298] on button "Upload attachment" at bounding box center [574, 301] width 6 height 6
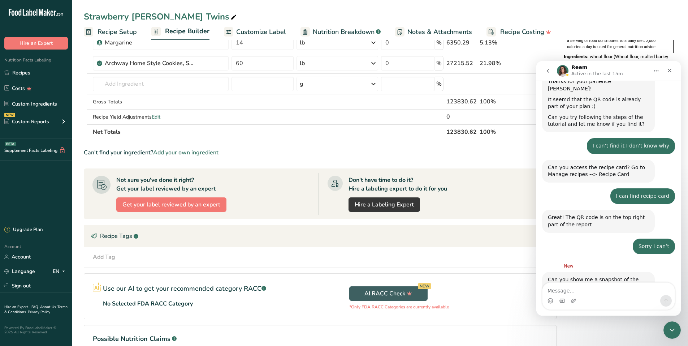
scroll to position [235, 0]
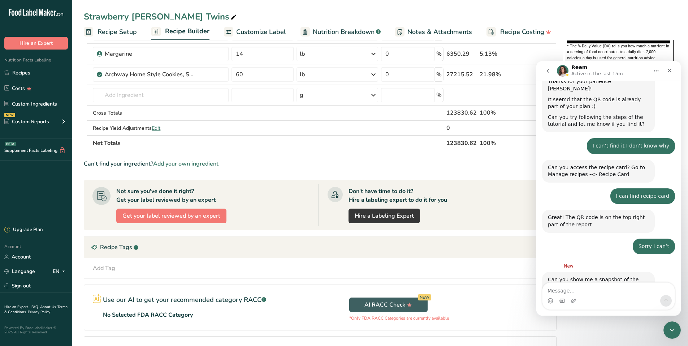
click at [657, 71] on icon "Home" at bounding box center [657, 71] width 6 height 6
click at [629, 69] on div "Reem Active in the last 15m" at bounding box center [603, 71] width 92 height 13
click at [507, 146] on th "100%" at bounding box center [502, 142] width 46 height 15
click at [673, 327] on icon "Close Intercom Messenger" at bounding box center [671, 329] width 9 height 9
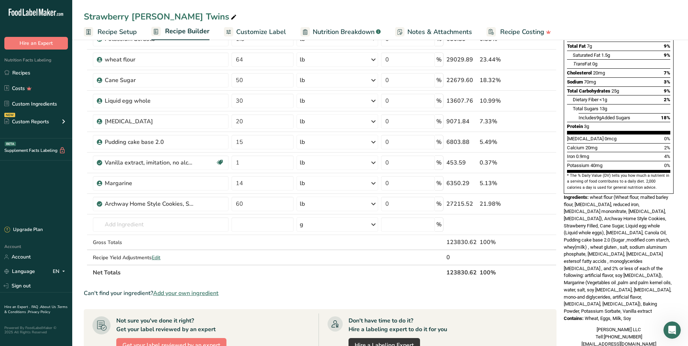
scroll to position [18, 0]
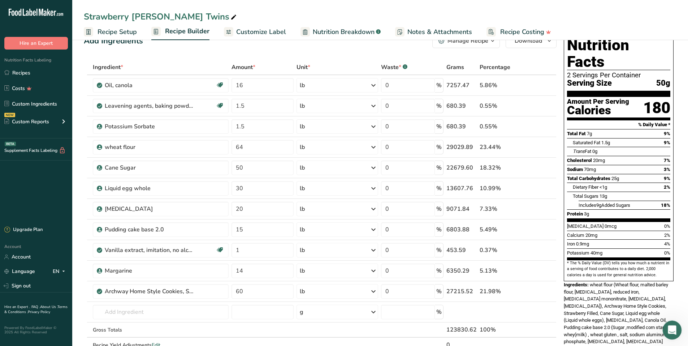
click html
click at [671, 325] on icon "Open Intercom Messenger" at bounding box center [672, 329] width 12 height 12
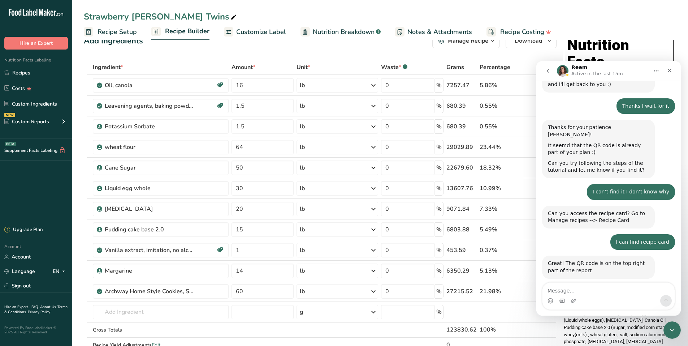
scroll to position [512, 0]
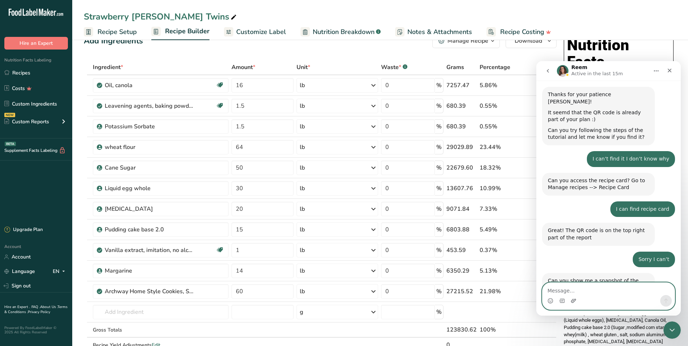
click at [572, 301] on icon "Upload attachment" at bounding box center [573, 301] width 5 height 4
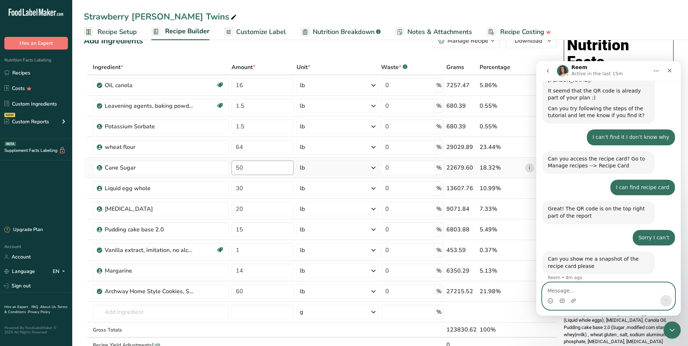
scroll to position [535, 0]
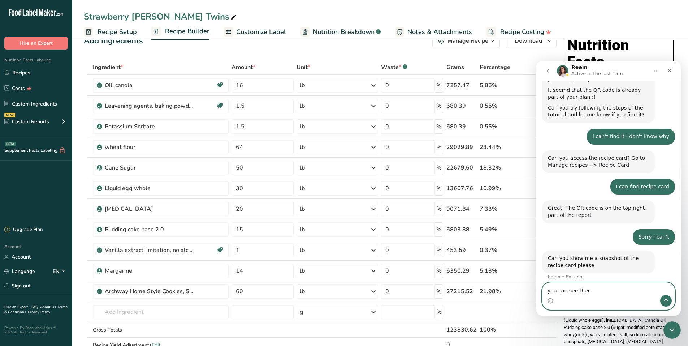
type textarea "you can see there"
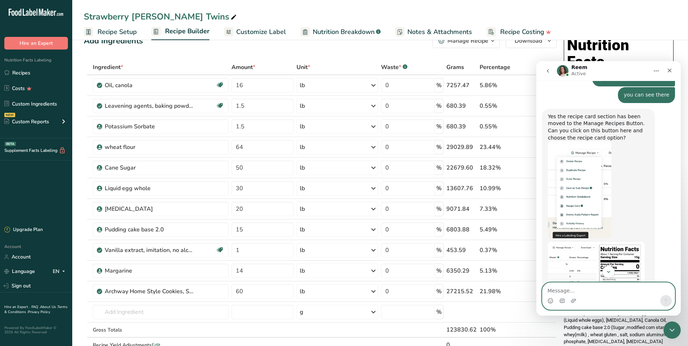
scroll to position [727, 0]
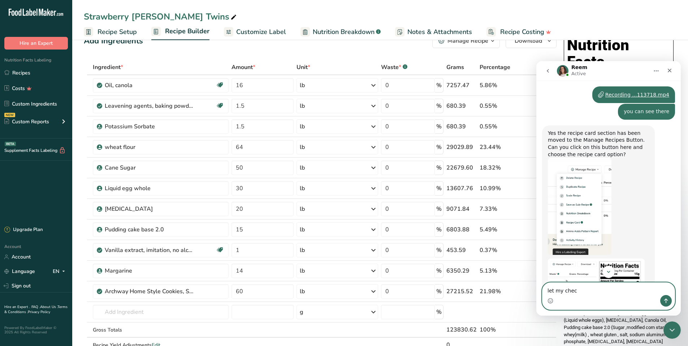
type textarea "let my check"
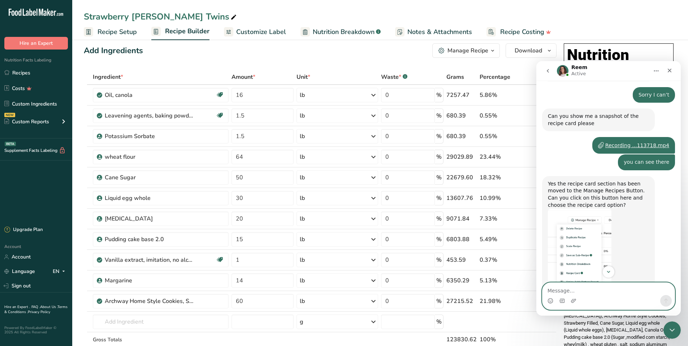
scroll to position [0, 0]
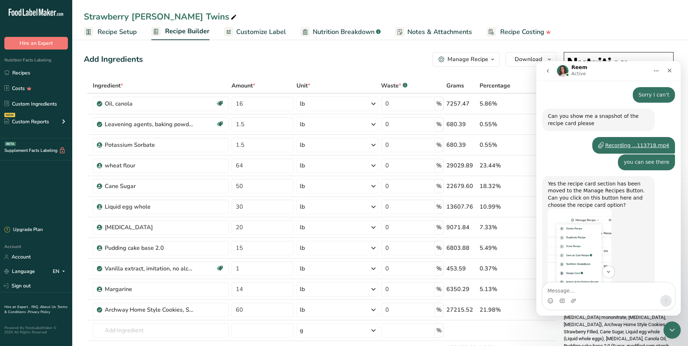
click at [489, 64] on button "Manage Recipe" at bounding box center [467, 59] width 68 height 14
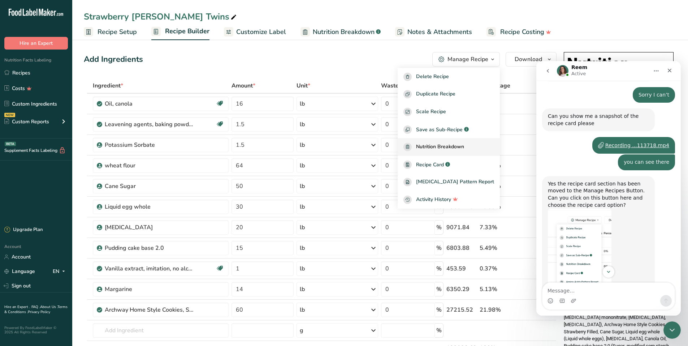
click at [464, 148] on span "Nutrition Breakdown" at bounding box center [440, 147] width 48 height 8
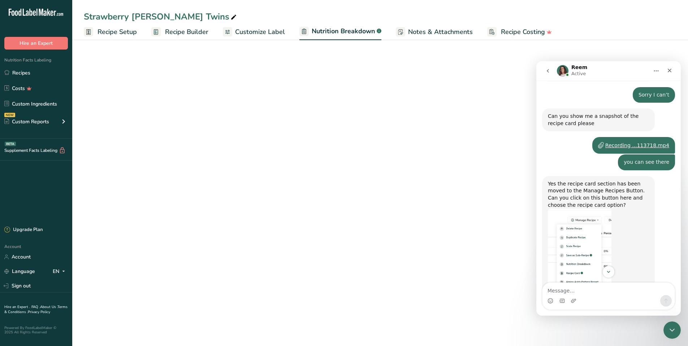
select select "Calories"
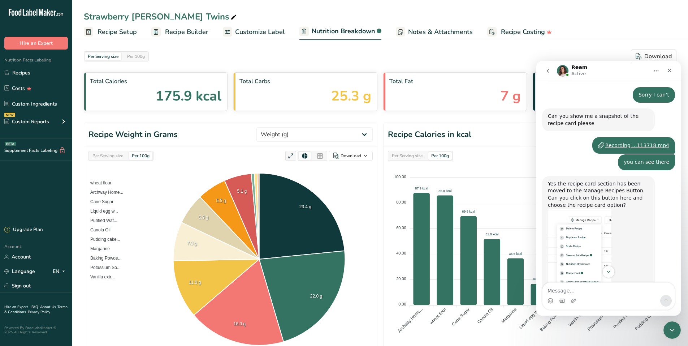
click at [190, 30] on span "Recipe Builder" at bounding box center [186, 32] width 43 height 10
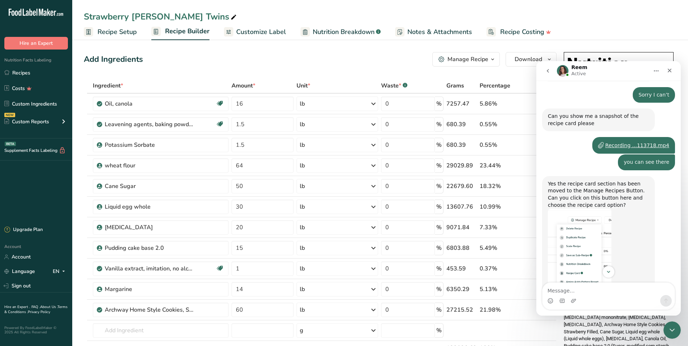
click at [467, 56] on div "Manage Recipe" at bounding box center [468, 59] width 41 height 9
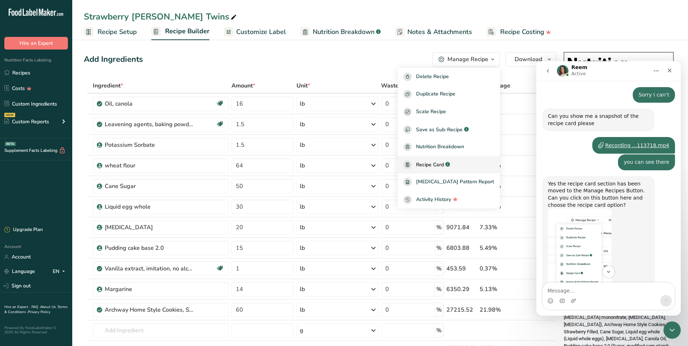
click at [444, 163] on span "Recipe Card" at bounding box center [430, 165] width 28 height 8
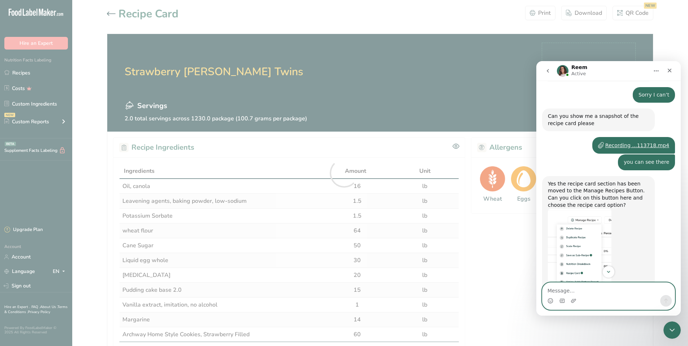
drag, startPoint x: 606, startPoint y: 290, endPoint x: 605, endPoint y: 285, distance: 5.1
click at [605, 288] on textarea "Message…" at bounding box center [609, 289] width 132 height 12
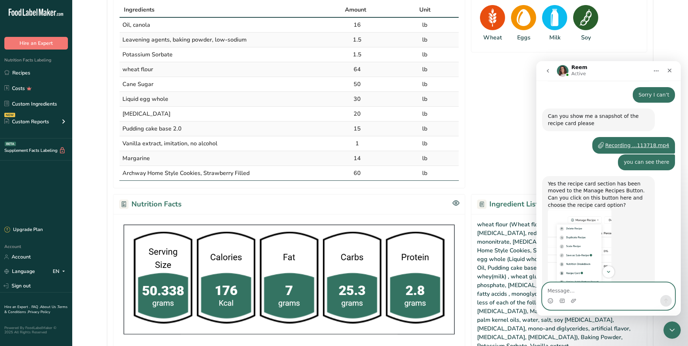
scroll to position [217, 0]
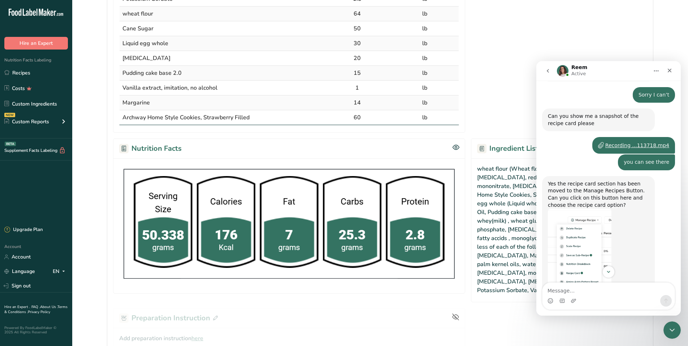
click at [660, 70] on button "Home" at bounding box center [657, 71] width 14 height 14
click at [657, 72] on icon "Home" at bounding box center [657, 71] width 6 height 6
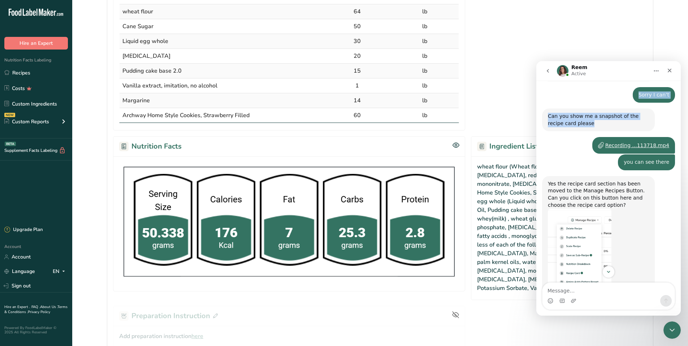
scroll to position [671, 0]
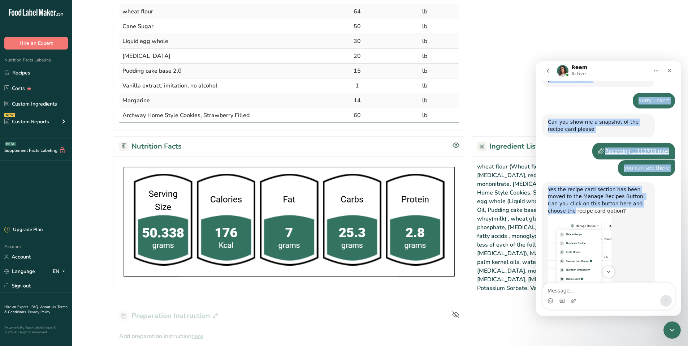
drag, startPoint x: 614, startPoint y: 73, endPoint x: 627, endPoint y: 157, distance: 84.9
click at [627, 159] on div "Reem Active Ask us anything, or share your feedback. Hi, ​ How can we help you …" at bounding box center [609, 188] width 145 height 254
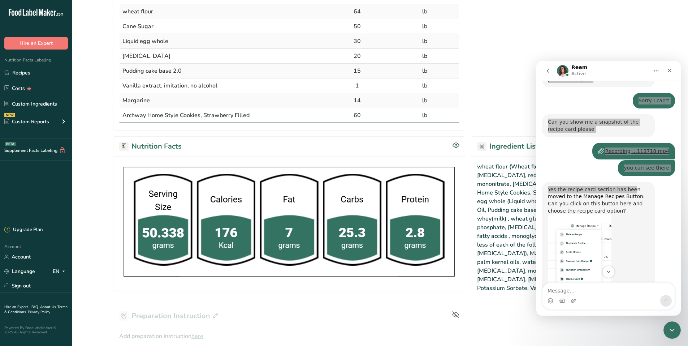
click at [647, 33] on section "Allergens Wheat Eggs Milk Soy" at bounding box center [559, 24] width 176 height 212
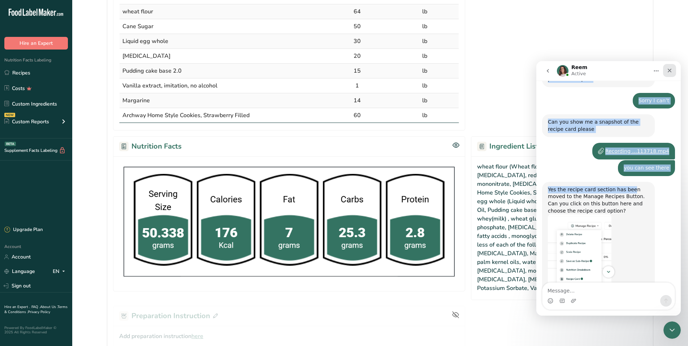
click at [675, 74] on div "Close" at bounding box center [670, 70] width 13 height 13
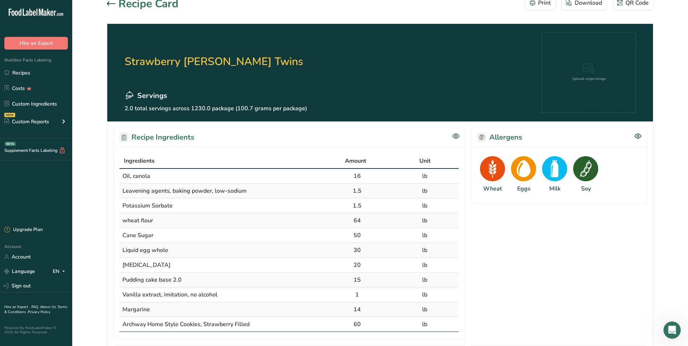
scroll to position [0, 0]
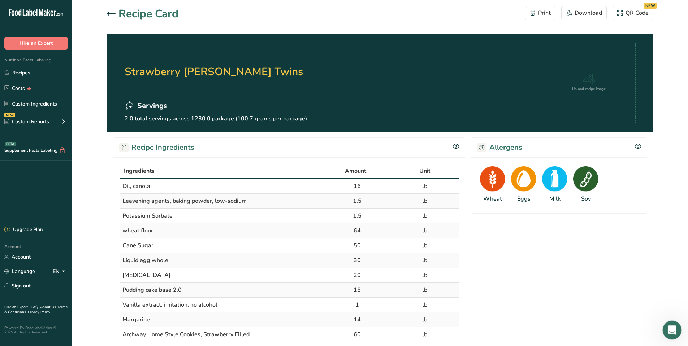
click at [668, 325] on icon "Open Intercom Messenger" at bounding box center [672, 329] width 12 height 12
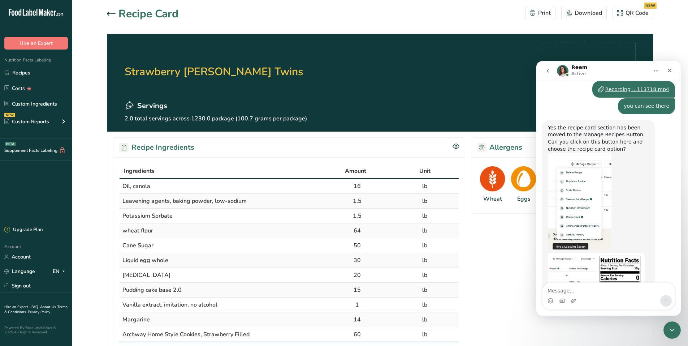
scroll to position [821, 0]
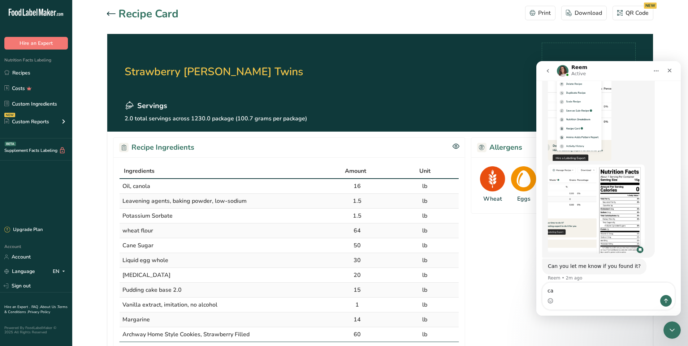
type textarea "c"
type textarea "got it"
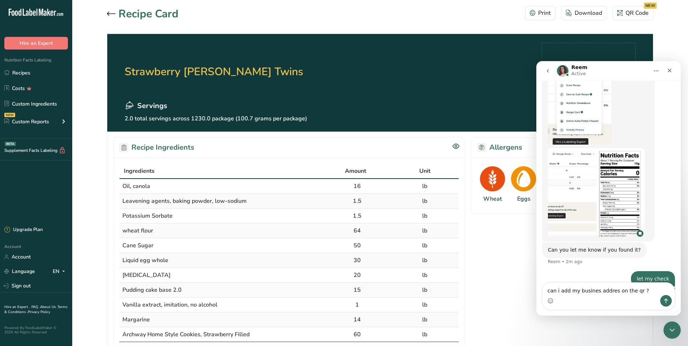
type textarea "can i add my busines addres on the qr ??"
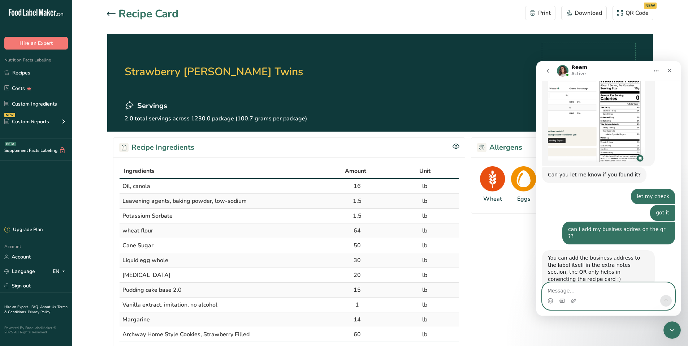
scroll to position [906, 0]
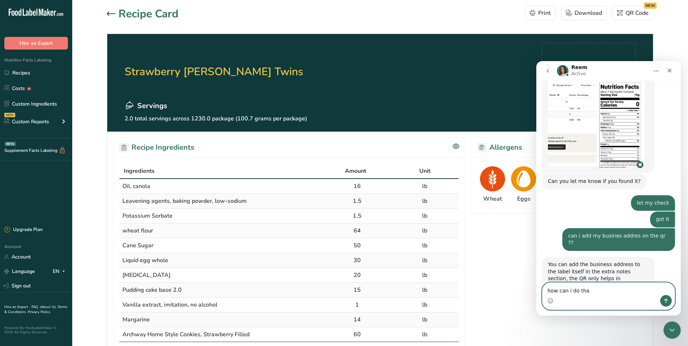
type textarea "how can i do that"
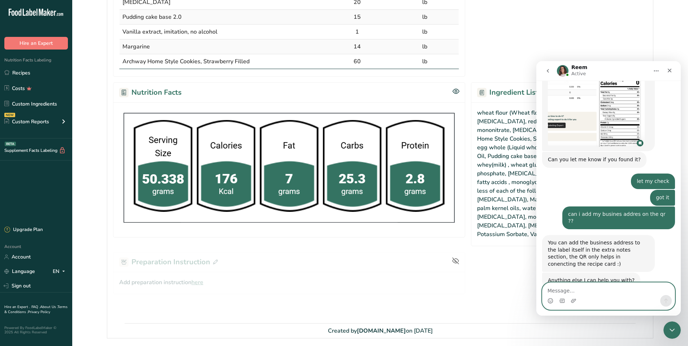
scroll to position [291, 0]
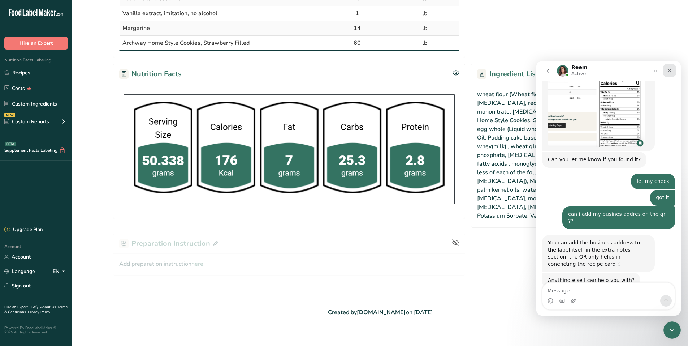
click at [673, 73] on div "Close" at bounding box center [670, 70] width 13 height 13
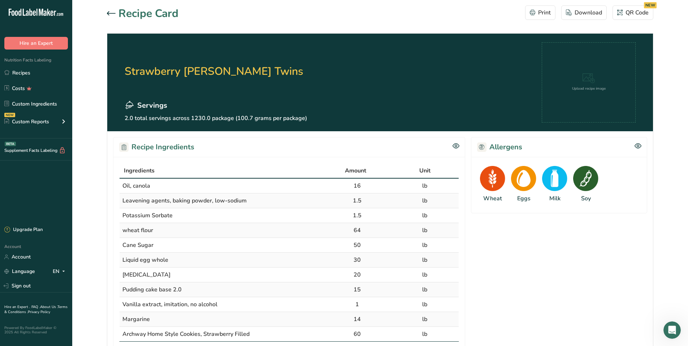
scroll to position [0, 0]
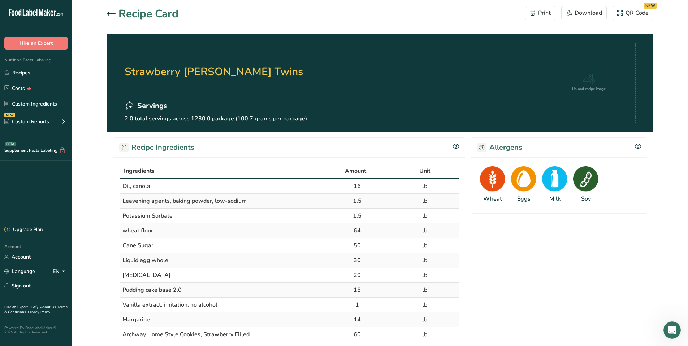
click at [110, 13] on icon at bounding box center [111, 14] width 9 height 4
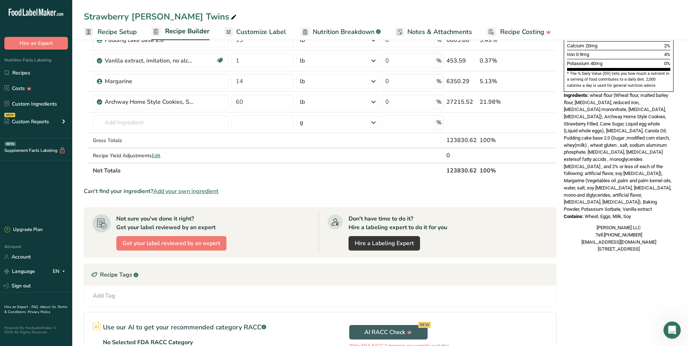
scroll to position [253, 0]
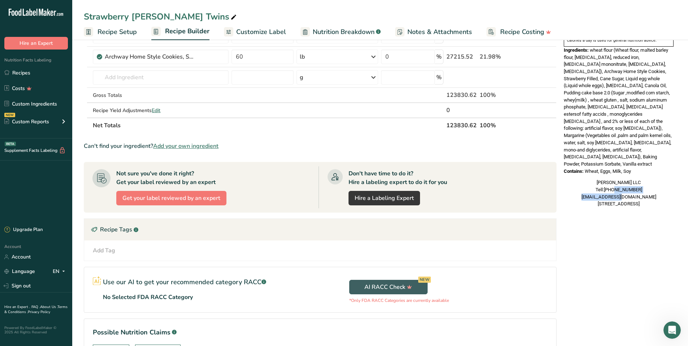
drag, startPoint x: 566, startPoint y: 184, endPoint x: 617, endPoint y: 170, distance: 53.6
click at [617, 170] on div "Nutrition Facts 2 Servings Per Container Serving Size 50g Amount Per Serving Ca…" at bounding box center [619, 3] width 116 height 414
drag, startPoint x: 617, startPoint y: 170, endPoint x: 588, endPoint y: 152, distance: 33.9
click at [588, 179] on div "[PERSON_NAME] LLC Tell:[PHONE_NUMBER] [EMAIL_ADDRESS][DOMAIN_NAME] [STREET_ADDR…" at bounding box center [619, 193] width 110 height 29
drag, startPoint x: 591, startPoint y: 151, endPoint x: 674, endPoint y: 200, distance: 96.1
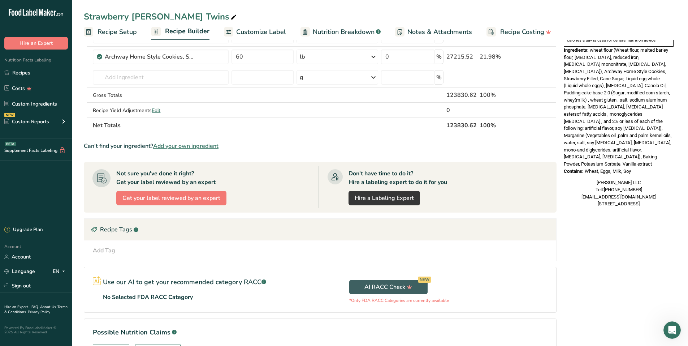
click at [674, 200] on div "Nutrition Facts 2 Servings Per Container Serving Size 50g Amount Per Serving Ca…" at bounding box center [619, 92] width 116 height 593
drag, startPoint x: 674, startPoint y: 200, endPoint x: 624, endPoint y: 172, distance: 57.4
copy div "[PERSON_NAME] LLC Tell:[PHONE_NUMBER] [EMAIL_ADDRESS][DOMAIN_NAME] [STREET_ADDR…"
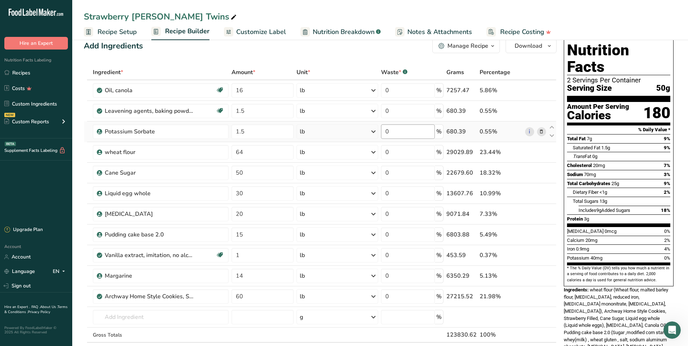
scroll to position [0, 0]
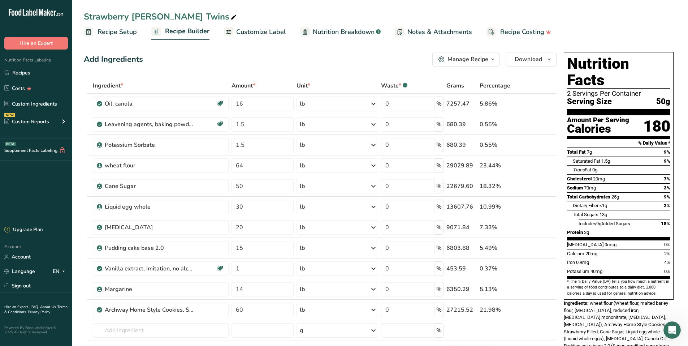
click at [318, 29] on span "Nutrition Breakdown" at bounding box center [344, 32] width 62 height 10
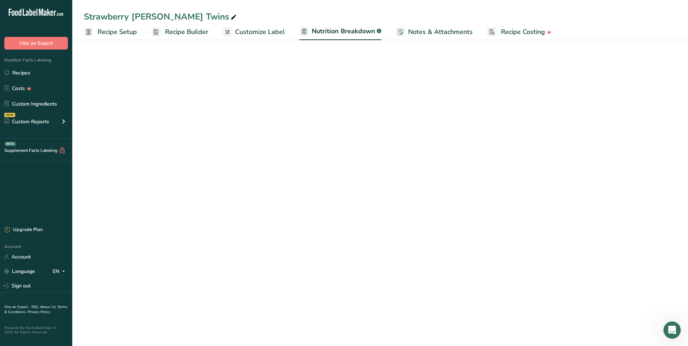
select select "Calories"
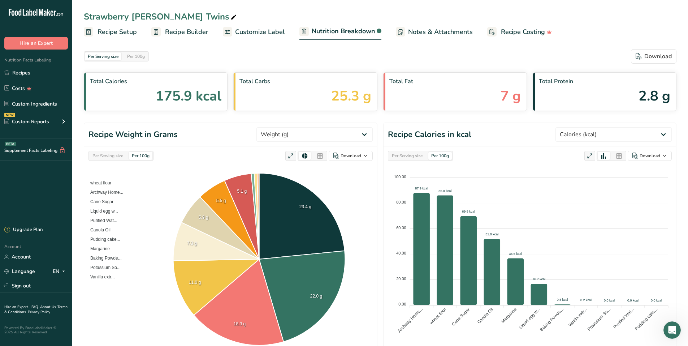
click at [268, 28] on span "Customize Label" at bounding box center [260, 32] width 50 height 10
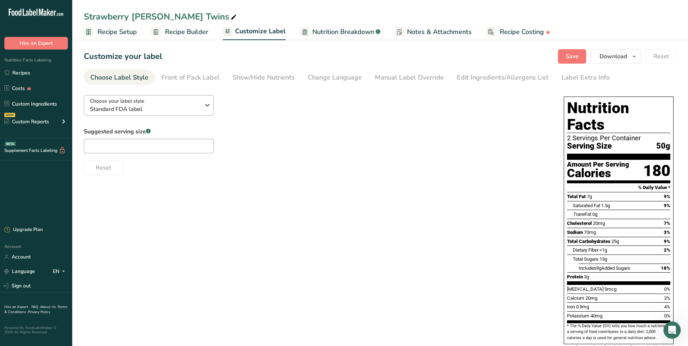
scroll to position [928, 0]
click at [480, 72] on link "Edit Ingredients/Allergens List" at bounding box center [503, 77] width 92 height 16
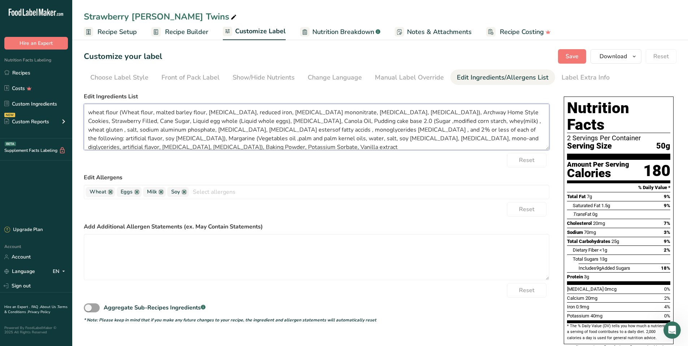
click at [233, 147] on textarea "wheat flour (Wheat flour, malted barley flour, [MEDICAL_DATA], reduced iron, [M…" at bounding box center [317, 127] width 466 height 46
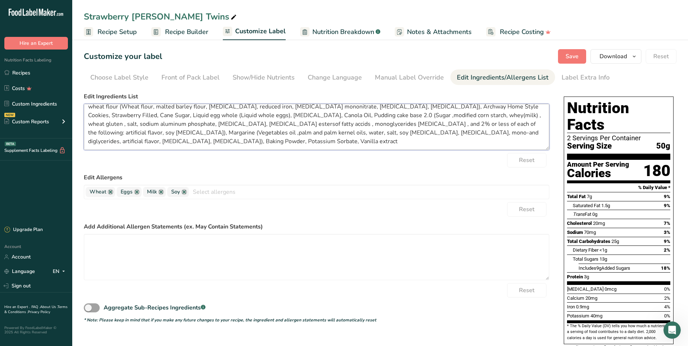
scroll to position [23, 0]
paste textarea "[PERSON_NAME] LLC Tell:[PHONE_NUMBER] [EMAIL_ADDRESS][DOMAIN_NAME] [STREET_ADDR…"
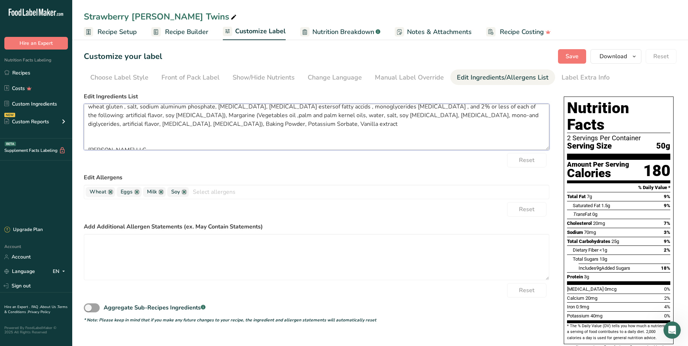
scroll to position [53, 0]
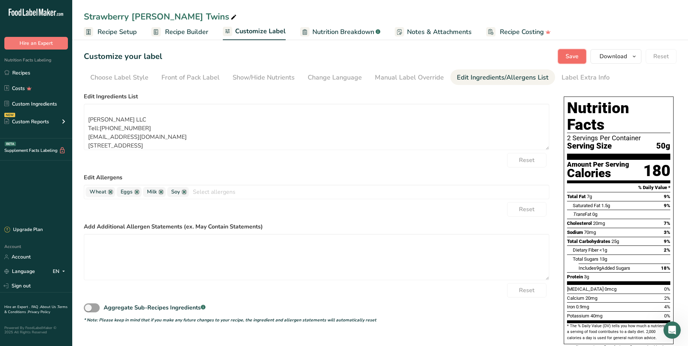
click at [566, 59] on button "Save" at bounding box center [572, 56] width 28 height 14
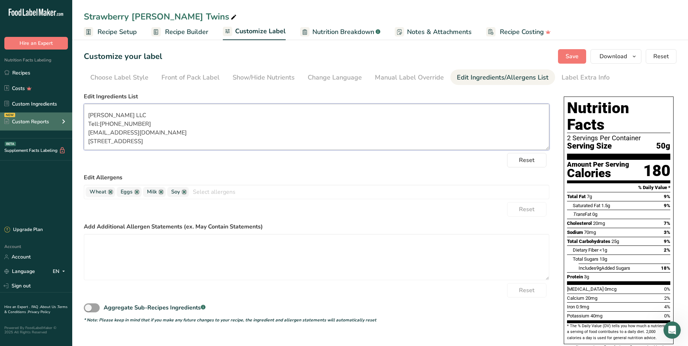
drag, startPoint x: 225, startPoint y: 144, endPoint x: 63, endPoint y: 115, distance: 164.5
click at [63, 115] on div ".a-20{fill:#fff;} Hire an Expert Nutrition Facts Labeling Recipes Costs Custom …" at bounding box center [344, 272] width 688 height 545
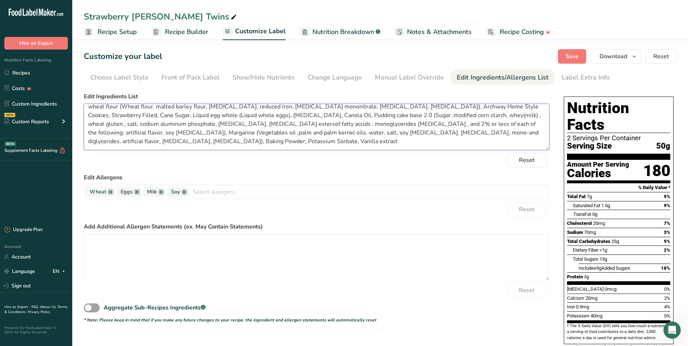
scroll to position [14, 0]
type textarea "wheat flour (Wheat flour, malted barley flour, [MEDICAL_DATA], reduced iron, [M…"
click at [27, 72] on link "Recipes" at bounding box center [36, 73] width 72 height 14
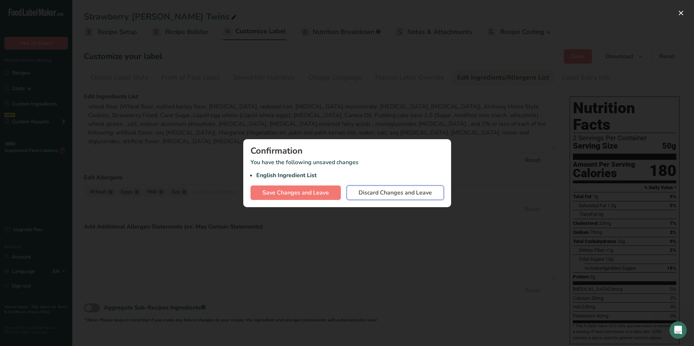
click at [373, 194] on span "Discard Changes and Leave" at bounding box center [395, 192] width 73 height 9
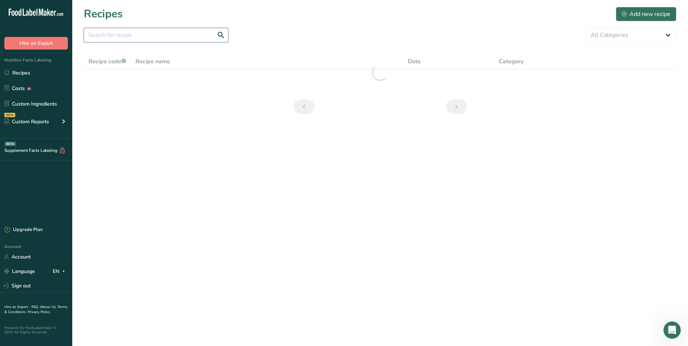
drag, startPoint x: 155, startPoint y: 38, endPoint x: 154, endPoint y: 34, distance: 4.6
click at [155, 37] on input "text" at bounding box center [156, 35] width 145 height 14
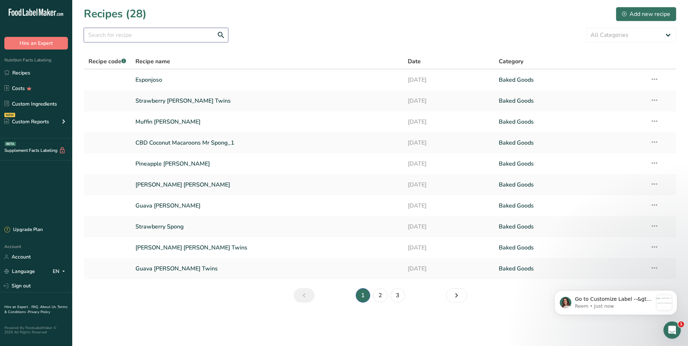
scroll to position [986, 0]
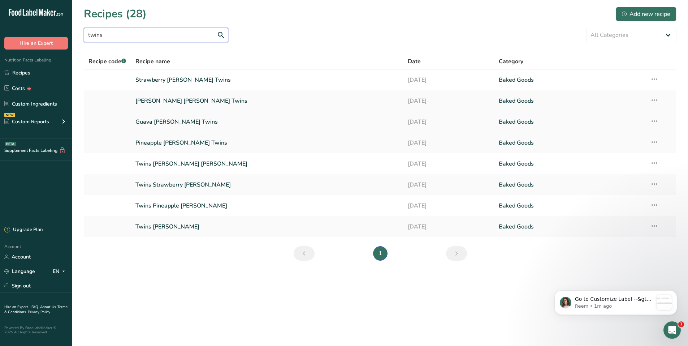
type input "twins"
click at [186, 128] on link "Guava [PERSON_NAME] Twins" at bounding box center [268, 121] width 264 height 15
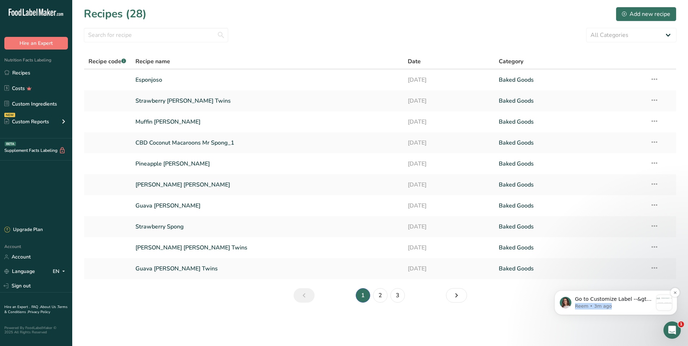
click at [656, 298] on div "Go to Customize Label --&gt; drag the bar to the left and choose Label Extra In…" at bounding box center [616, 302] width 112 height 15
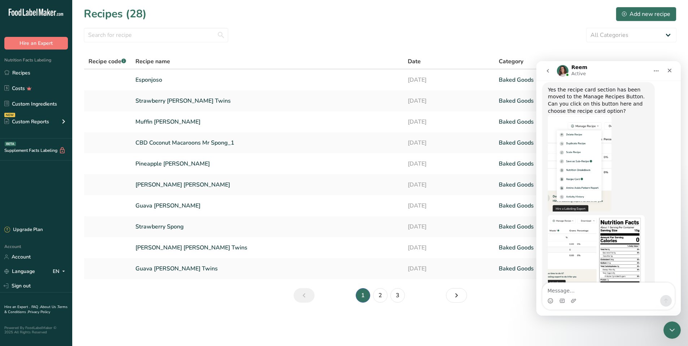
scroll to position [998, 0]
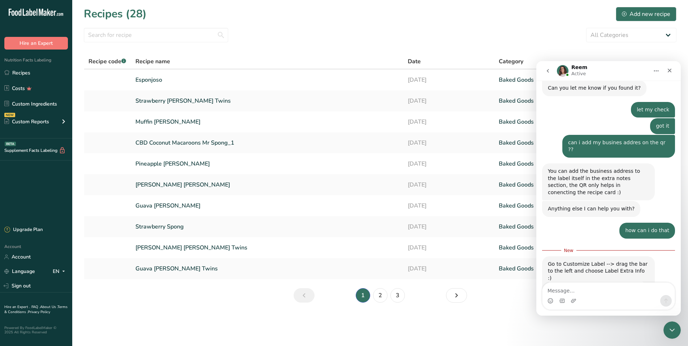
click at [616, 282] on img "Reem says…" at bounding box center [596, 297] width 97 height 30
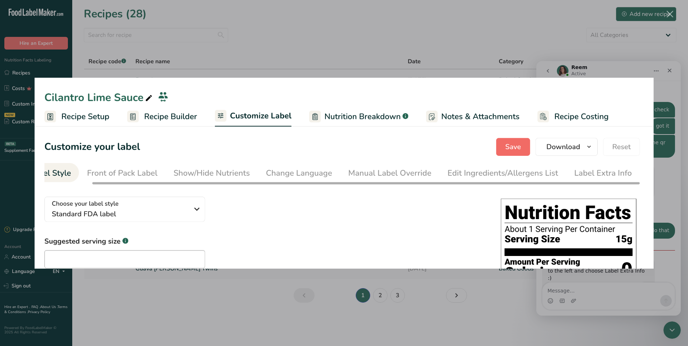
click at [660, 163] on div "Intercom messenger" at bounding box center [344, 173] width 688 height 346
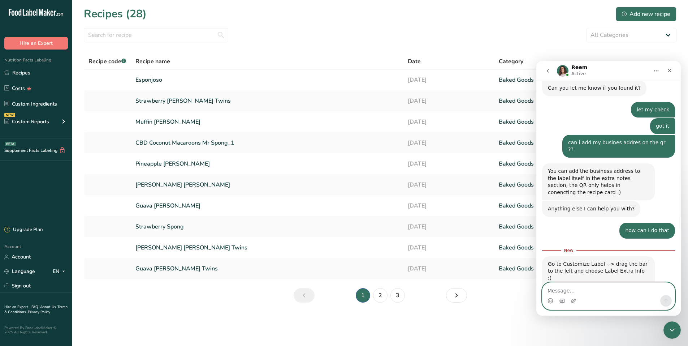
click at [607, 287] on textarea "Message…" at bounding box center [609, 289] width 132 height 12
type textarea "go come out in the qr?"
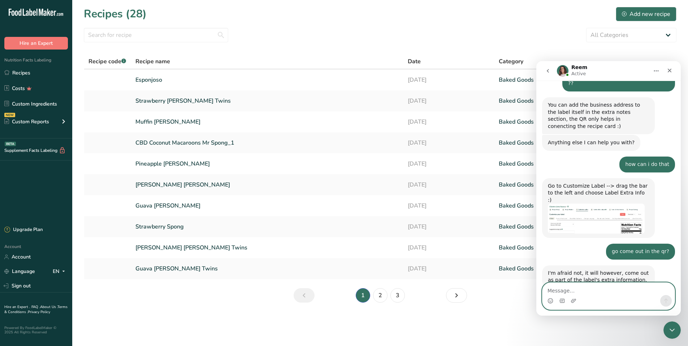
scroll to position [1037, 0]
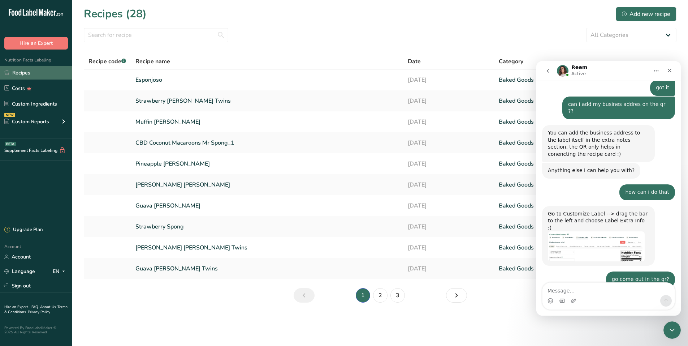
click at [57, 73] on link "Recipes" at bounding box center [36, 73] width 72 height 14
click at [169, 103] on link "Strawberry [PERSON_NAME] Twins" at bounding box center [268, 100] width 264 height 15
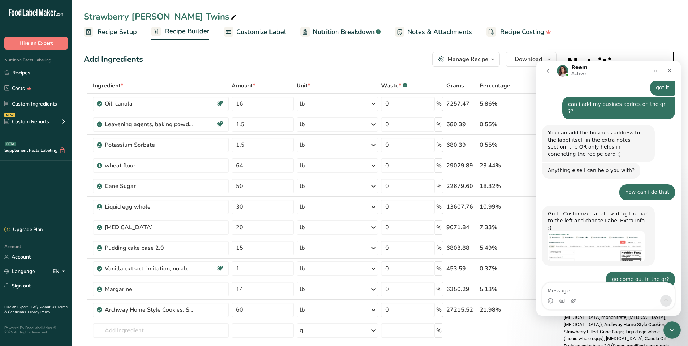
click at [261, 31] on span "Customize Label" at bounding box center [261, 32] width 50 height 10
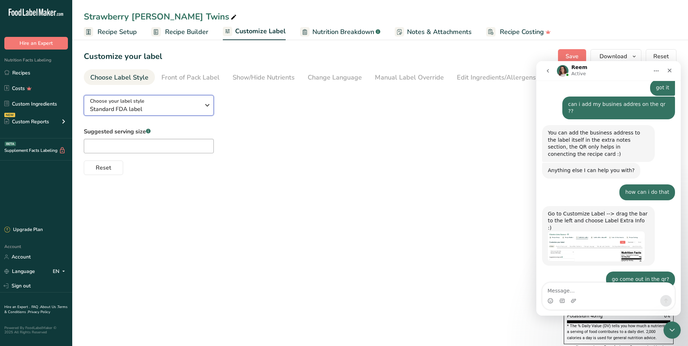
click at [173, 103] on div "Choose your label style Standard FDA label" at bounding box center [145, 105] width 110 height 16
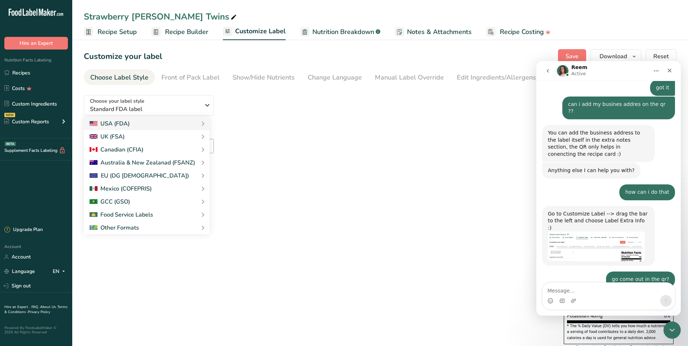
click at [246, 107] on div "Choose your label style Standard FDA label USA (FDA) Standard FDA label Tabular…" at bounding box center [317, 132] width 466 height 86
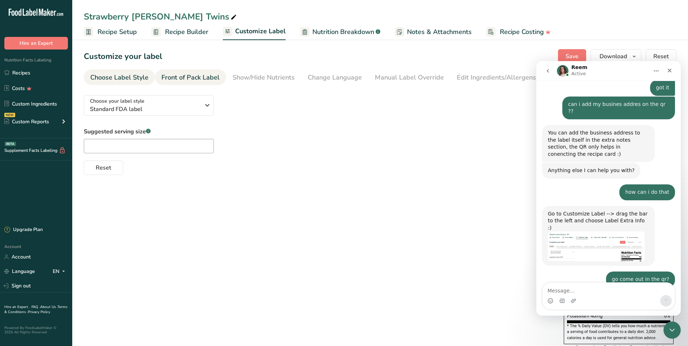
click at [181, 75] on div "Front of Pack Label" at bounding box center [191, 78] width 58 height 10
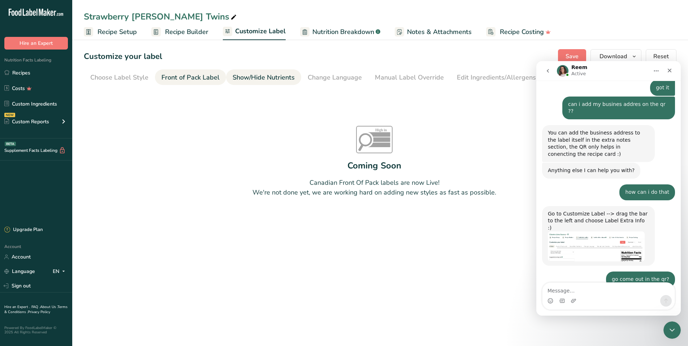
click at [237, 77] on div "Show/Hide Nutrients" at bounding box center [264, 78] width 62 height 10
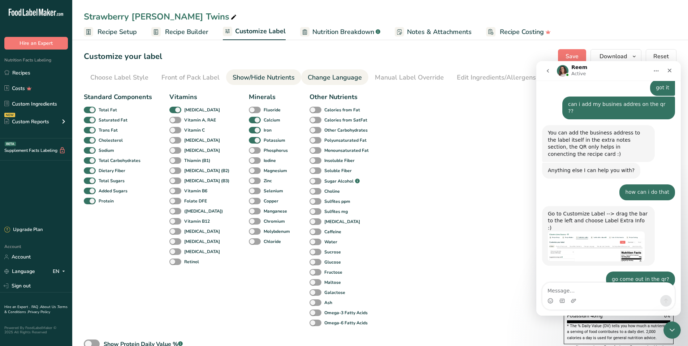
click at [338, 77] on div "Change Language" at bounding box center [335, 78] width 54 height 10
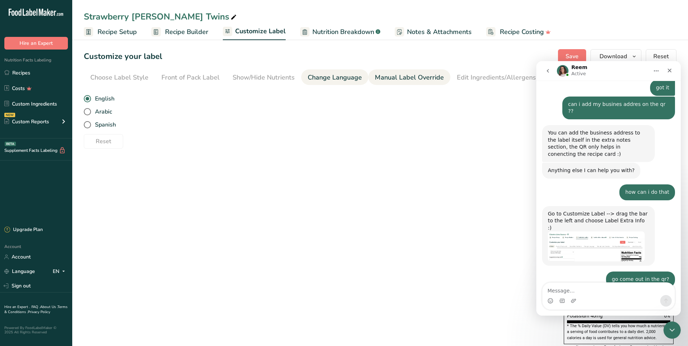
click at [399, 76] on div "Manual Label Override" at bounding box center [409, 78] width 69 height 10
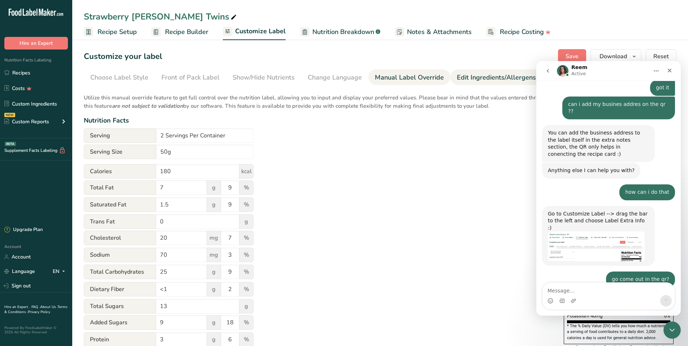
click at [457, 73] on div "Edit Ingredients/Allergens List" at bounding box center [503, 78] width 92 height 10
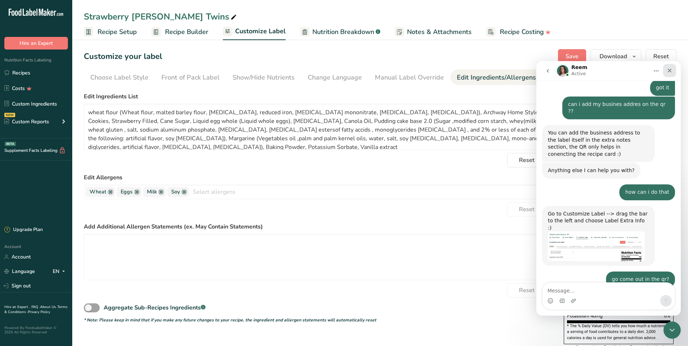
click at [670, 73] on icon "Close" at bounding box center [670, 71] width 6 height 6
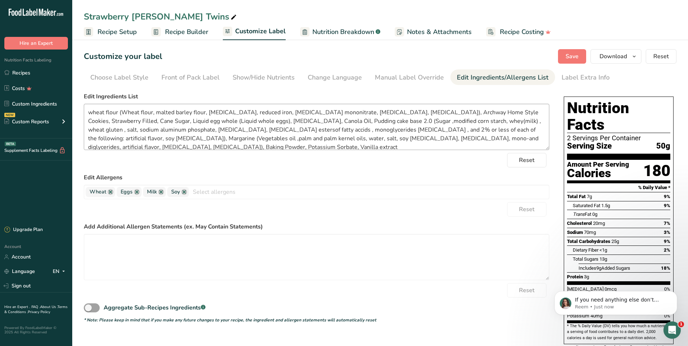
scroll to position [1060, 0]
